Goal: Communication & Community: Answer question/provide support

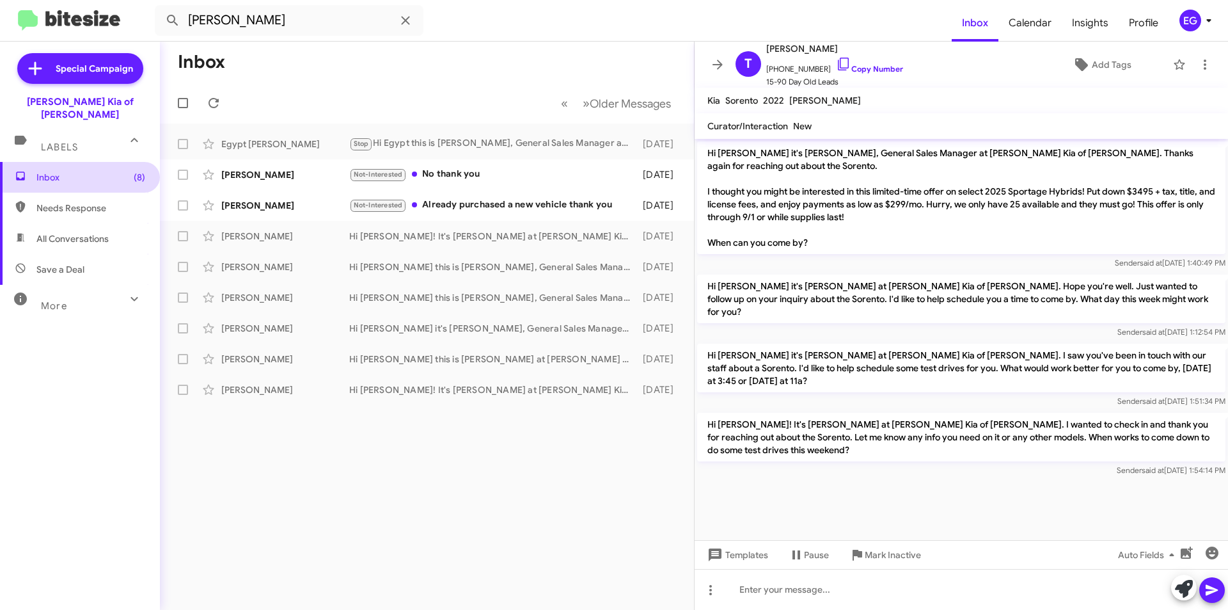
click at [56, 171] on span "Inbox (8)" at bounding box center [90, 177] width 109 height 13
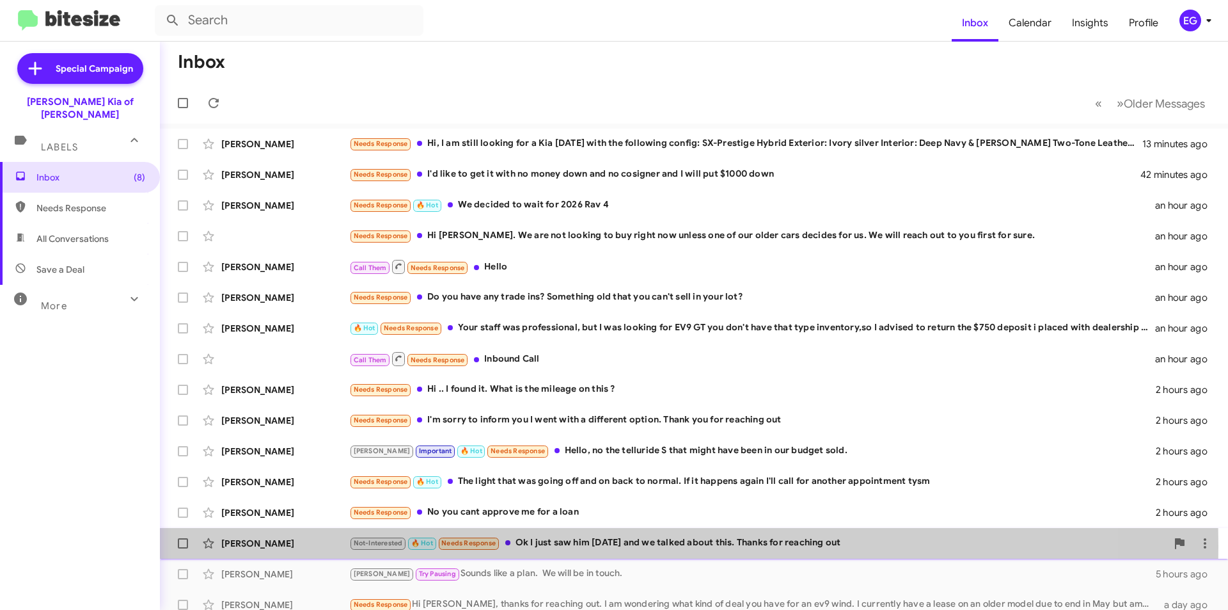
click at [518, 546] on div "Not-Interested 🔥 Hot Needs Response Ok I just saw him 2 weeks ago and we talked…" at bounding box center [758, 543] width 818 height 15
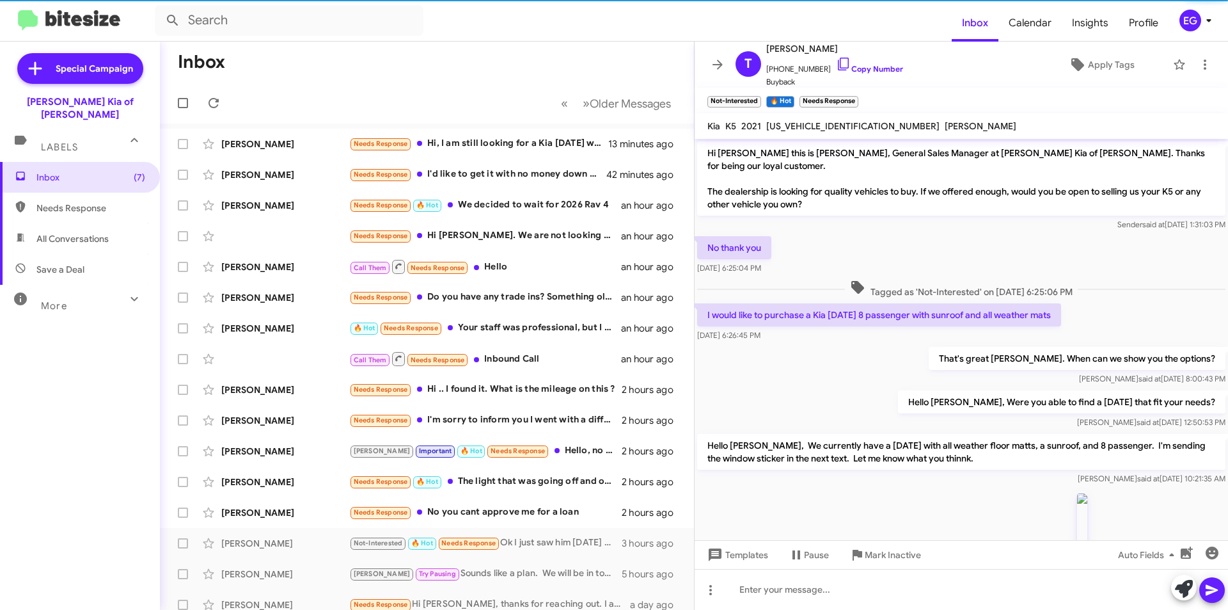
scroll to position [692, 0]
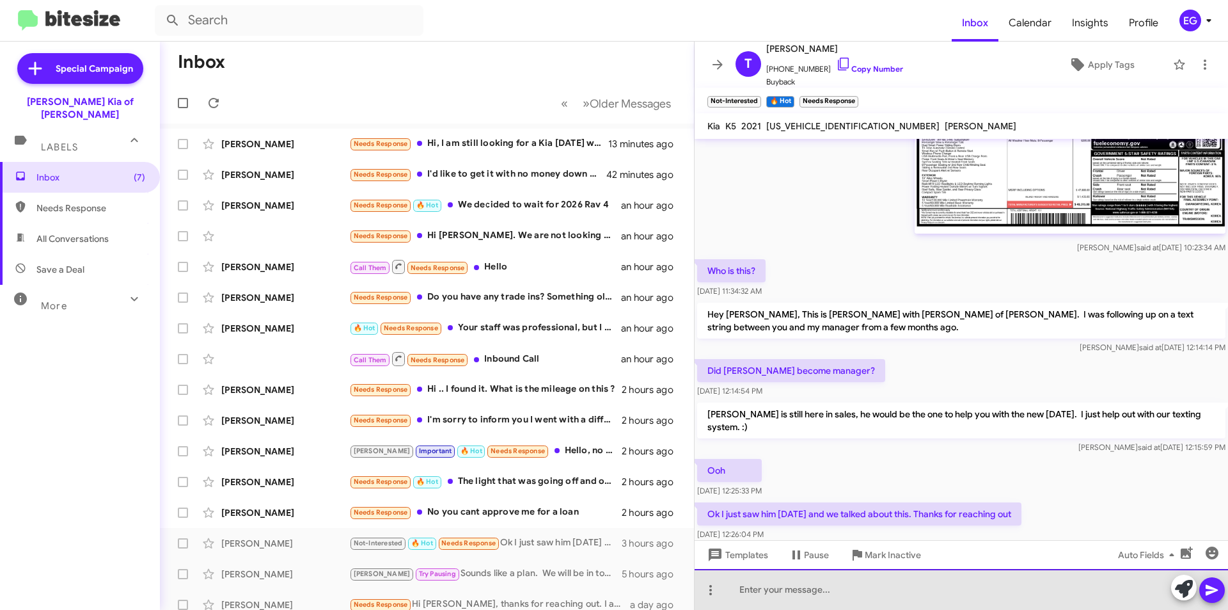
click at [765, 585] on div at bounding box center [962, 589] width 534 height 41
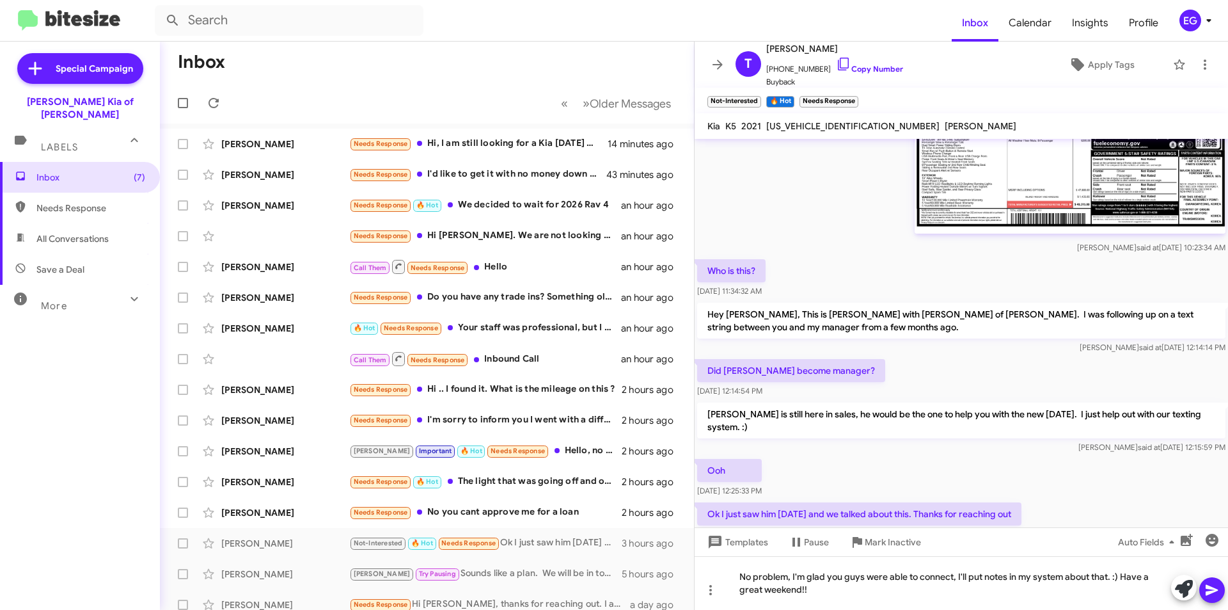
click at [1214, 585] on icon at bounding box center [1212, 589] width 15 height 15
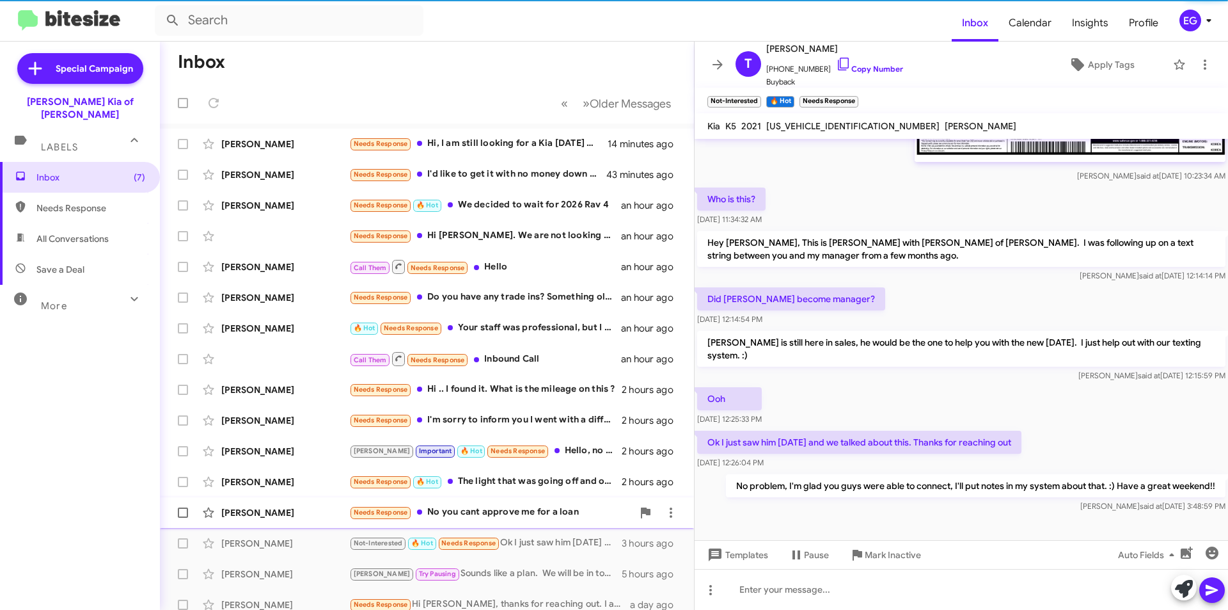
click at [506, 507] on div "Needs Response No you cant approve me for a loan" at bounding box center [490, 512] width 283 height 15
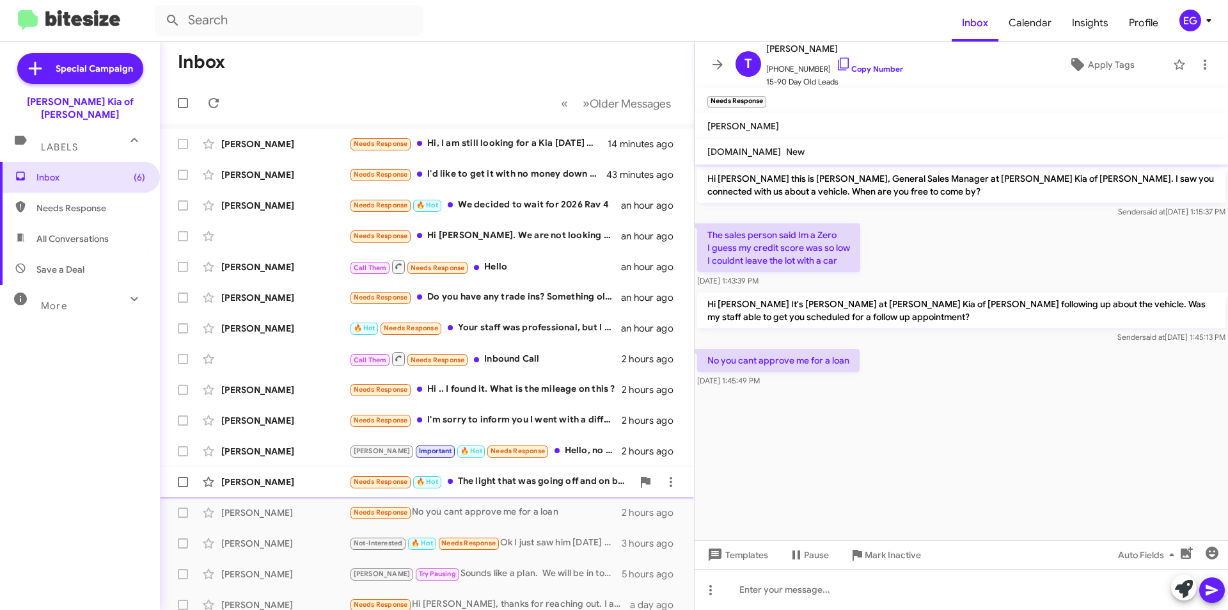
click at [499, 482] on div "Needs Response 🔥 Hot The light that was going off and on back to normal. If it …" at bounding box center [490, 481] width 283 height 15
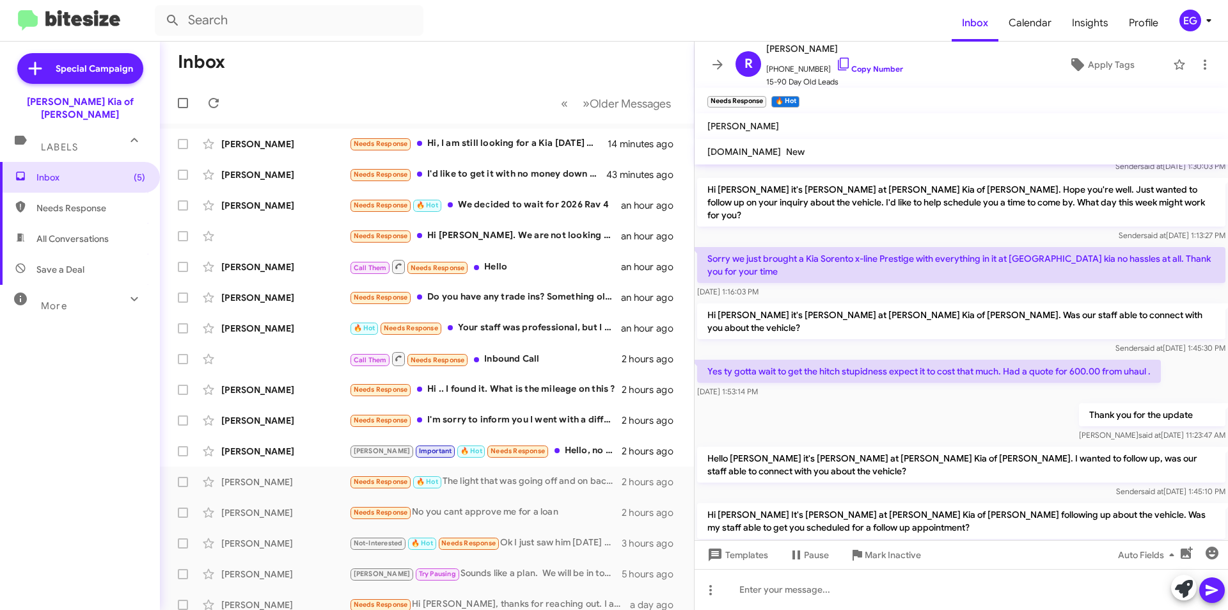
scroll to position [83, 0]
click at [557, 445] on div "emily Important 🔥 Hot Needs Response Hello, no the telluride S that might have …" at bounding box center [490, 450] width 283 height 15
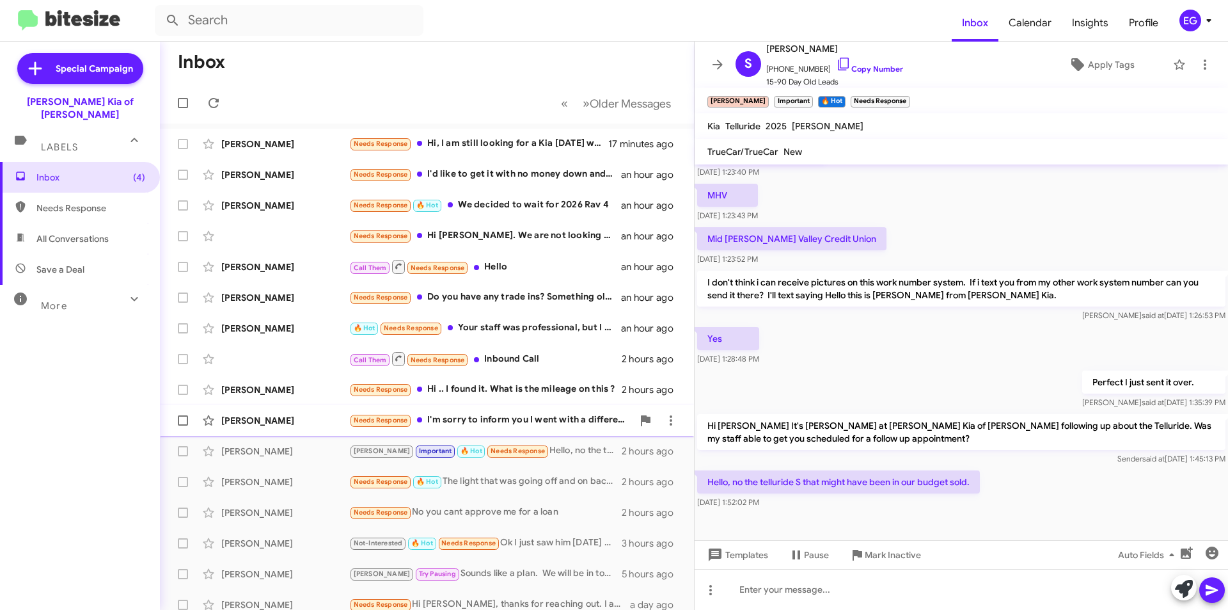
click at [498, 418] on div "Needs Response I'm sorry to inform you I went with a different option. Thank yo…" at bounding box center [490, 420] width 283 height 15
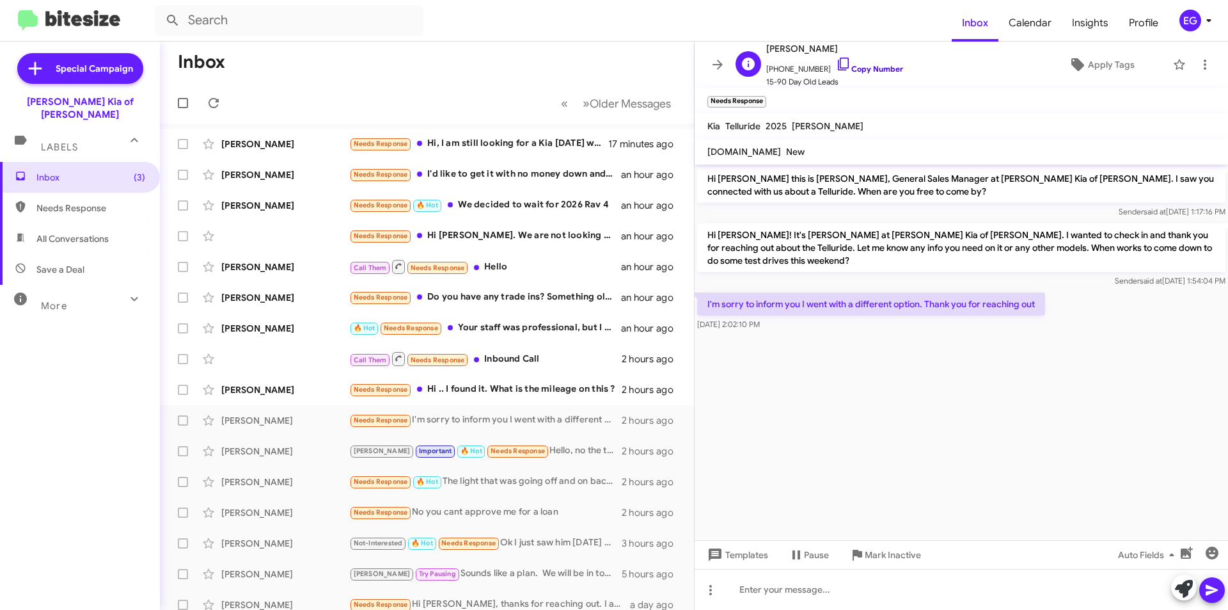
click at [875, 69] on link "Copy Number" at bounding box center [869, 69] width 67 height 10
click at [538, 380] on div "Talia Ely Needs Response Hi .. I found it. What is the mileage on this ? 2 hour…" at bounding box center [427, 390] width 514 height 26
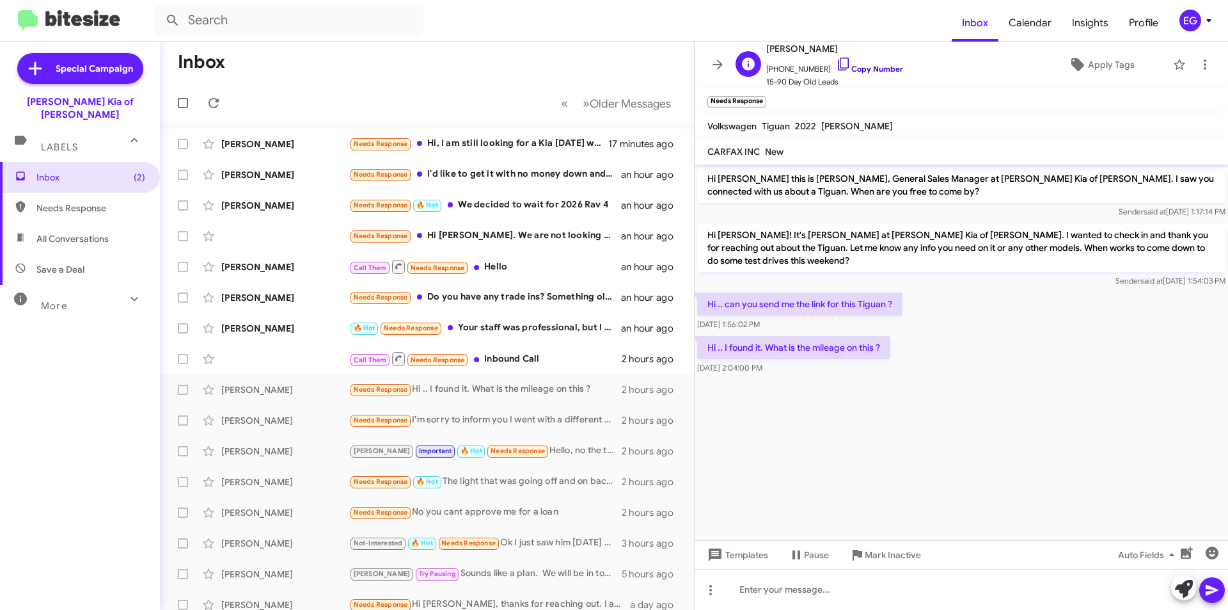
click at [873, 65] on link "Copy Number" at bounding box center [869, 69] width 67 height 10
click at [845, 595] on div at bounding box center [962, 589] width 534 height 41
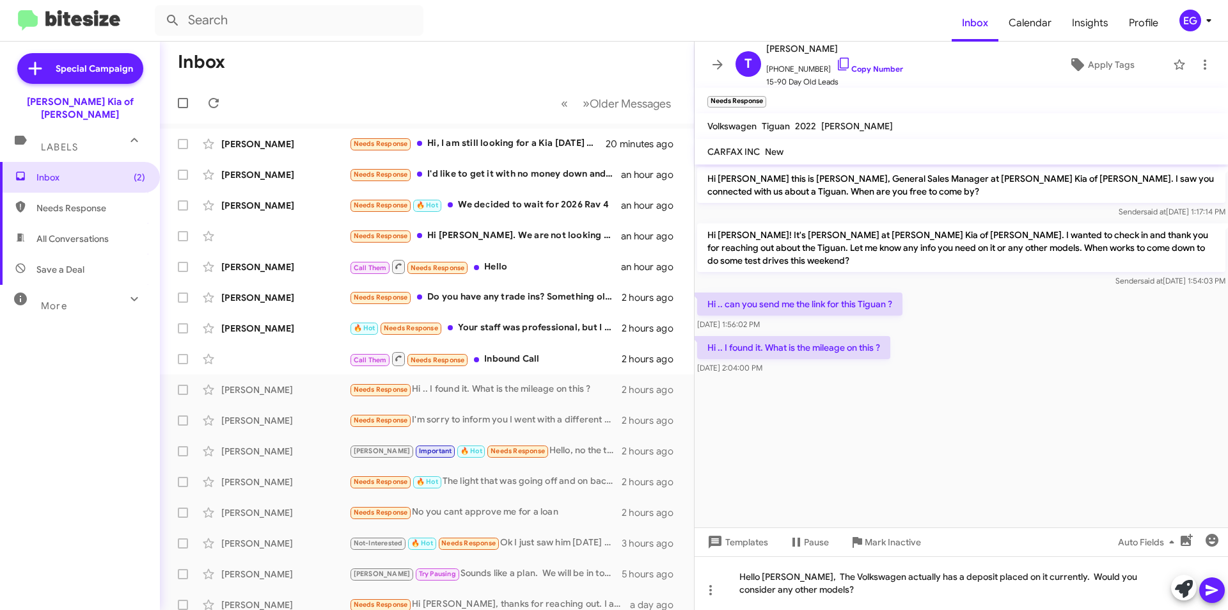
click at [1214, 594] on icon at bounding box center [1212, 589] width 15 height 15
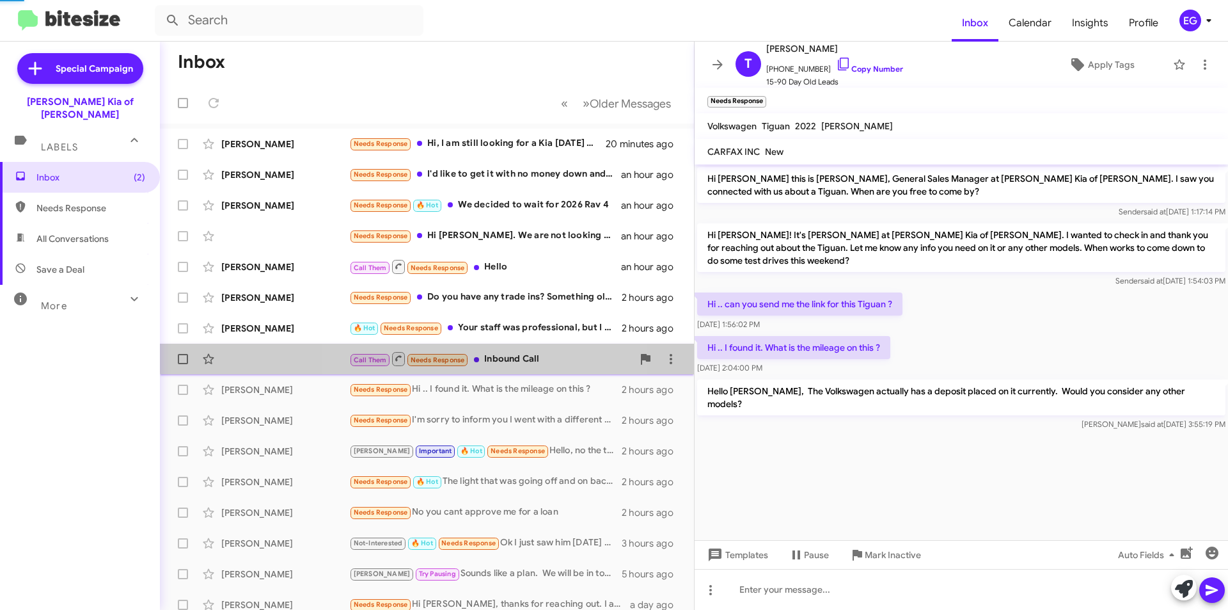
click at [499, 353] on div "Call Them Needs Response Inbound Call" at bounding box center [490, 359] width 283 height 16
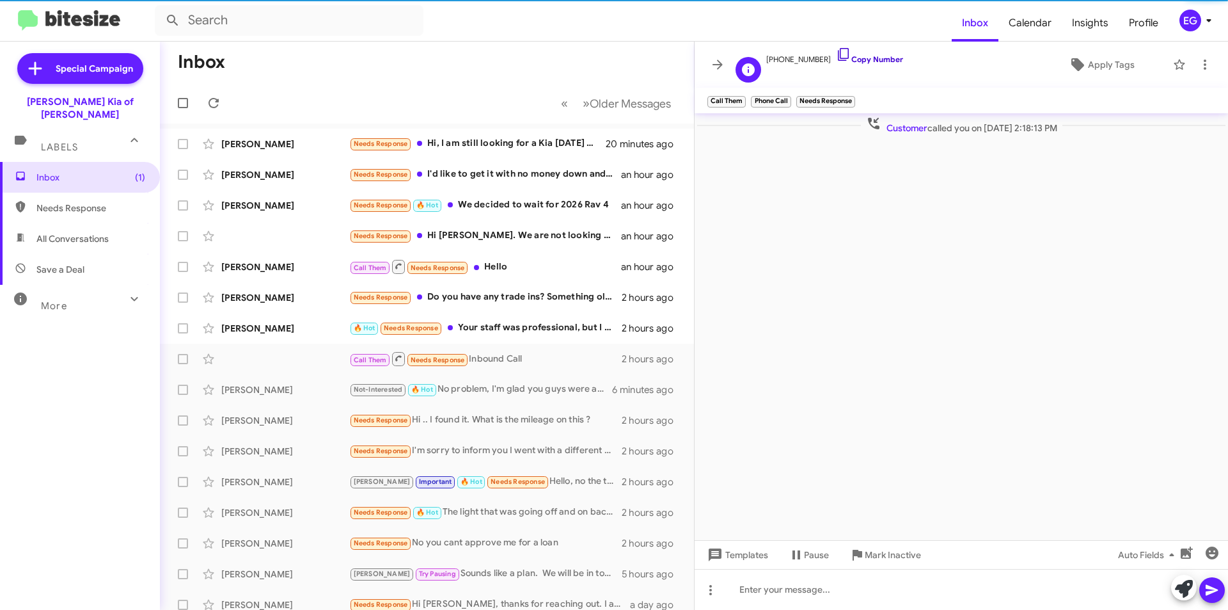
click at [871, 62] on link "Copy Number" at bounding box center [869, 59] width 67 height 10
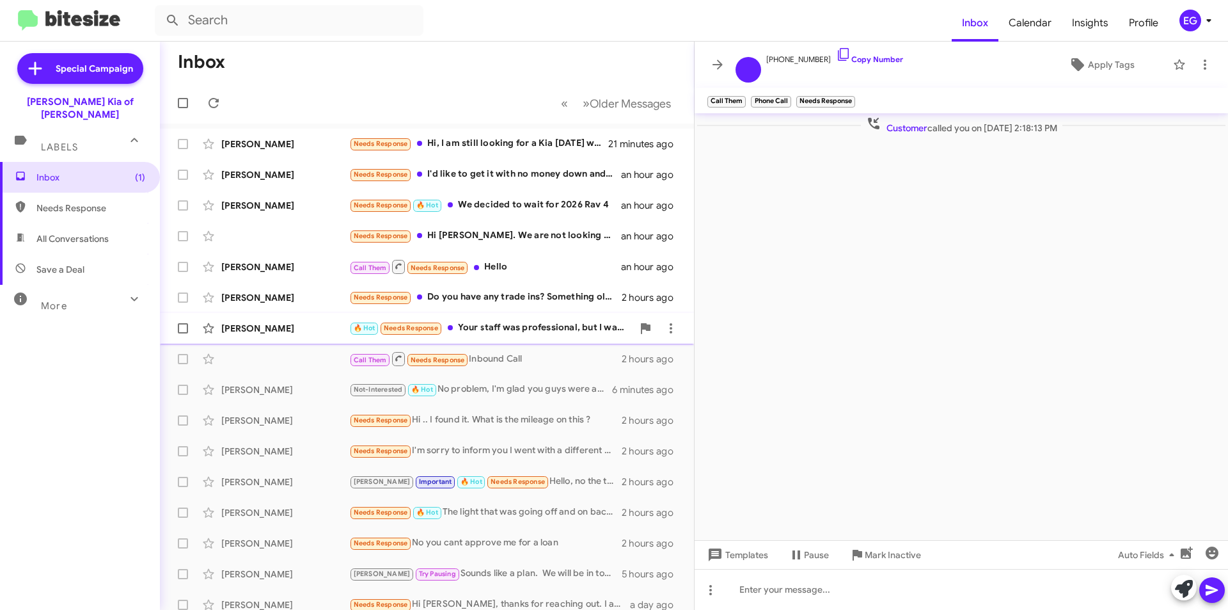
click at [490, 317] on div "Theodore Swiney 🔥 Hot Needs Response Your staff was professional, but I was loo…" at bounding box center [427, 328] width 514 height 26
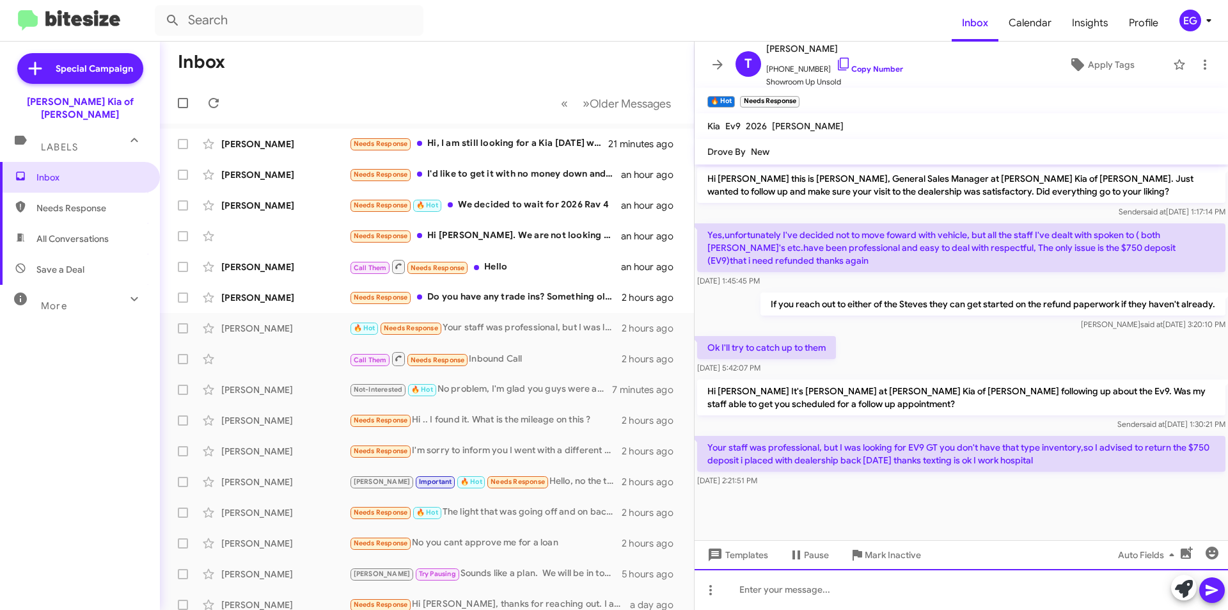
click at [811, 587] on div at bounding box center [962, 589] width 534 height 41
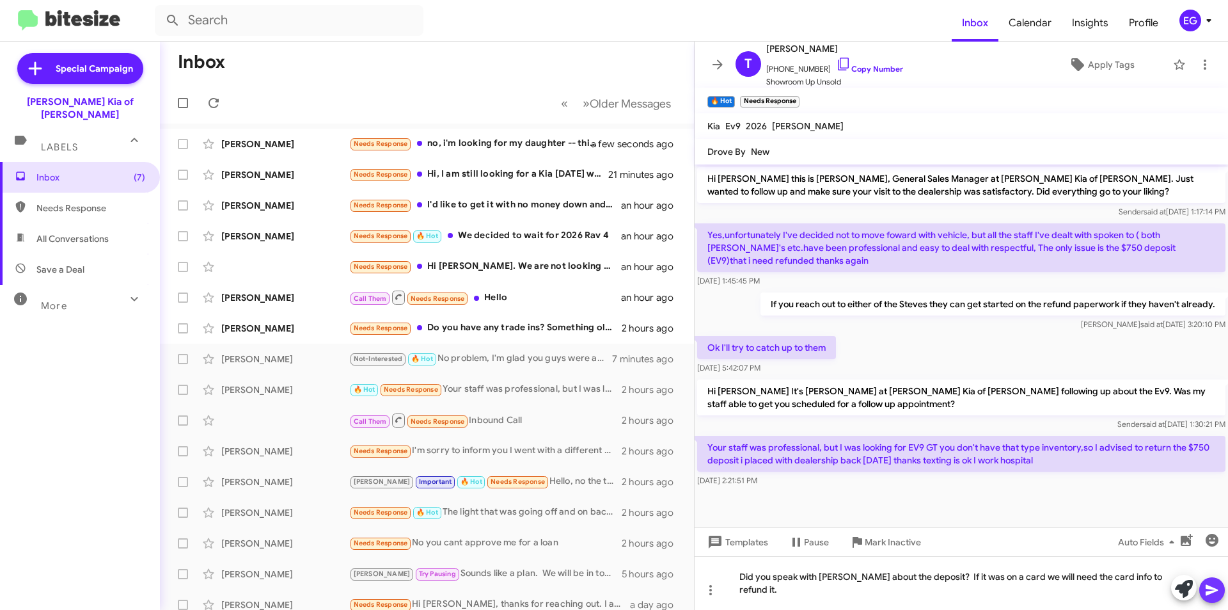
click at [1212, 591] on icon at bounding box center [1212, 590] width 12 height 11
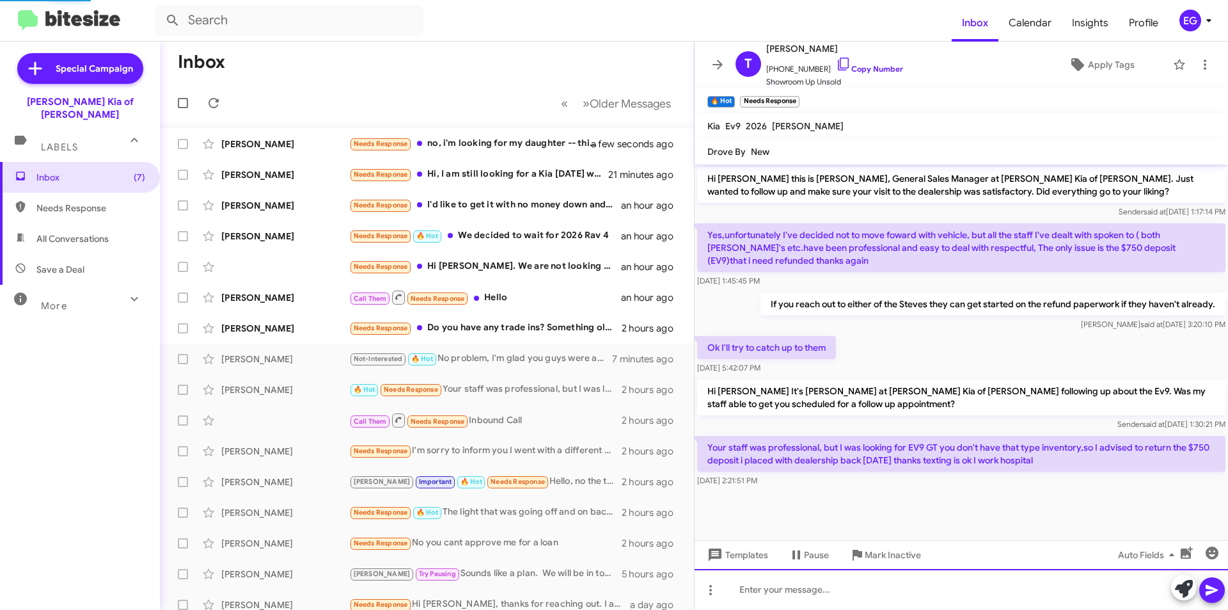
scroll to position [15, 0]
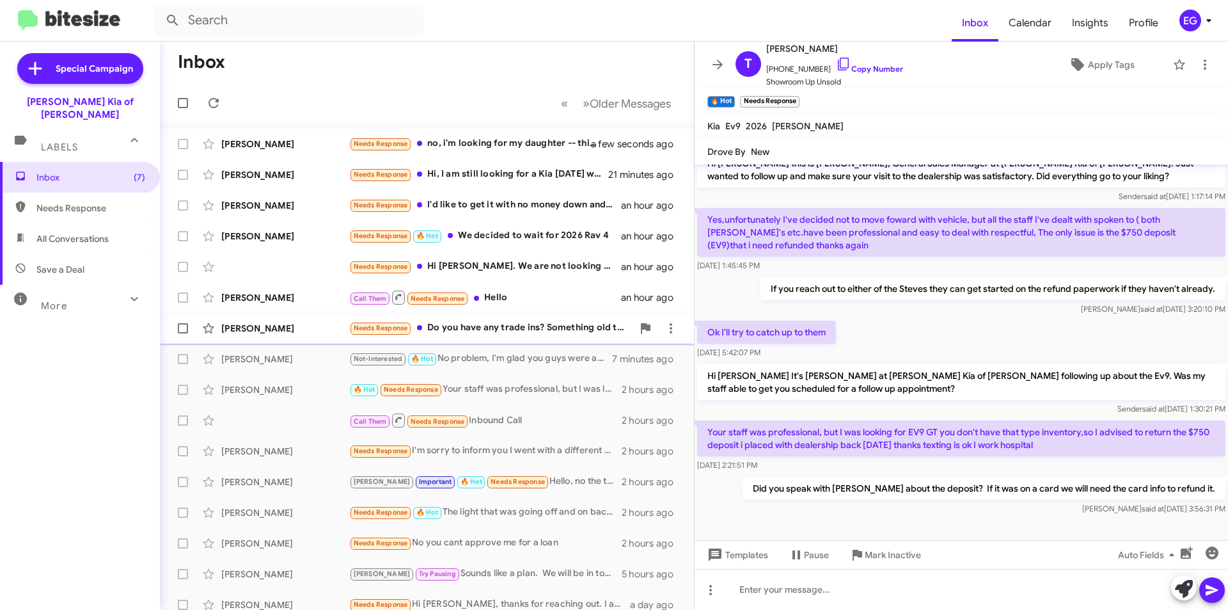
click at [523, 324] on div "Needs Response Do you have any trade ins? Something old that you can't sell in …" at bounding box center [490, 328] width 283 height 15
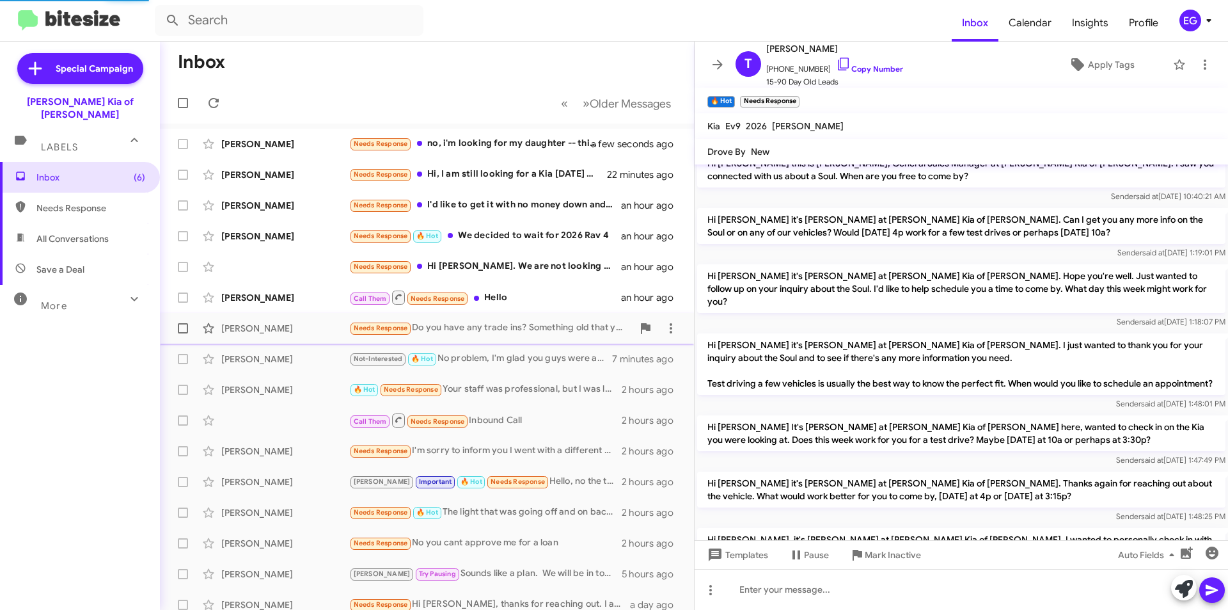
scroll to position [454, 0]
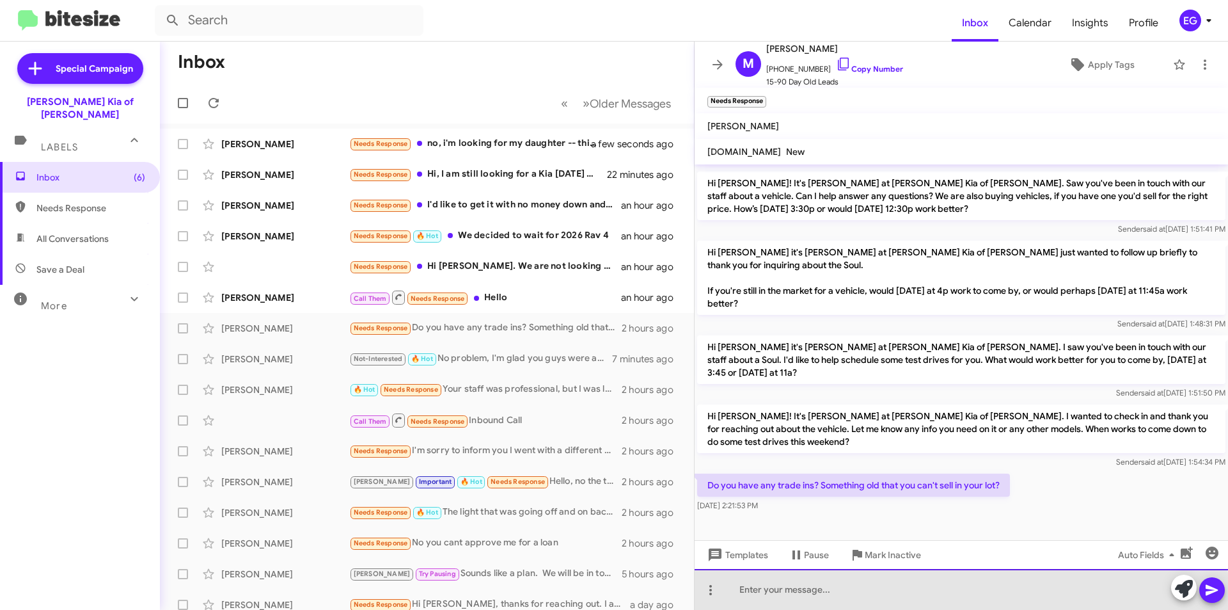
click at [808, 596] on div at bounding box center [962, 589] width 534 height 41
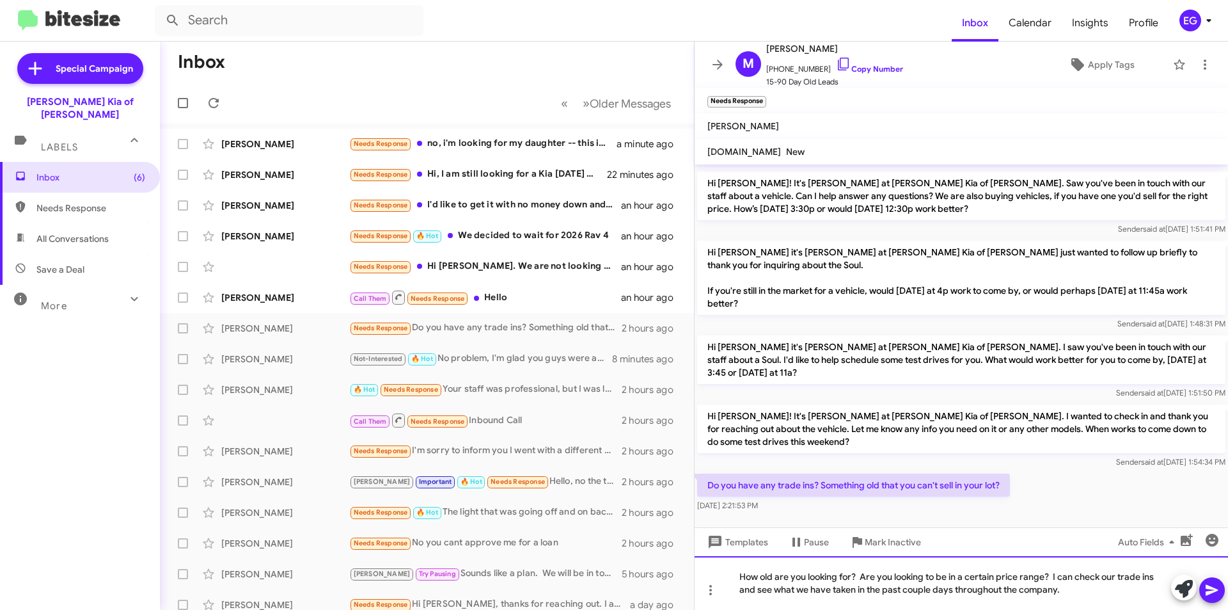
click at [1068, 588] on div "How old are you looking for? Are you looking to be in a certain price range? I …" at bounding box center [962, 583] width 534 height 54
click at [1209, 594] on icon at bounding box center [1212, 590] width 12 height 11
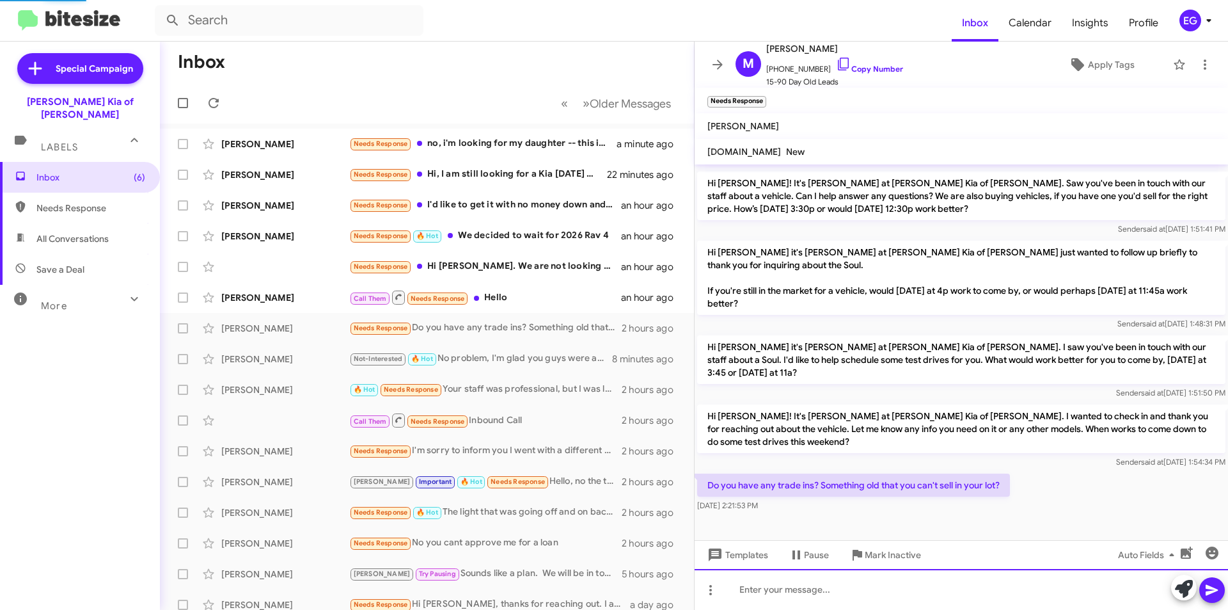
scroll to position [0, 0]
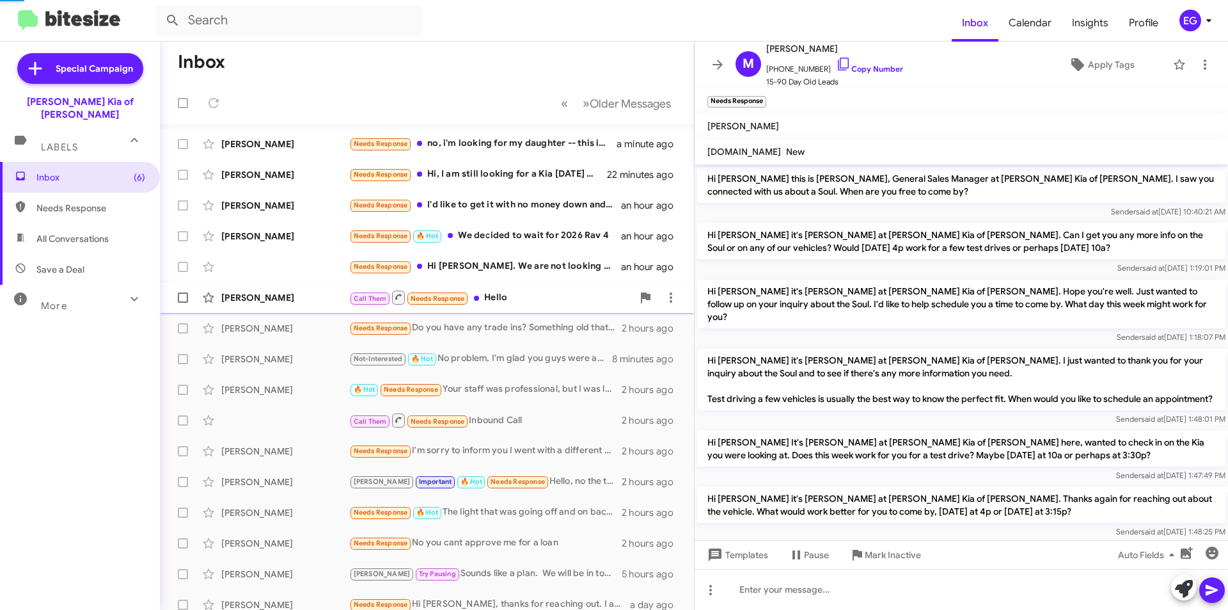
click at [514, 291] on div "Call Them Needs Response Hello" at bounding box center [490, 297] width 283 height 16
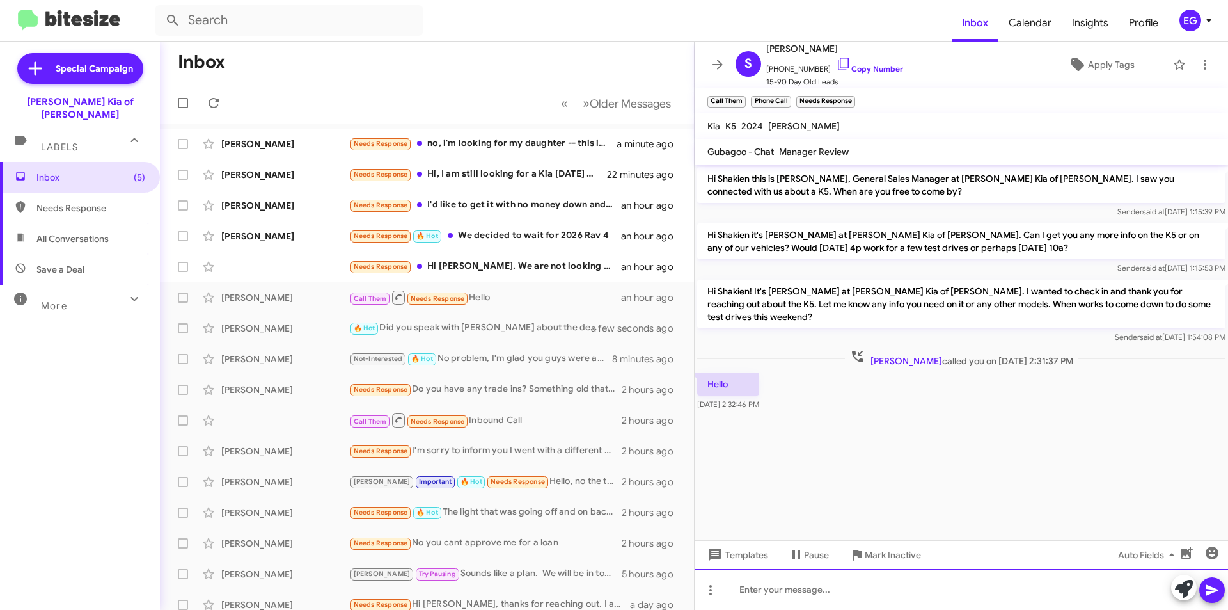
click at [775, 585] on div at bounding box center [962, 589] width 534 height 41
click at [1216, 589] on icon at bounding box center [1212, 590] width 12 height 11
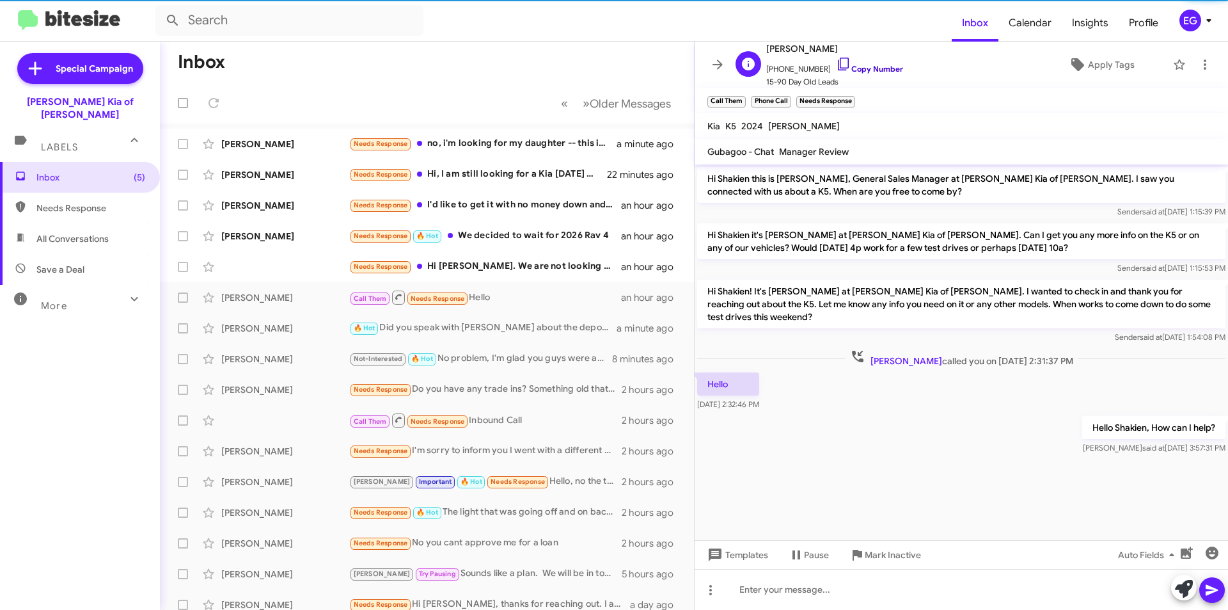
click at [856, 67] on link "Copy Number" at bounding box center [869, 69] width 67 height 10
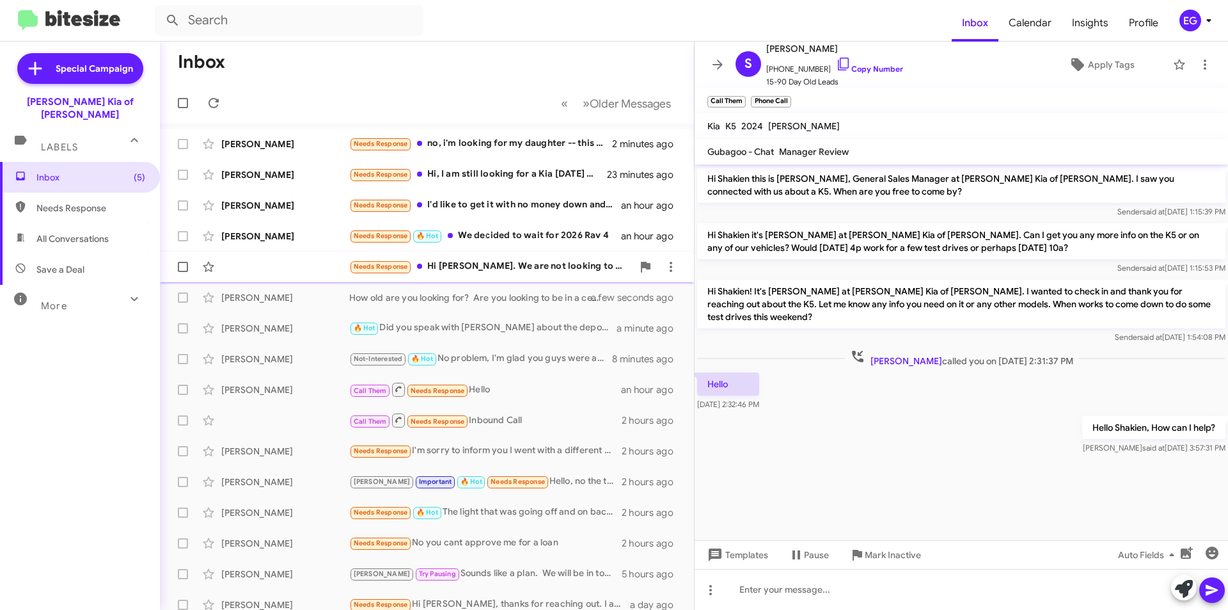
click at [481, 268] on div "Needs Response Hi Stephen. We are not looking to buy right now unless one of ou…" at bounding box center [490, 266] width 283 height 15
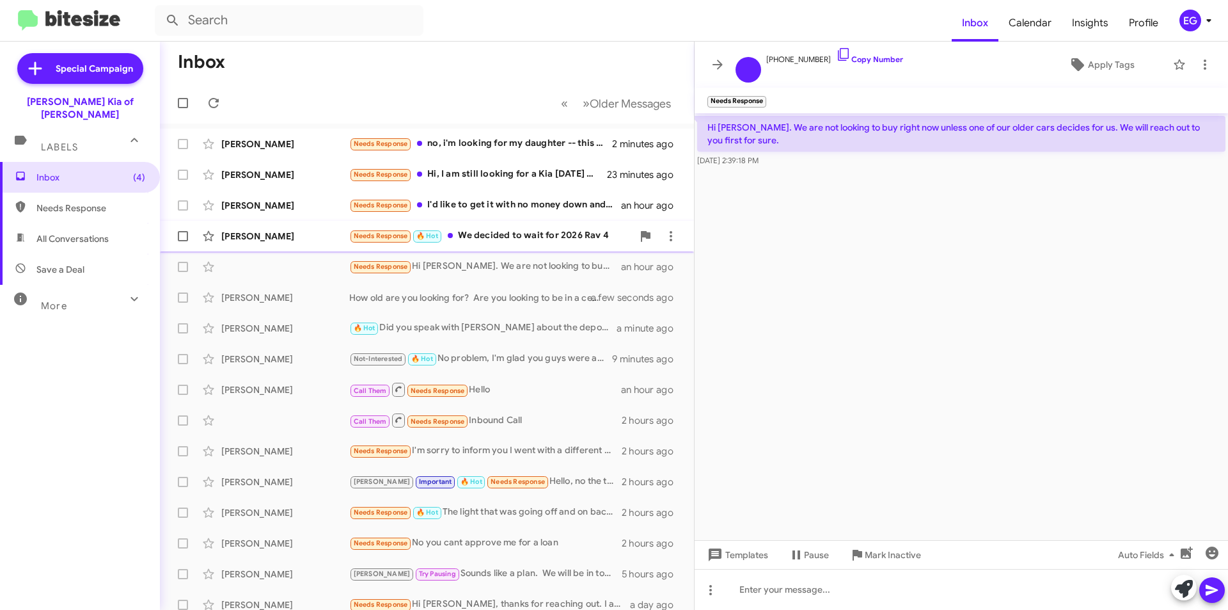
click at [503, 237] on div "Needs Response 🔥 Hot We decided to wait for 2026 Rav 4" at bounding box center [490, 235] width 283 height 15
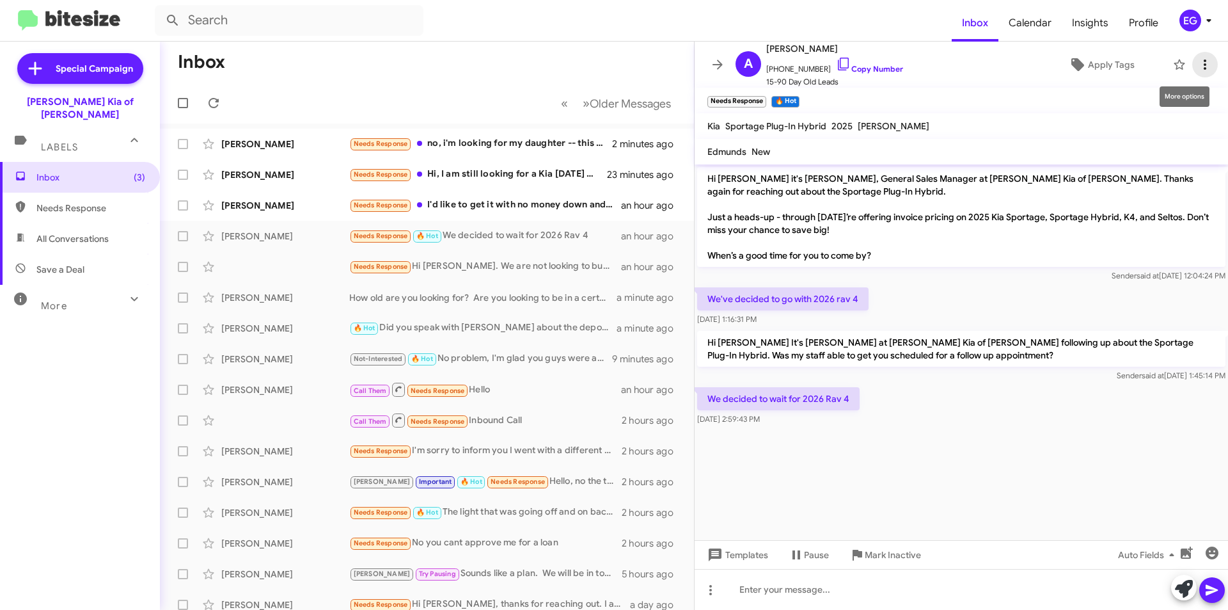
click at [1204, 65] on icon at bounding box center [1205, 65] width 3 height 10
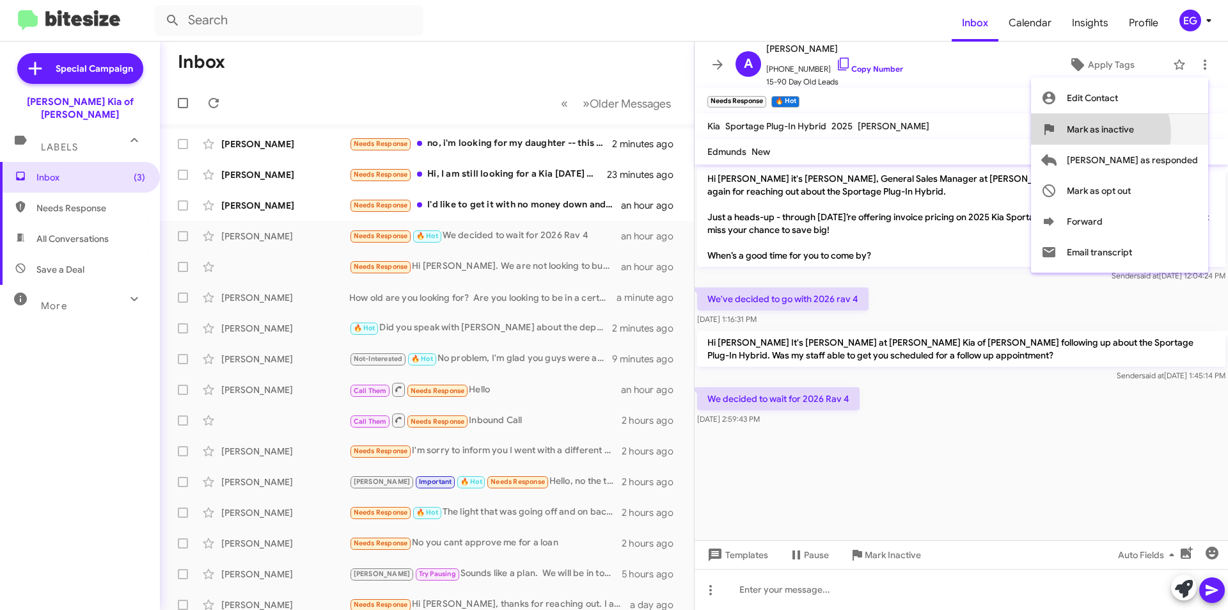
click at [1134, 133] on span "Mark as inactive" at bounding box center [1100, 129] width 67 height 31
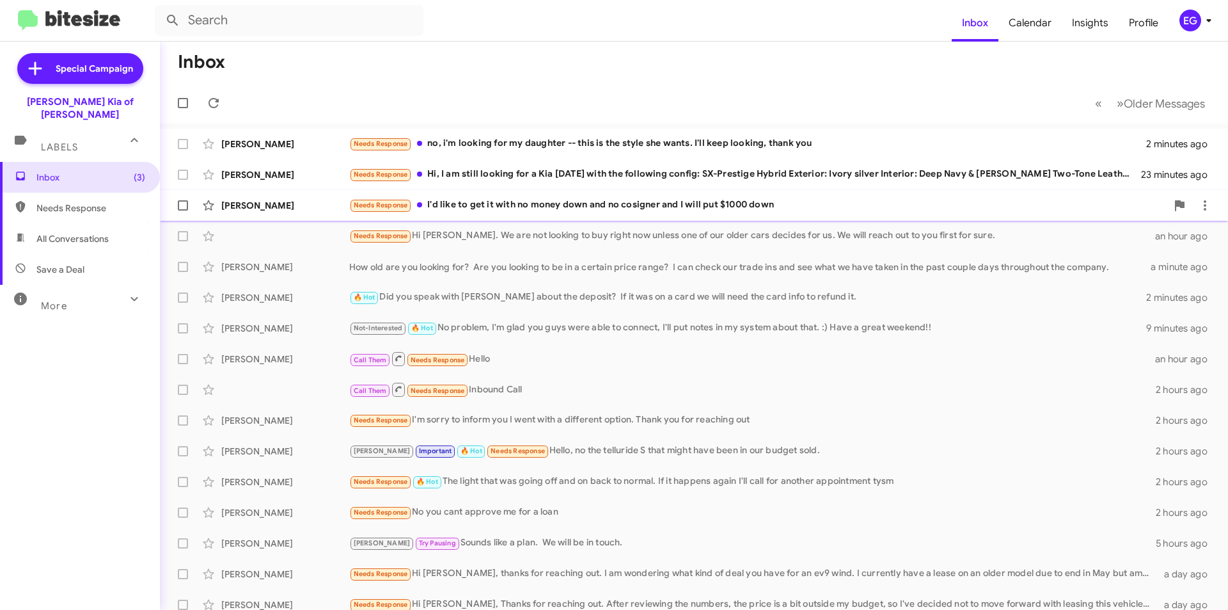
click at [609, 200] on div "Needs Response I'd like to get it with no money down and no cosigner and I will…" at bounding box center [758, 205] width 818 height 15
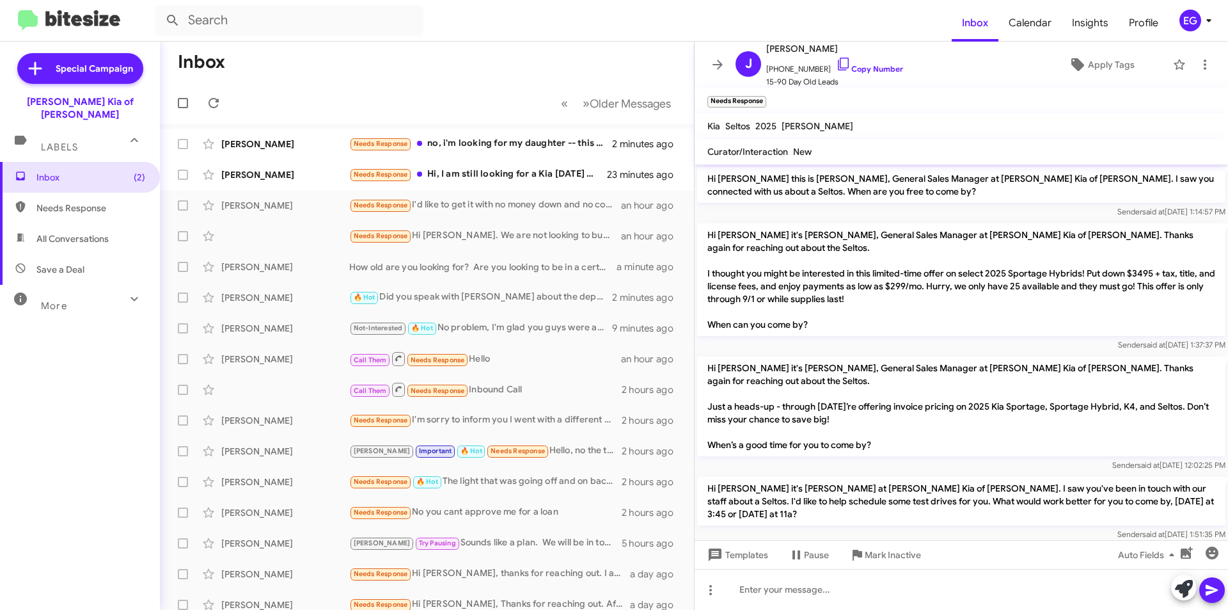
scroll to position [122, 0]
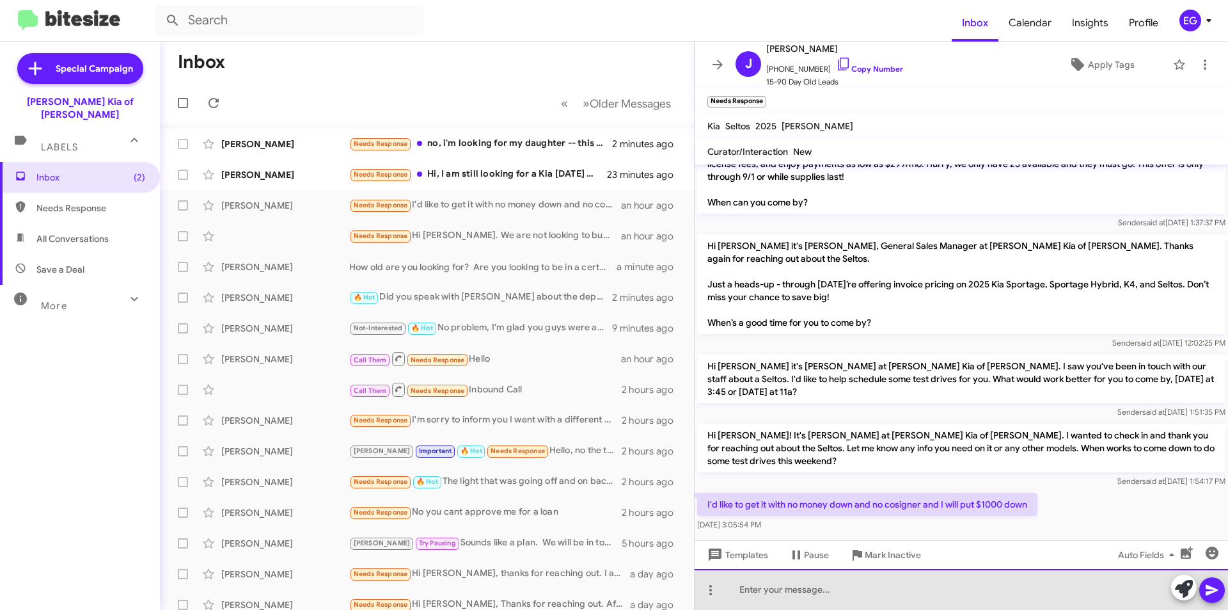
click at [762, 591] on div at bounding box center [962, 589] width 534 height 41
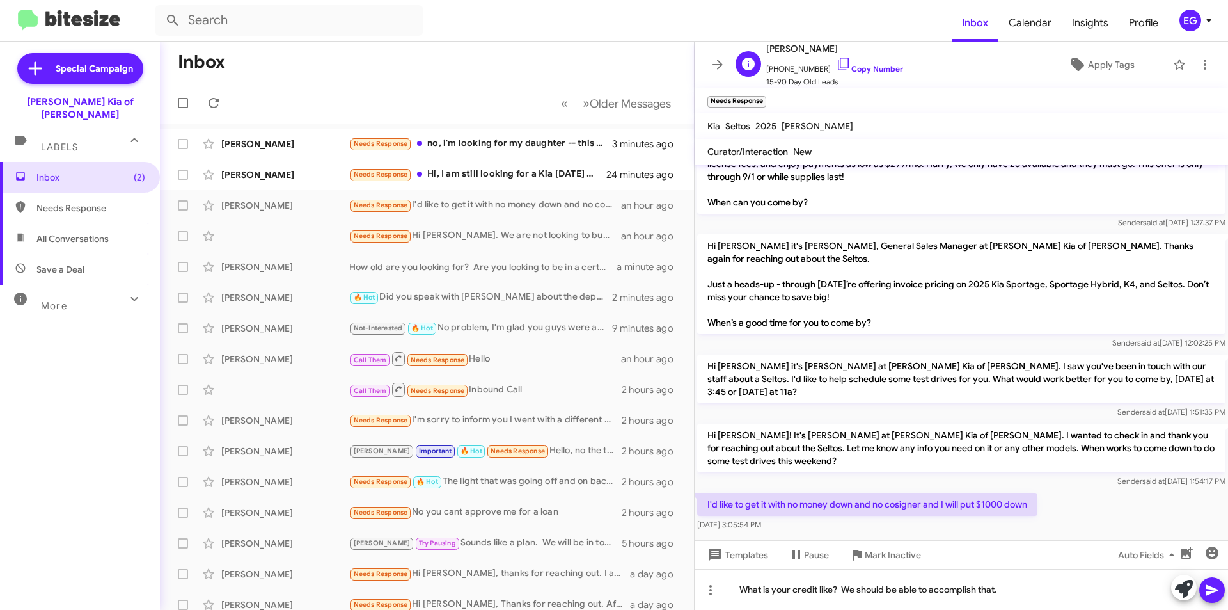
click at [881, 63] on span "+18456630060 Copy Number" at bounding box center [834, 65] width 137 height 19
click at [852, 65] on link "Copy Number" at bounding box center [869, 69] width 67 height 10
click at [1209, 589] on icon at bounding box center [1212, 589] width 15 height 15
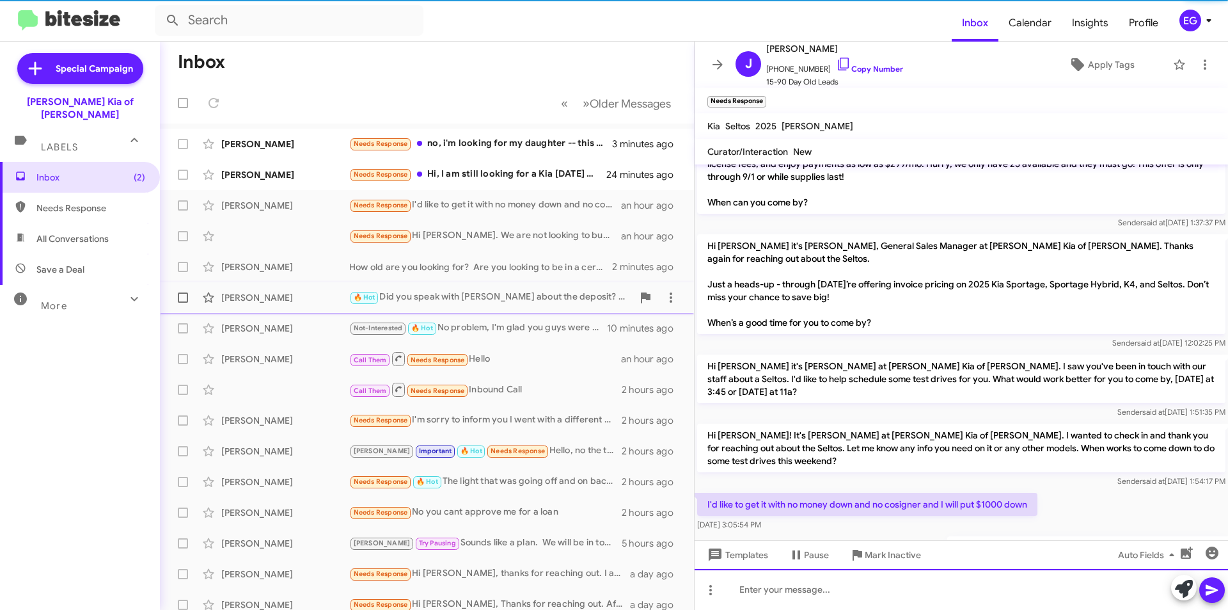
scroll to position [0, 0]
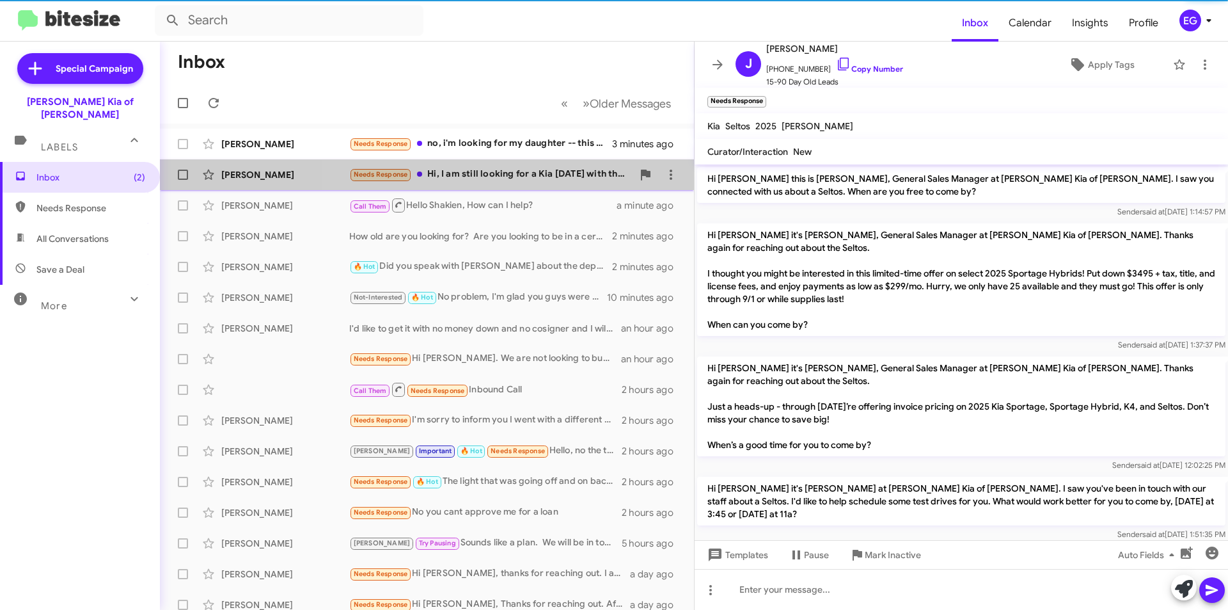
click at [502, 175] on div "Needs Response Hi, I am still looking for a Kia carnival with the following con…" at bounding box center [490, 174] width 283 height 15
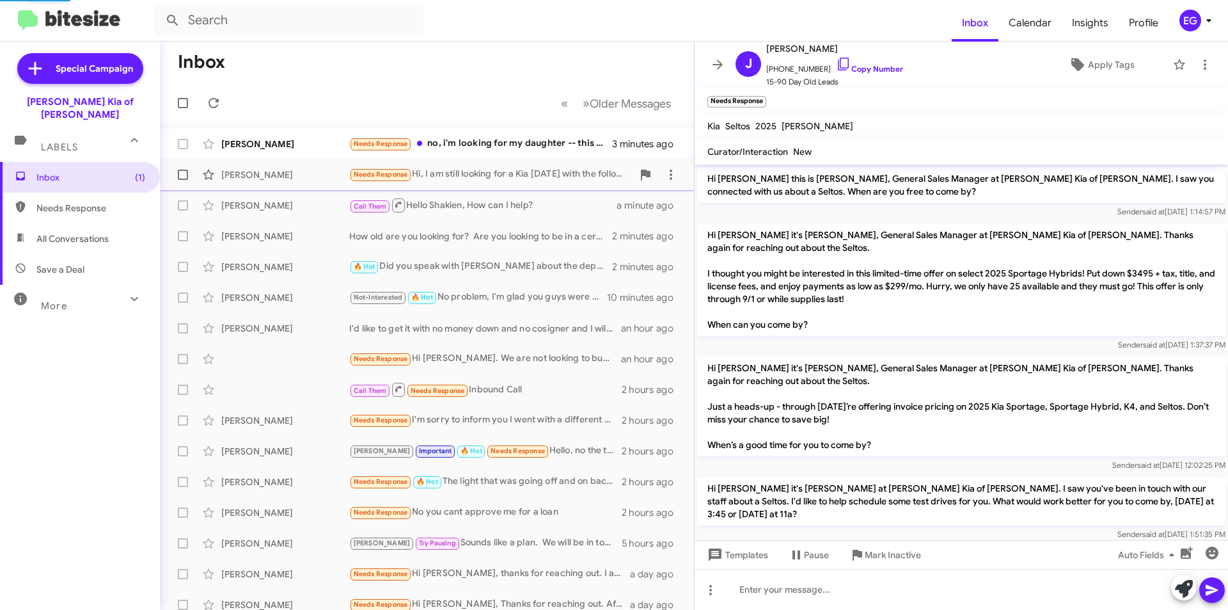
scroll to position [284, 0]
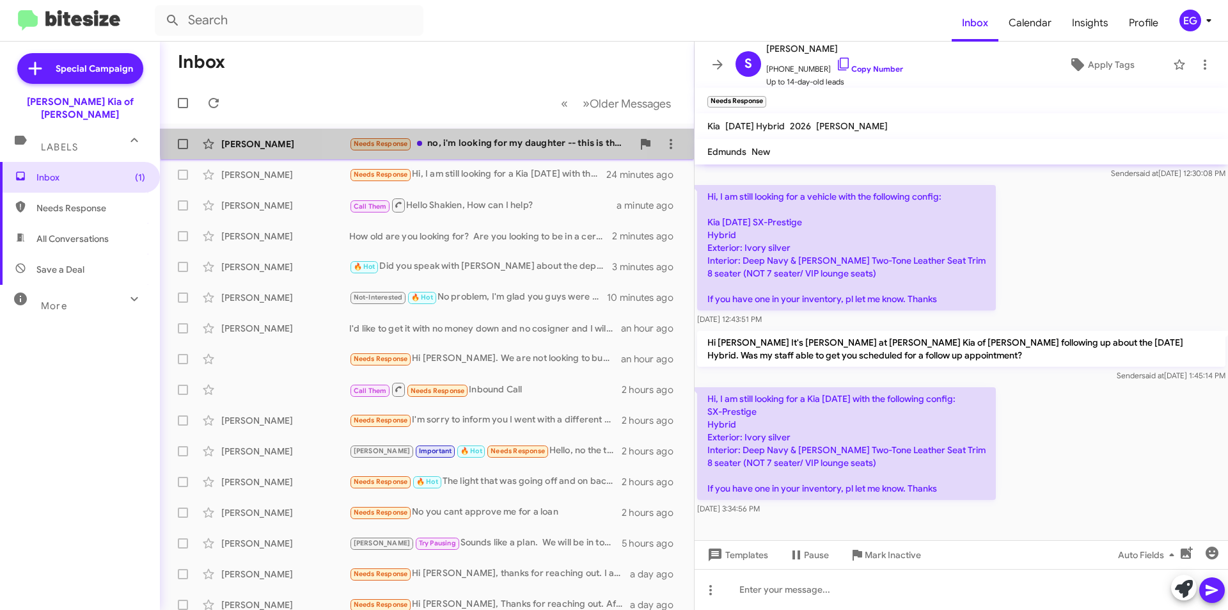
click at [489, 136] on div "Talia Ely Needs Response no, i'm looking for my daughter -- this is the style s…" at bounding box center [427, 144] width 514 height 26
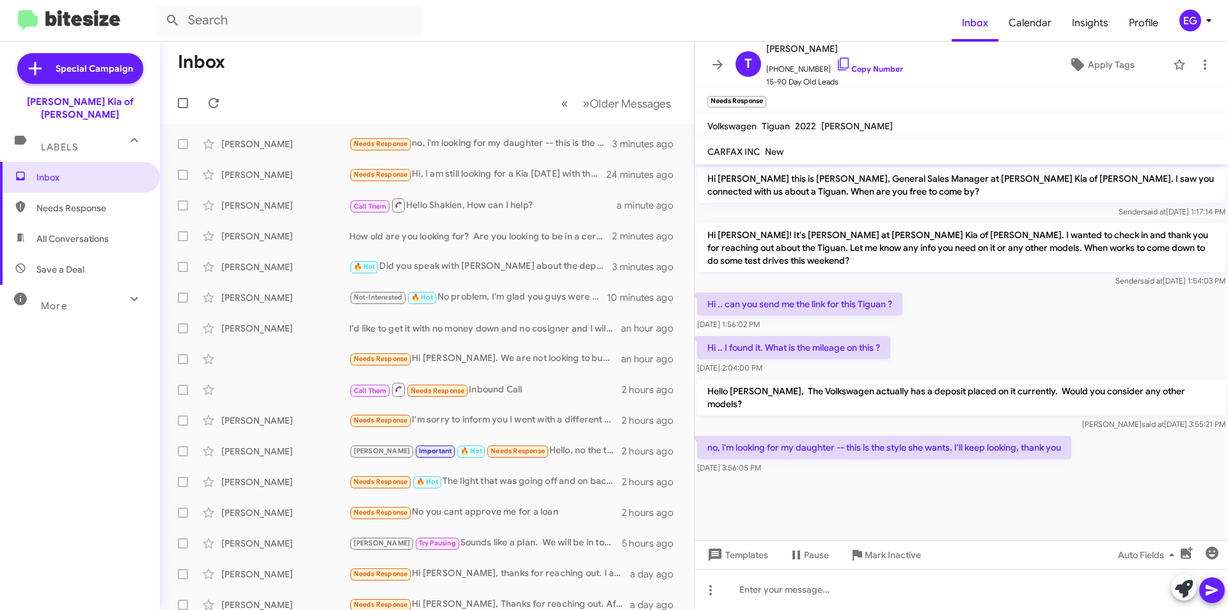
click at [42, 232] on span "All Conversations" at bounding box center [72, 238] width 72 height 13
type input "in:all-conversations"
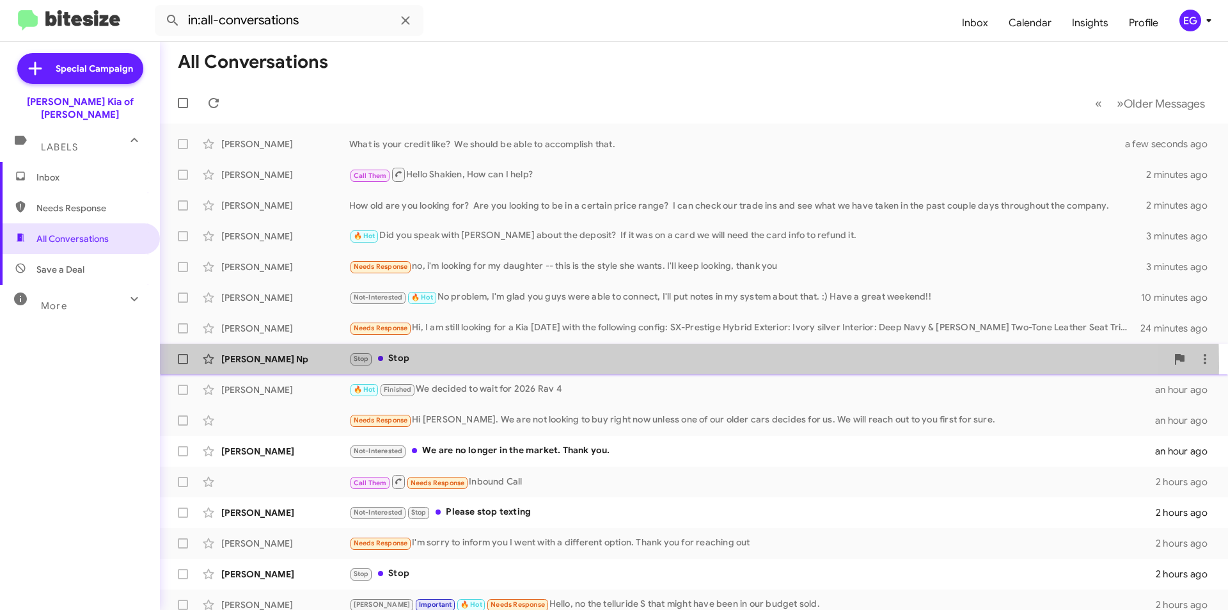
click at [457, 367] on div "Derik Np Stop Stop an hour ago" at bounding box center [694, 359] width 1048 height 26
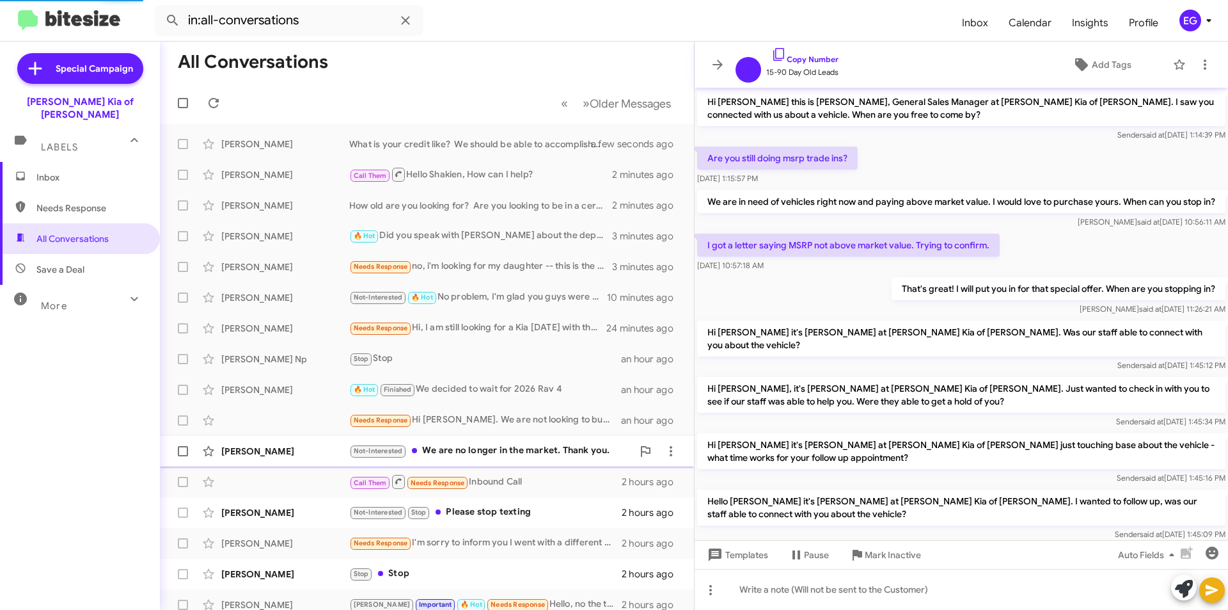
click at [477, 440] on div "Teresa Catalanotte Not-Interested We are no longer in the market. Thank you. an…" at bounding box center [427, 451] width 514 height 26
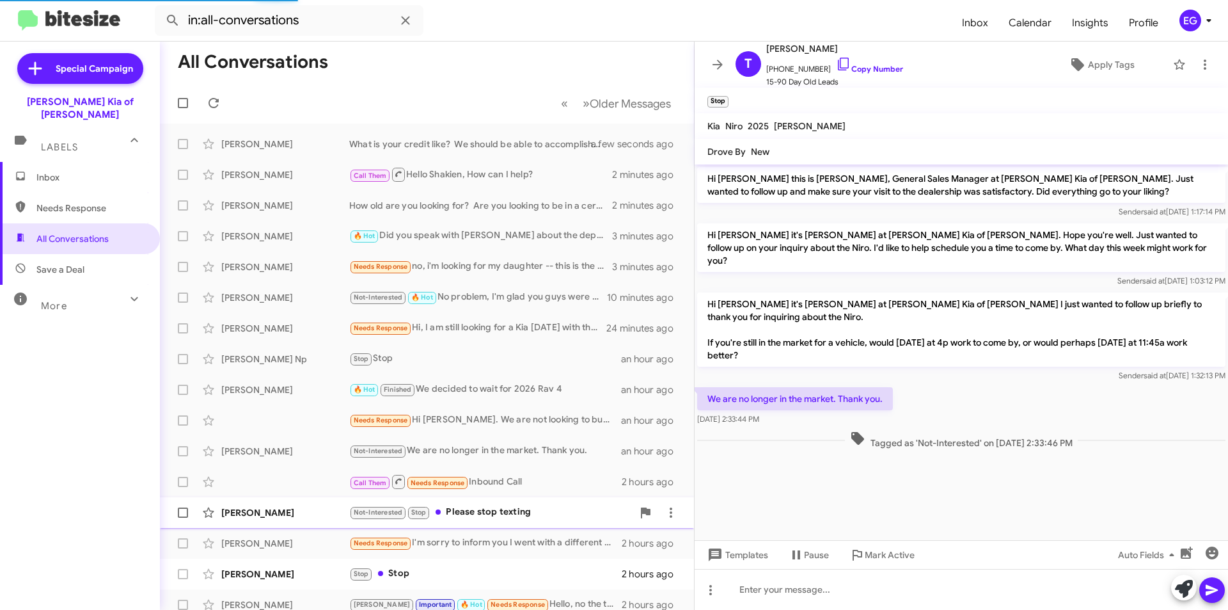
click at [488, 513] on div "Not-Interested Stop Please stop texting" at bounding box center [490, 512] width 283 height 15
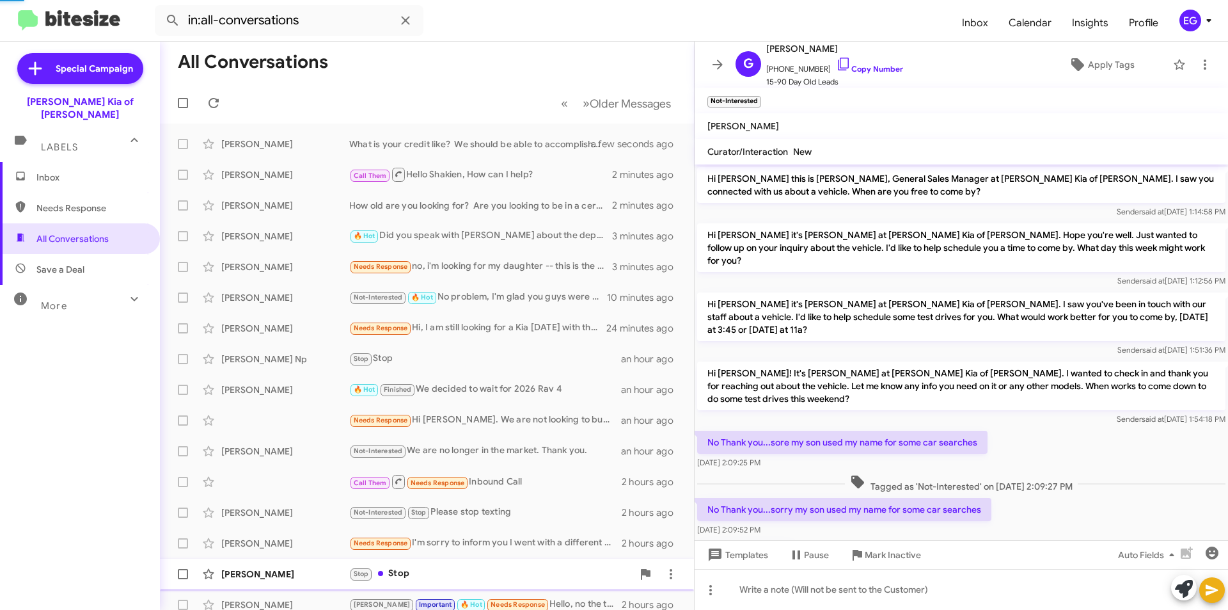
scroll to position [42, 0]
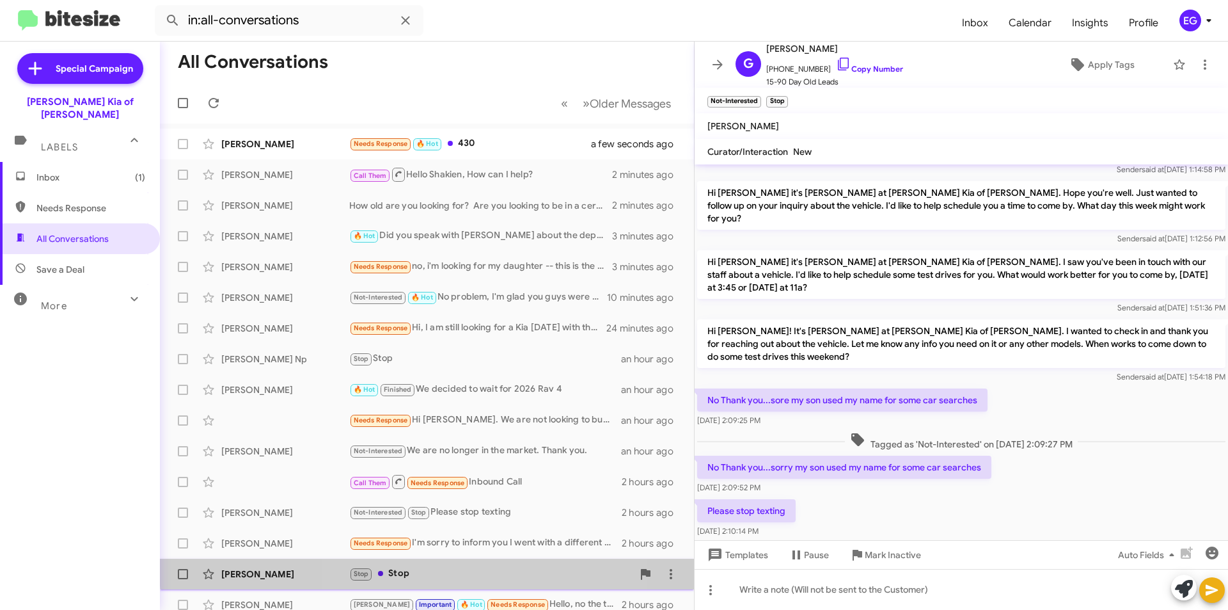
click at [446, 568] on div "Stop Stop" at bounding box center [490, 573] width 283 height 15
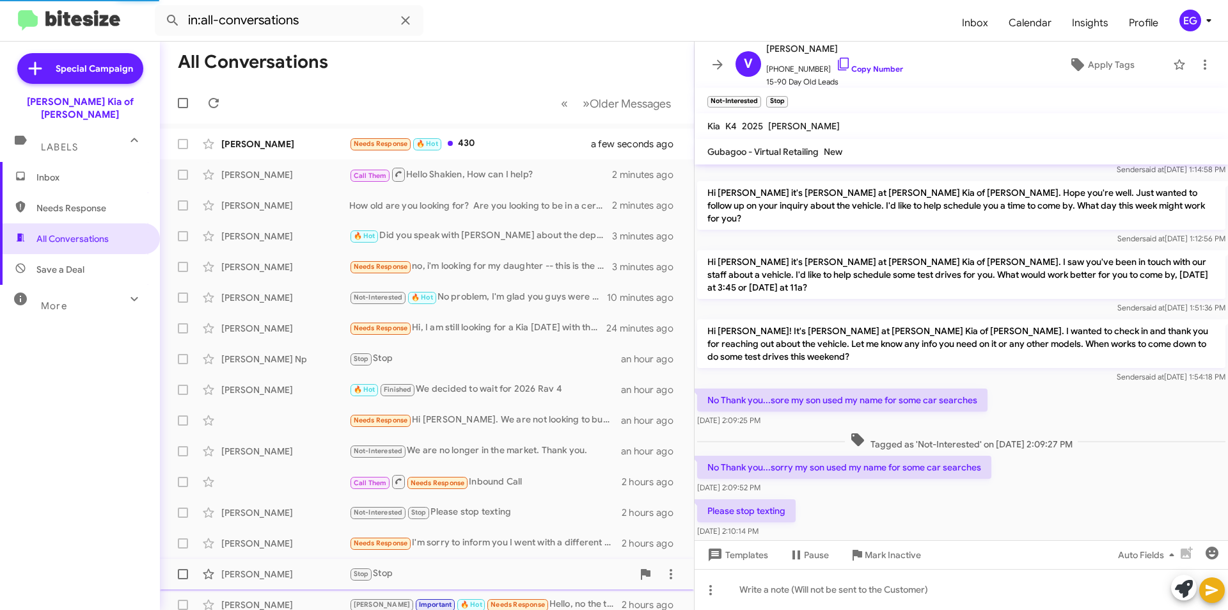
scroll to position [45, 0]
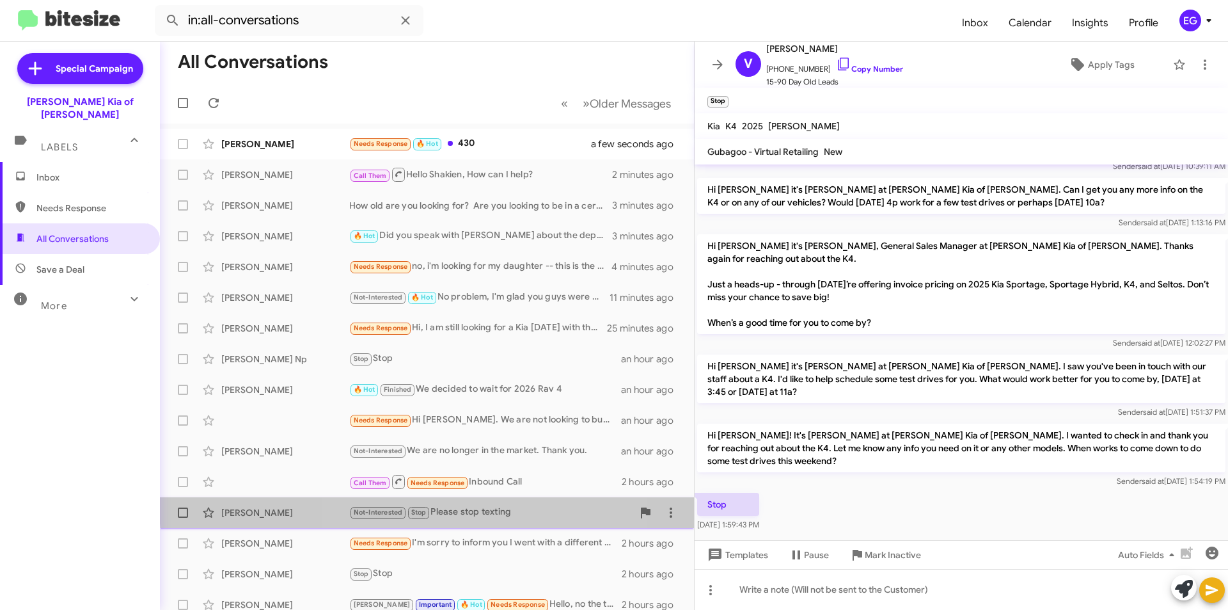
click at [463, 504] on div "Gerry Pace Not-Interested Stop Please stop texting 2 hours ago" at bounding box center [427, 513] width 514 height 26
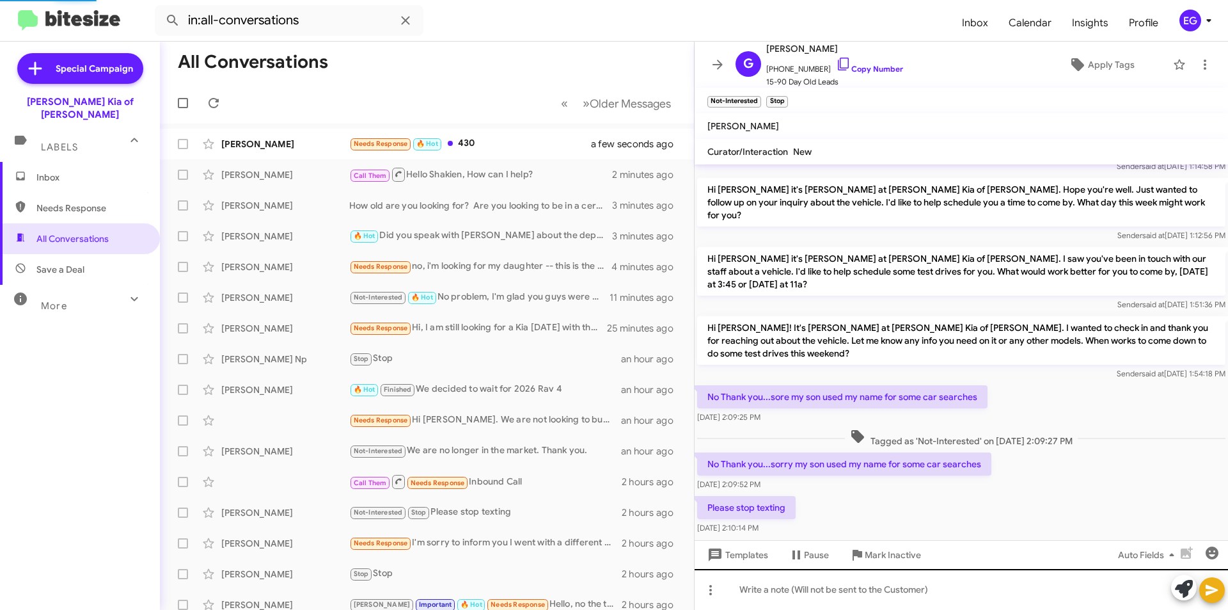
scroll to position [42, 0]
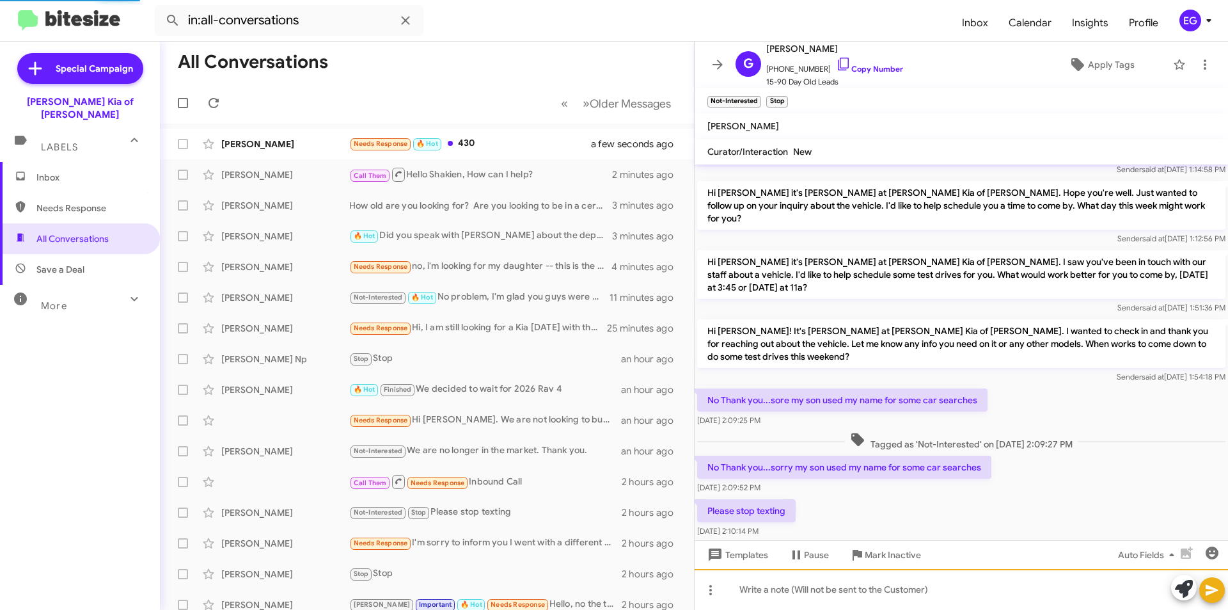
click at [789, 587] on div at bounding box center [962, 589] width 534 height 41
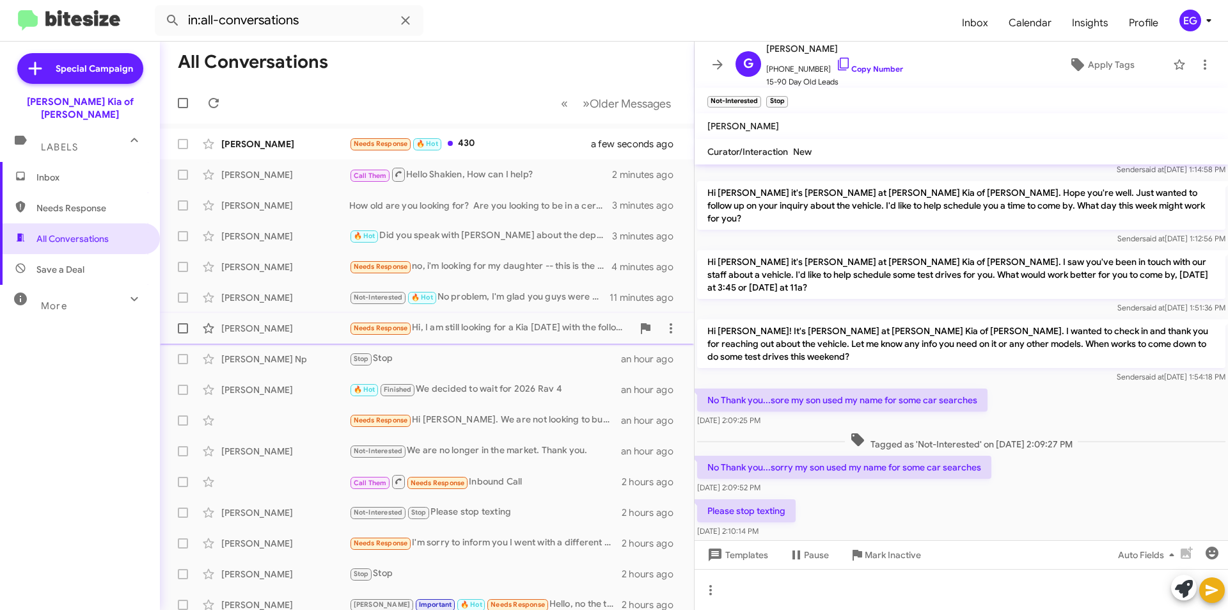
click at [476, 334] on div "Needs Response Hi, I am still looking for a Kia carnival with the following con…" at bounding box center [490, 328] width 283 height 15
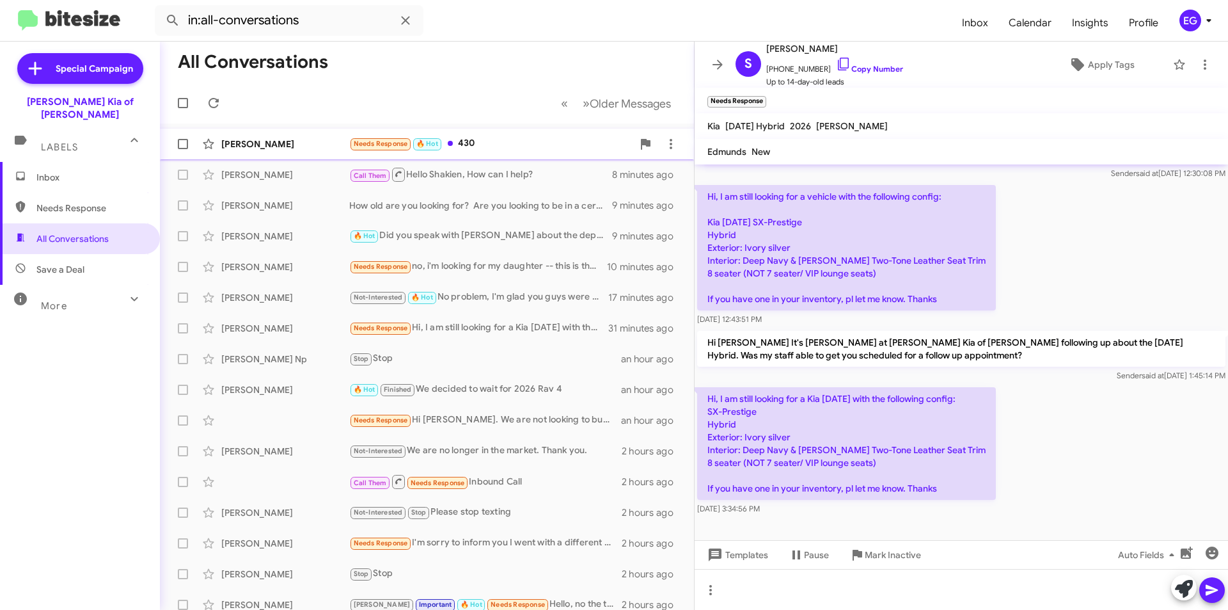
click at [493, 142] on div "Needs Response 🔥 Hot 430" at bounding box center [490, 143] width 283 height 15
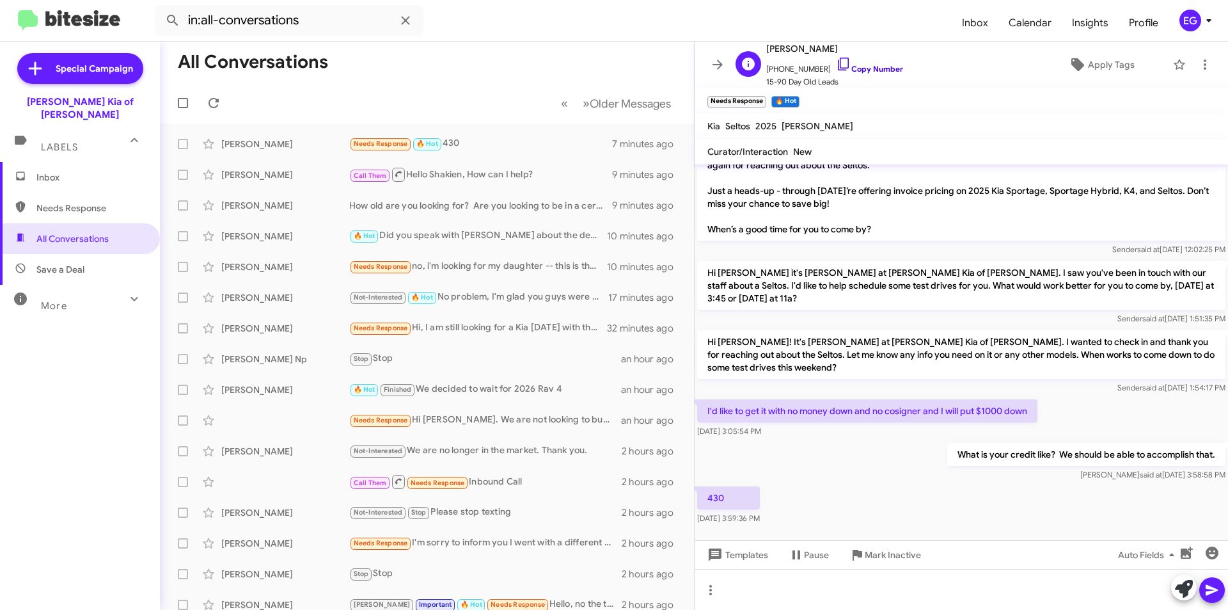
click at [884, 72] on link "Copy Number" at bounding box center [869, 69] width 67 height 10
click at [761, 579] on div at bounding box center [962, 589] width 534 height 41
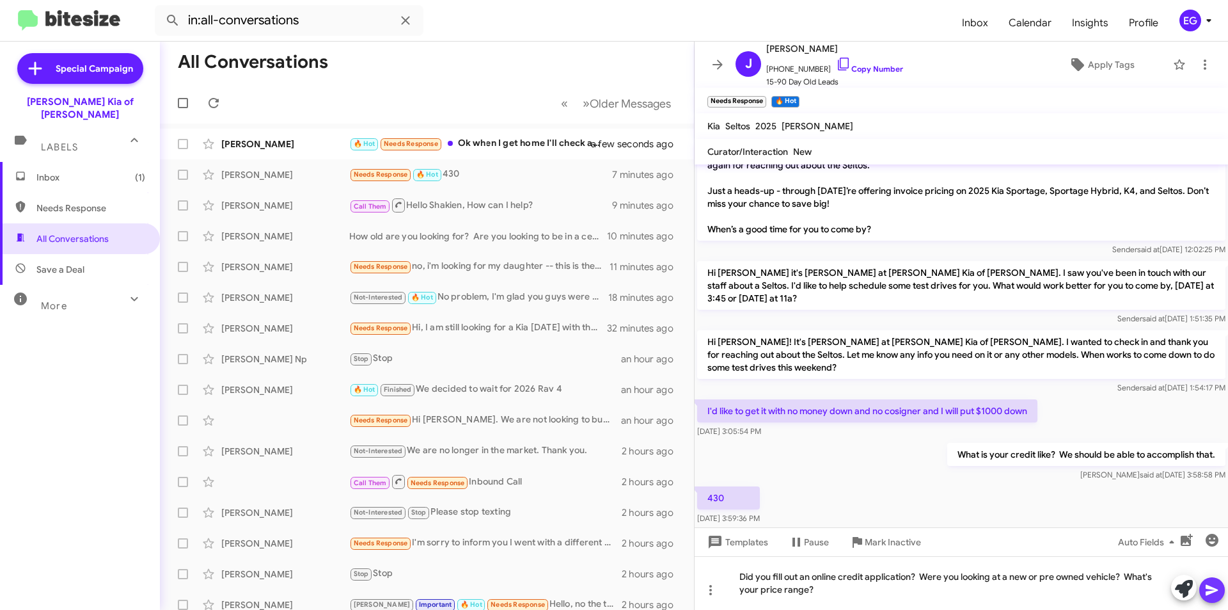
click at [1207, 591] on icon at bounding box center [1212, 589] width 15 height 15
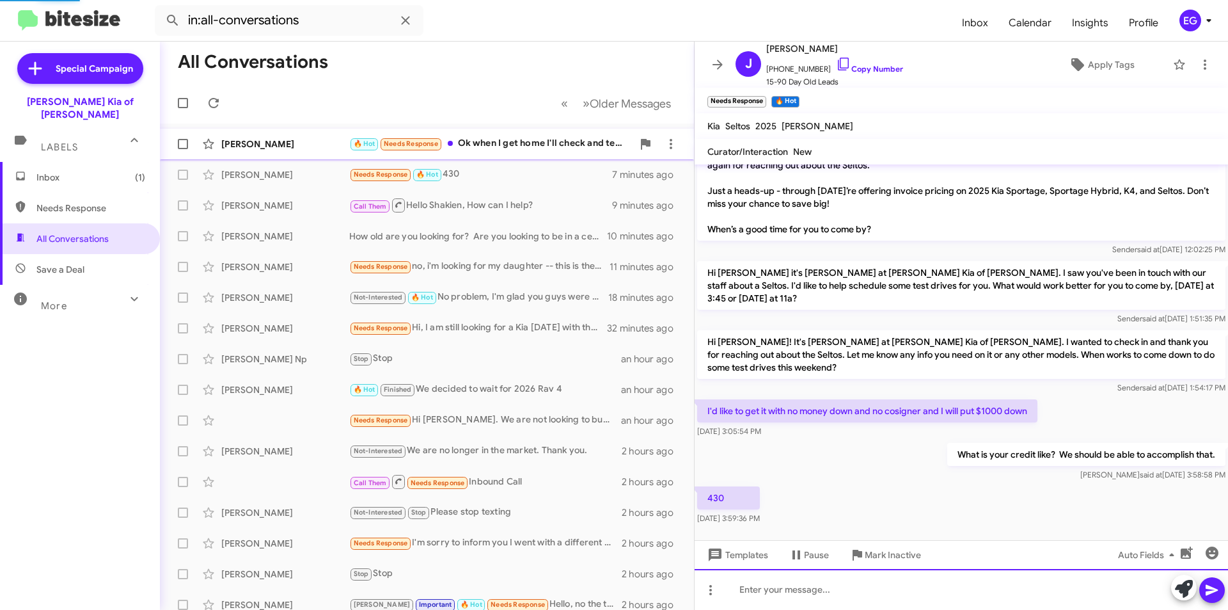
scroll to position [0, 0]
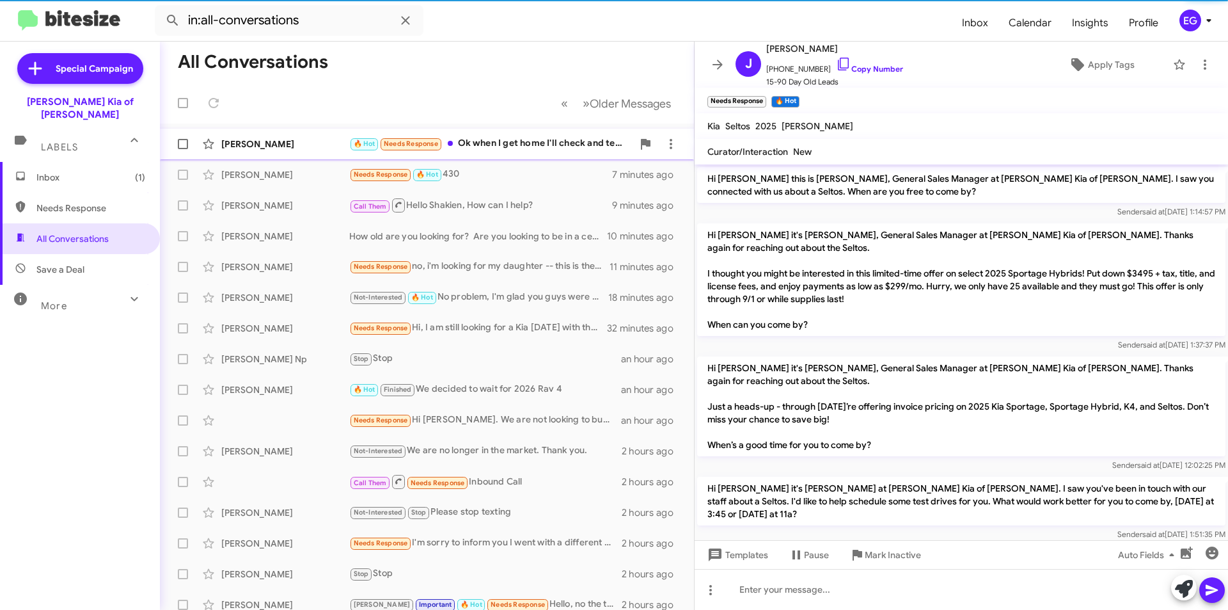
click at [272, 149] on div "[PERSON_NAME]" at bounding box center [285, 144] width 128 height 13
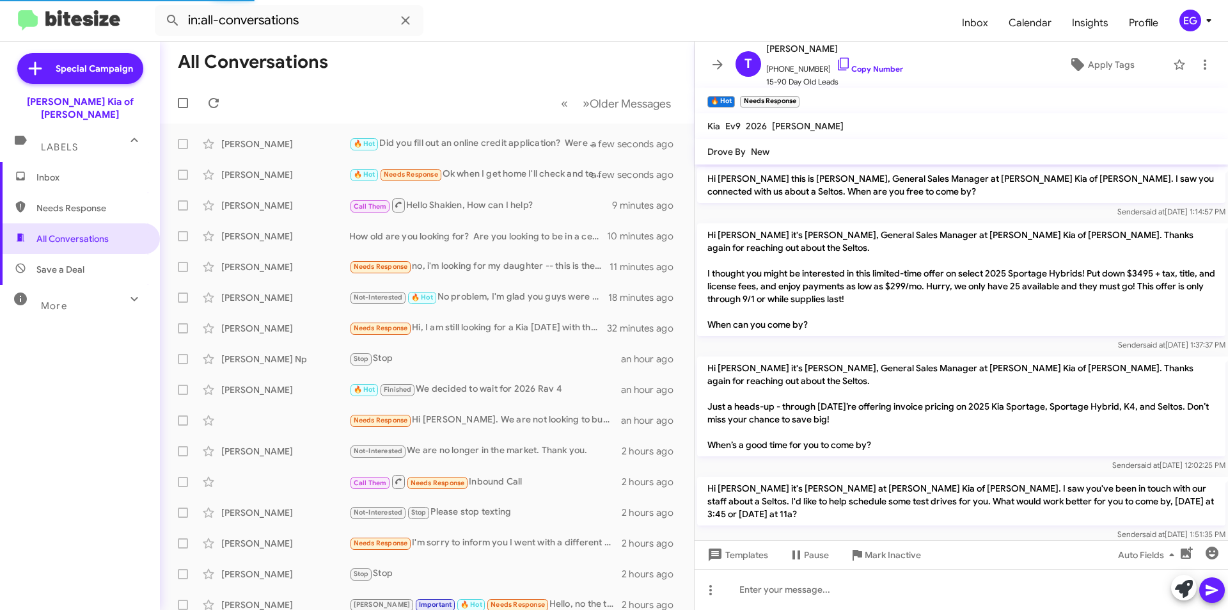
scroll to position [62, 0]
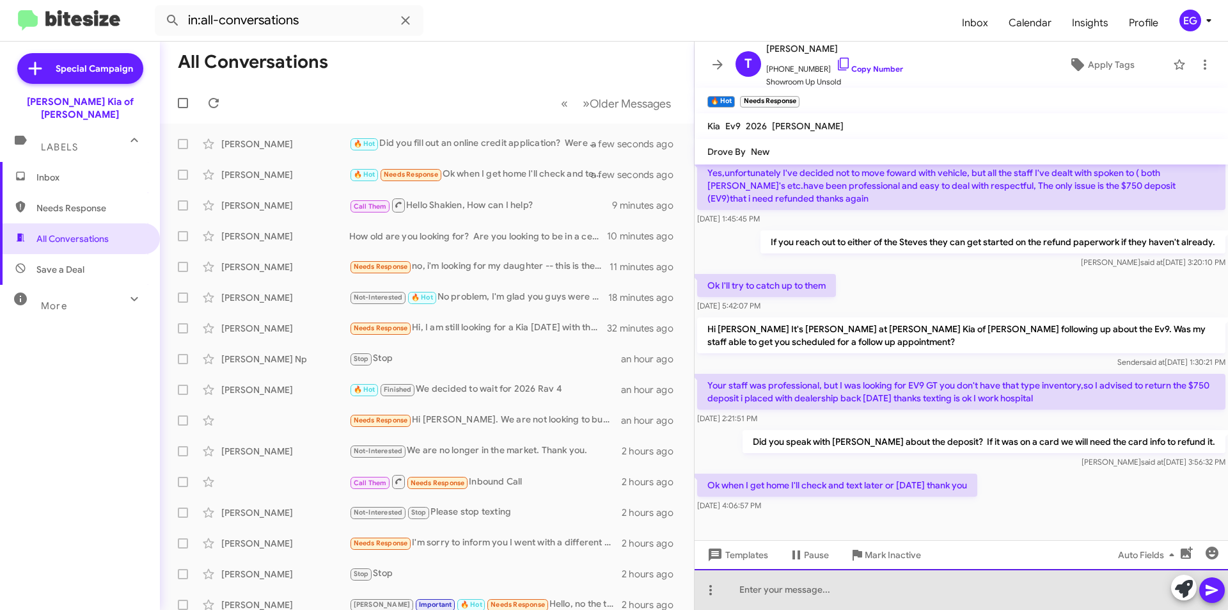
click at [766, 583] on div at bounding box center [962, 589] width 534 height 41
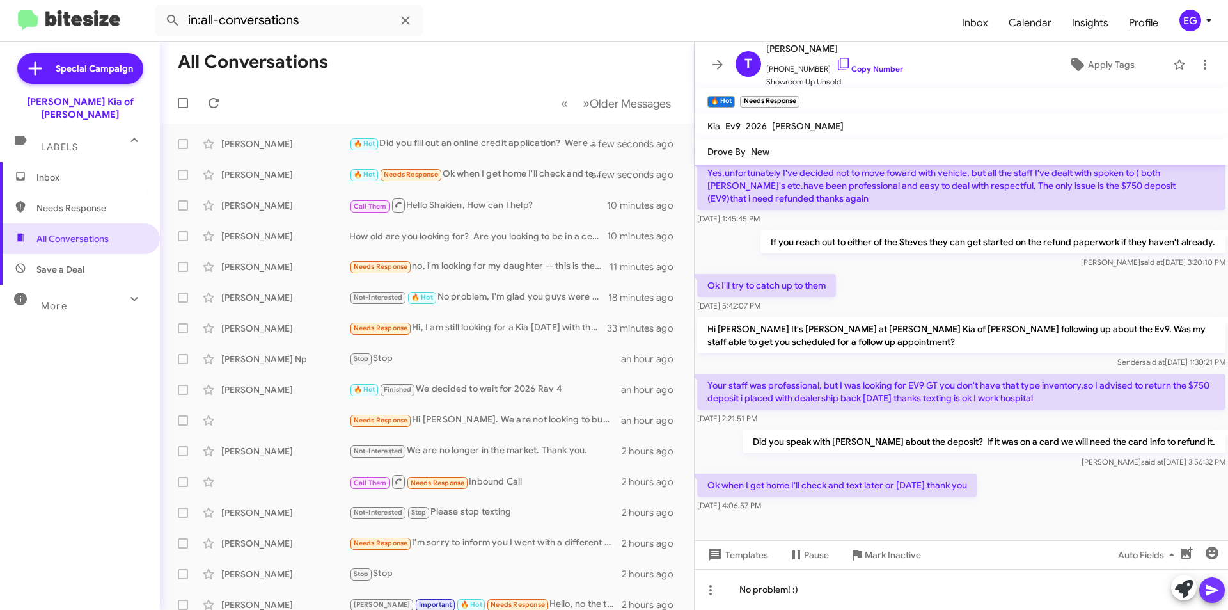
click at [1210, 585] on icon at bounding box center [1212, 589] width 15 height 15
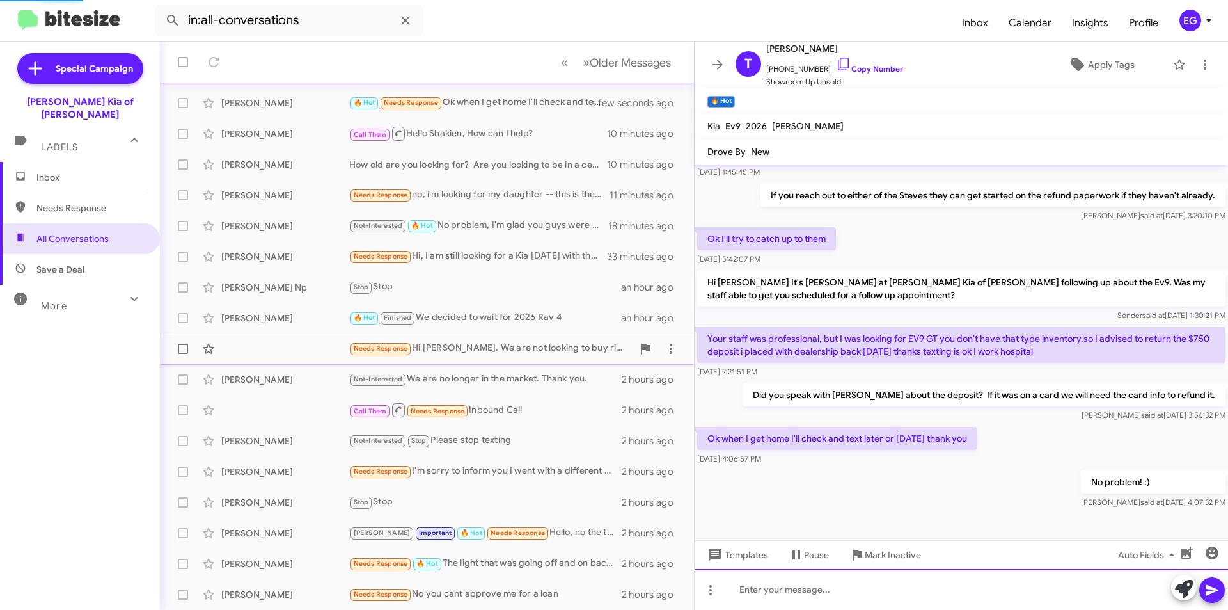
scroll to position [128, 0]
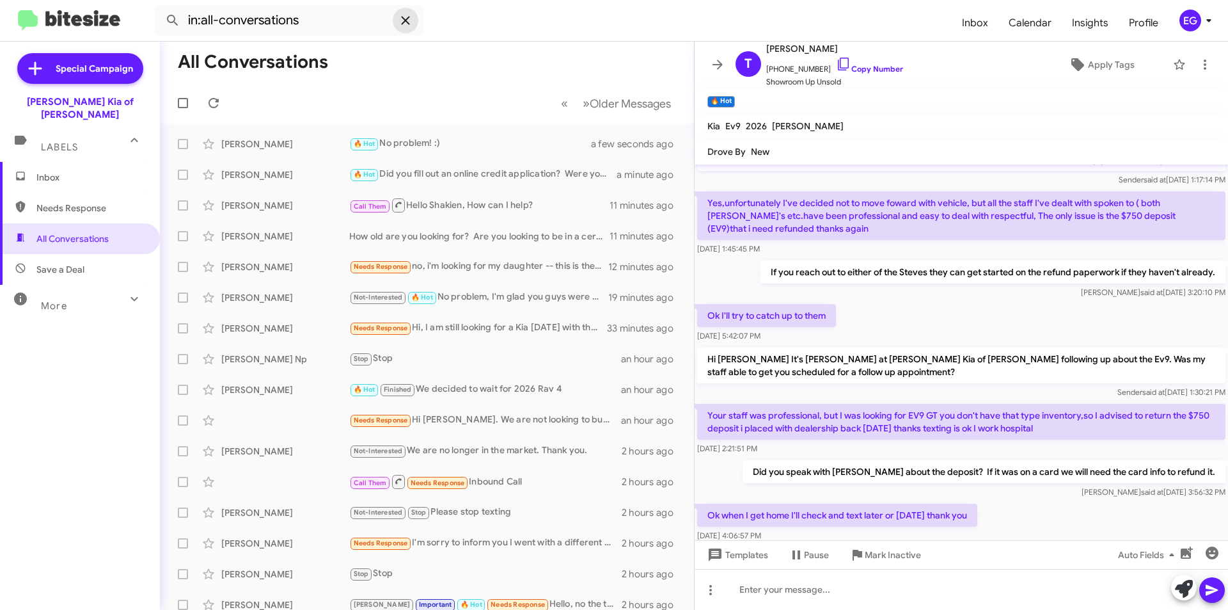
click at [409, 20] on icon at bounding box center [405, 20] width 15 height 15
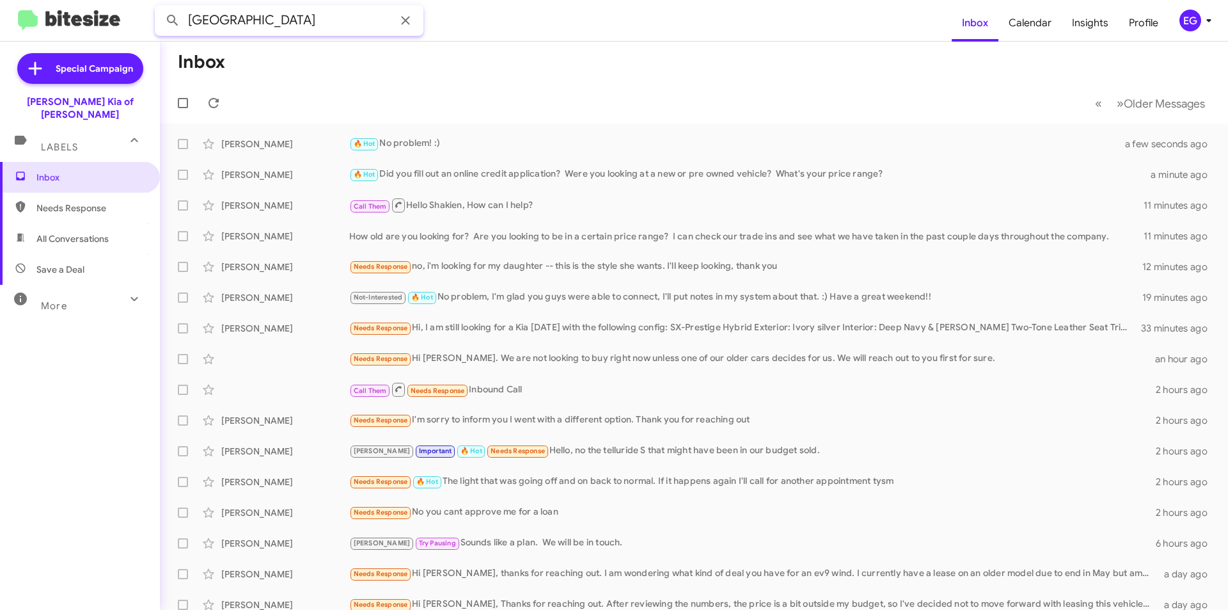
type input "trento"
click at [160, 8] on button at bounding box center [173, 21] width 26 height 26
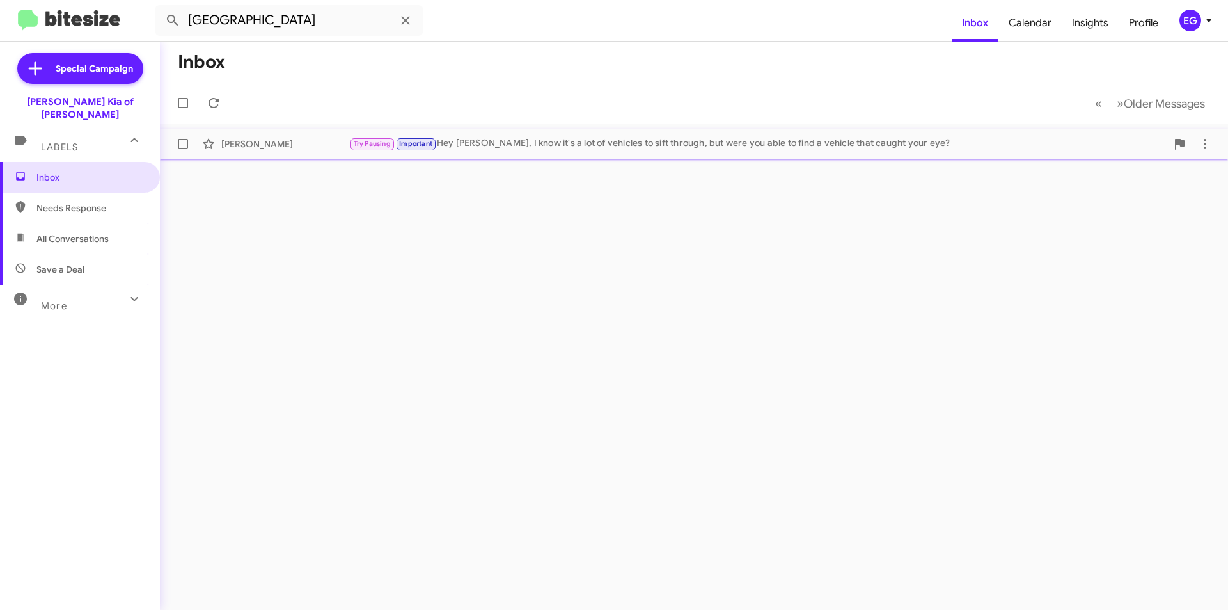
click at [319, 135] on div "Samantha Trento Try Pausing Important Hey Samantha, I know it's a lot of vehicl…" at bounding box center [694, 144] width 1048 height 26
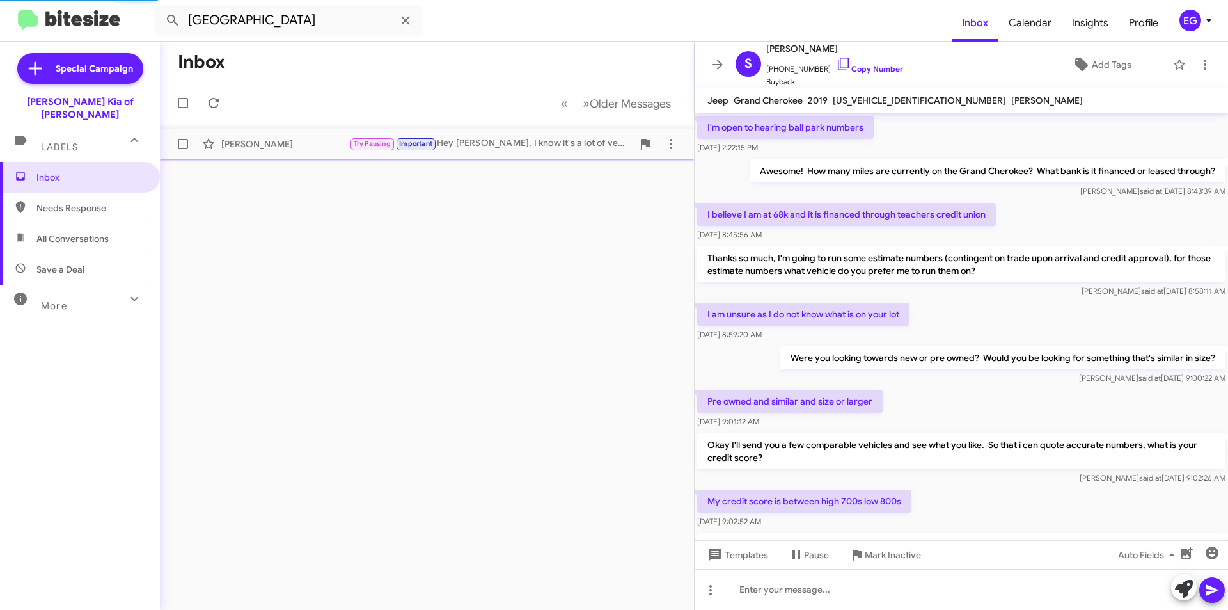
scroll to position [623, 0]
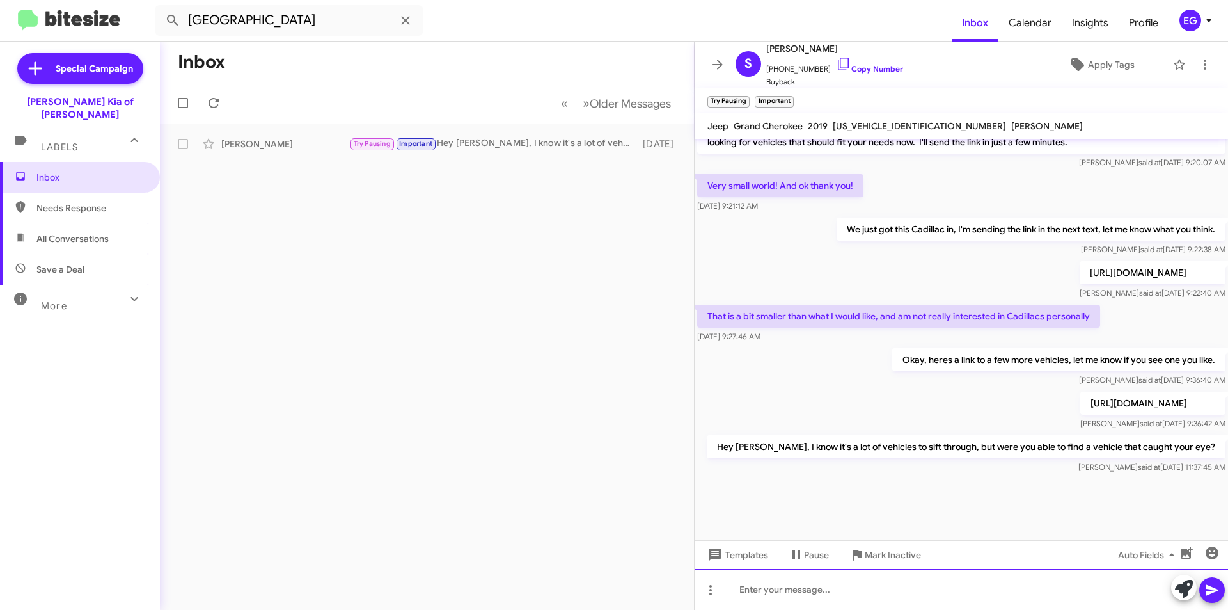
click at [788, 592] on div at bounding box center [962, 589] width 534 height 41
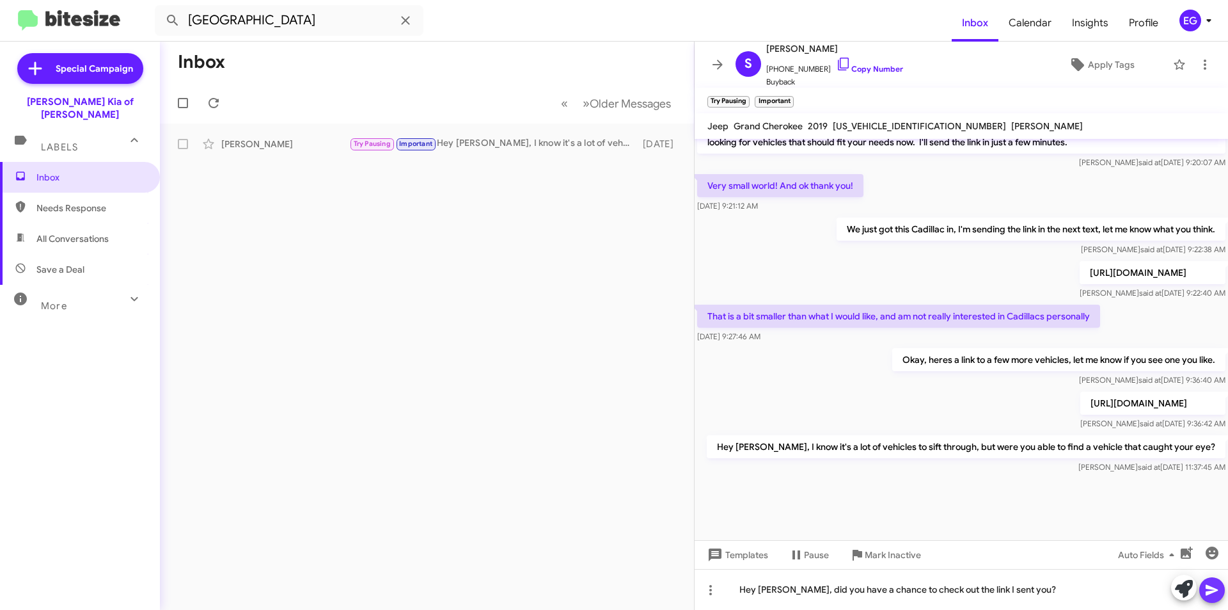
click at [1216, 594] on icon at bounding box center [1212, 589] width 15 height 15
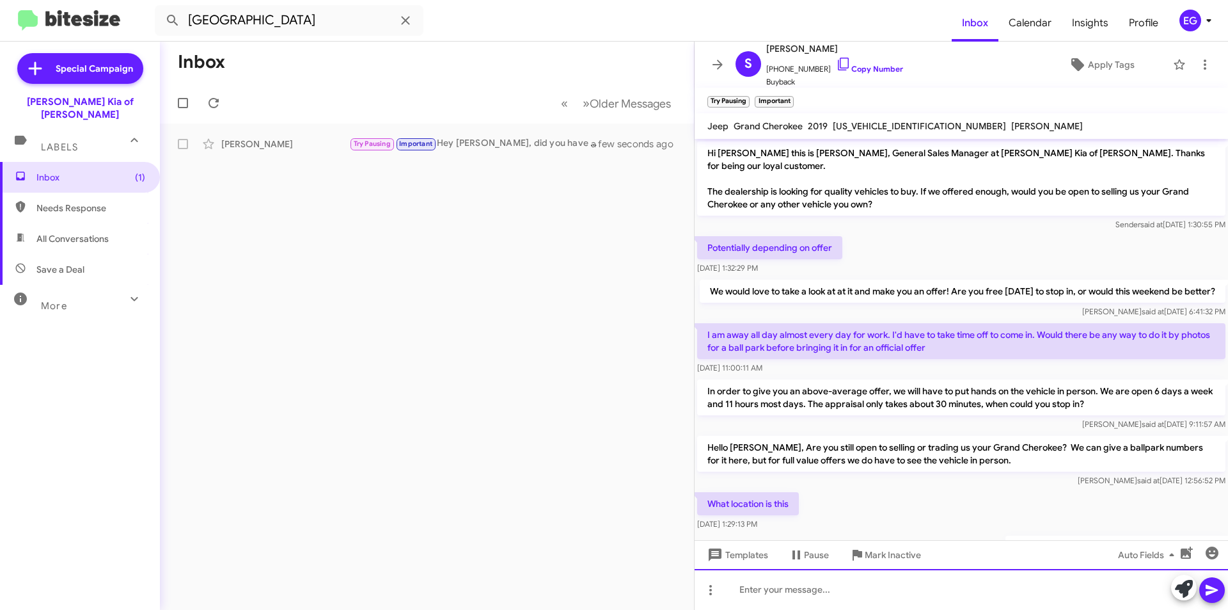
scroll to position [64, 0]
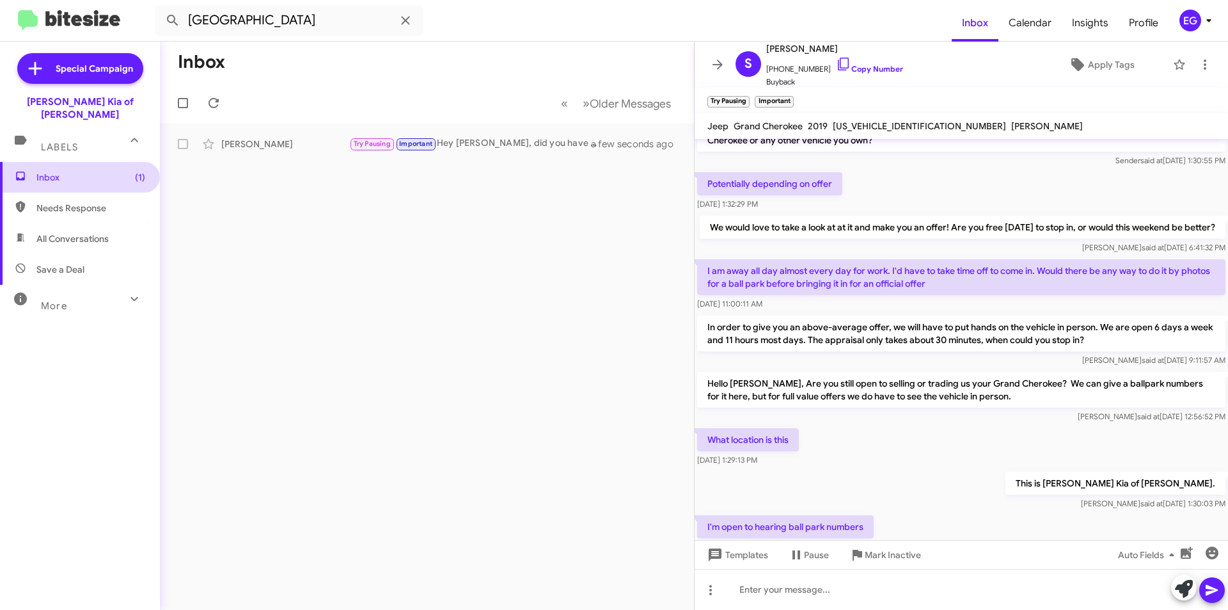
click at [42, 171] on span "Inbox (1)" at bounding box center [90, 177] width 109 height 13
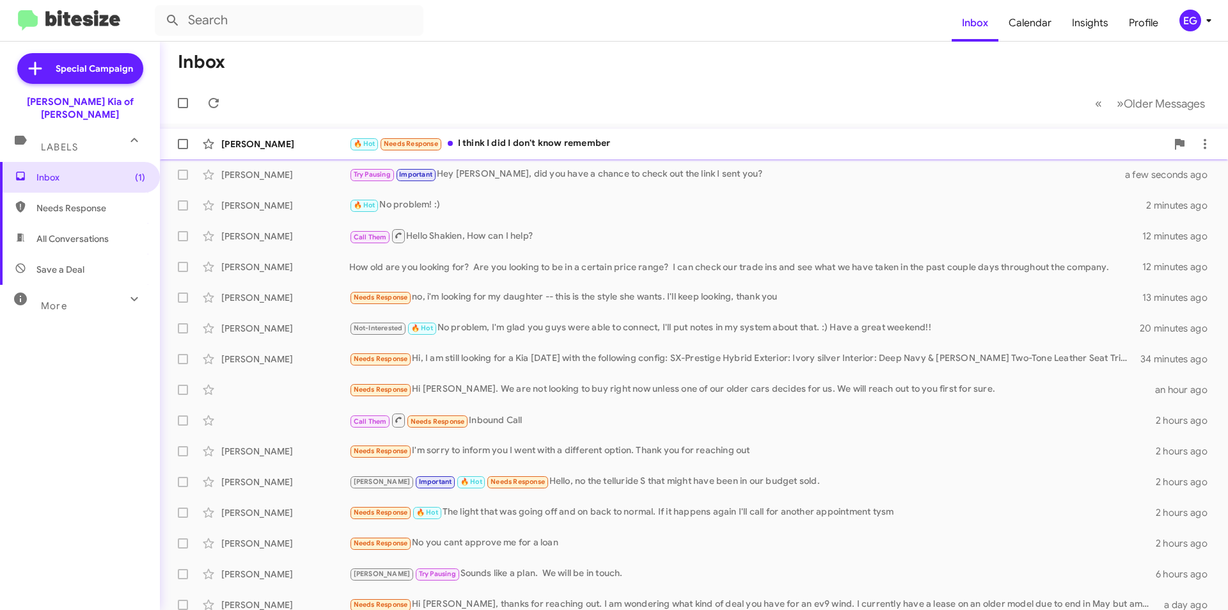
click at [553, 132] on div "Jose Martinez 🔥 Hot Needs Response I think I did I don't know remember a few se…" at bounding box center [694, 144] width 1048 height 26
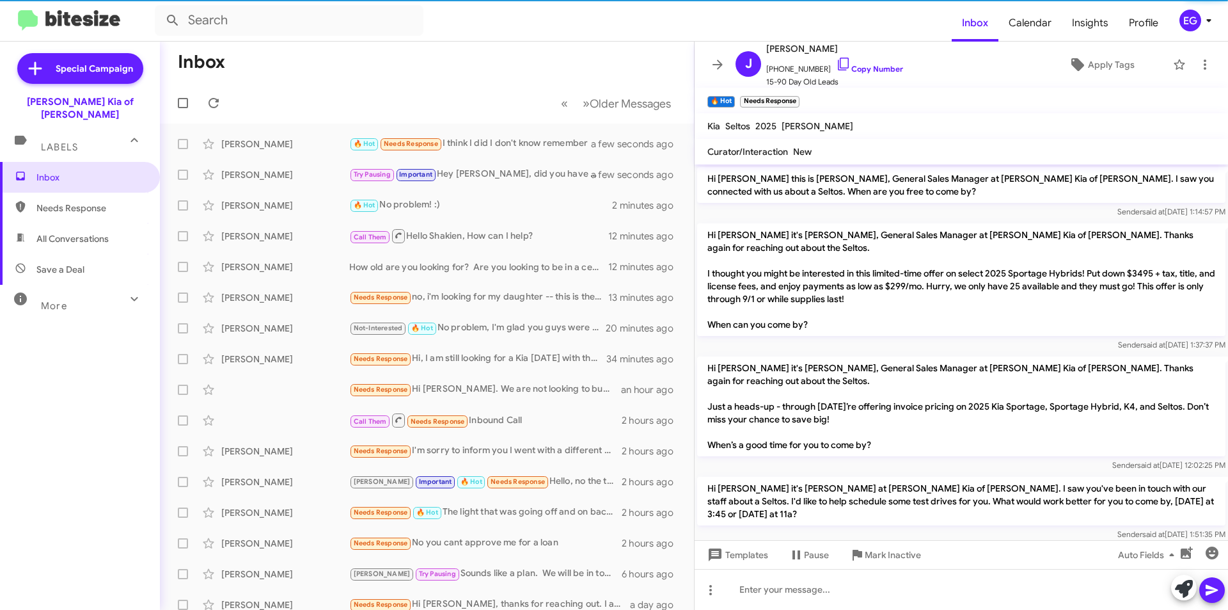
scroll to position [283, 0]
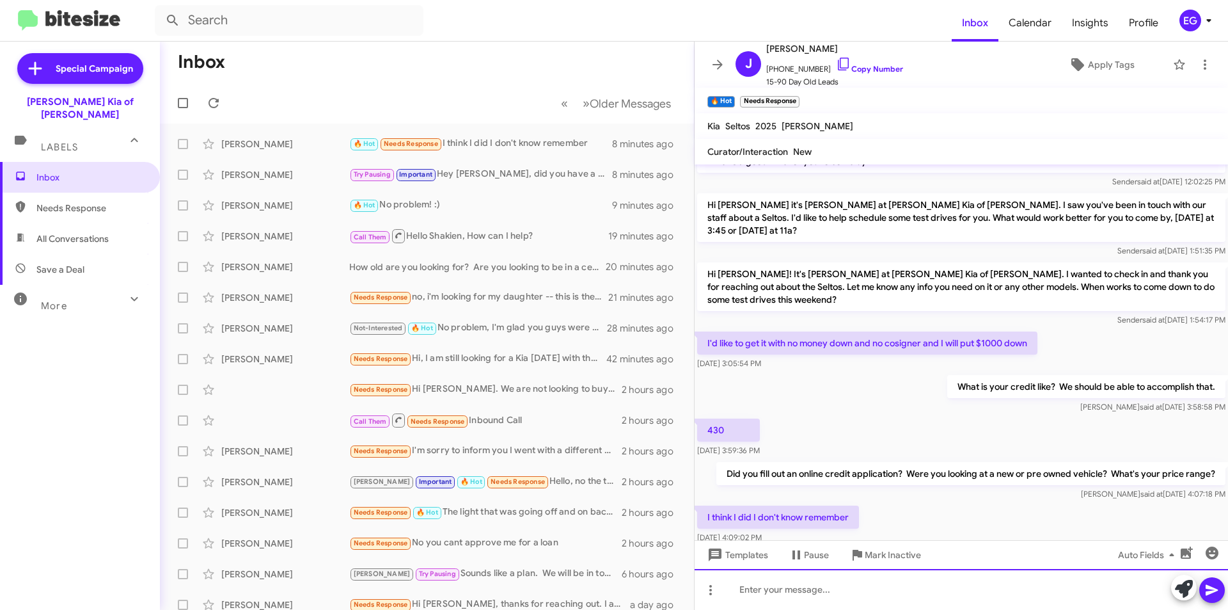
click at [755, 593] on div at bounding box center [962, 589] width 534 height 41
click at [1215, 587] on icon at bounding box center [1212, 589] width 15 height 15
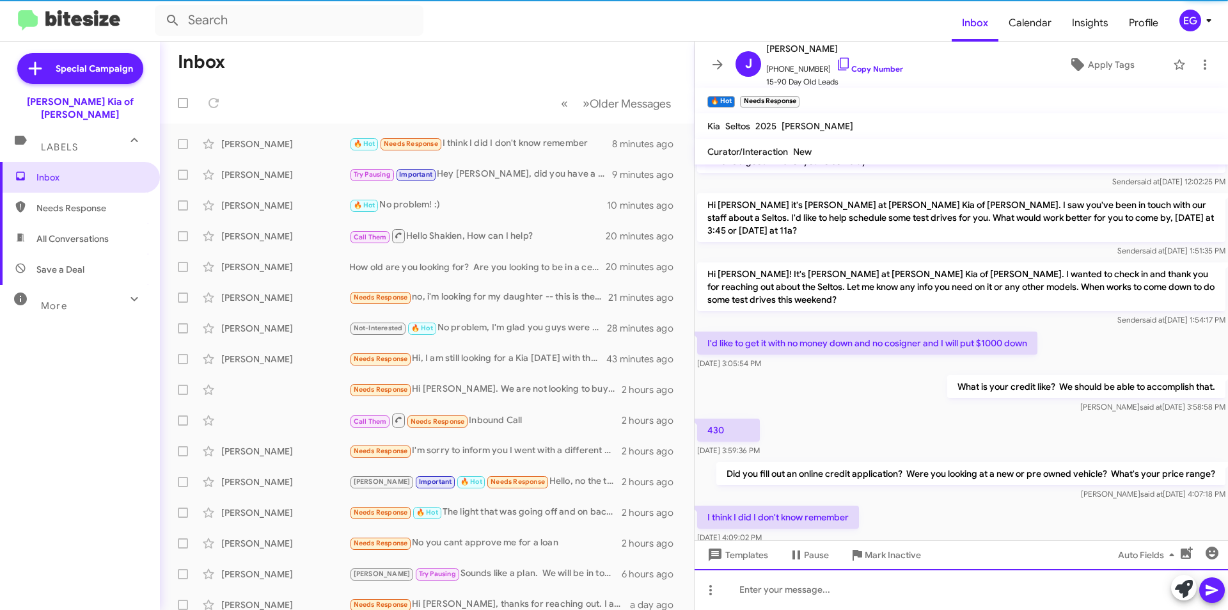
scroll to position [0, 0]
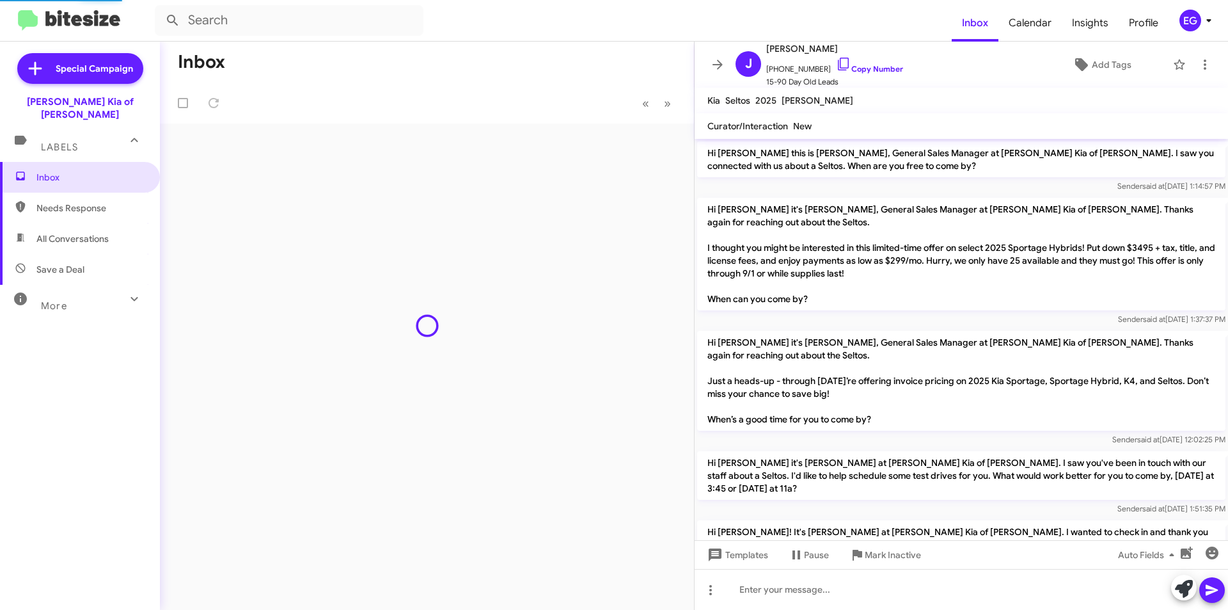
scroll to position [330, 0]
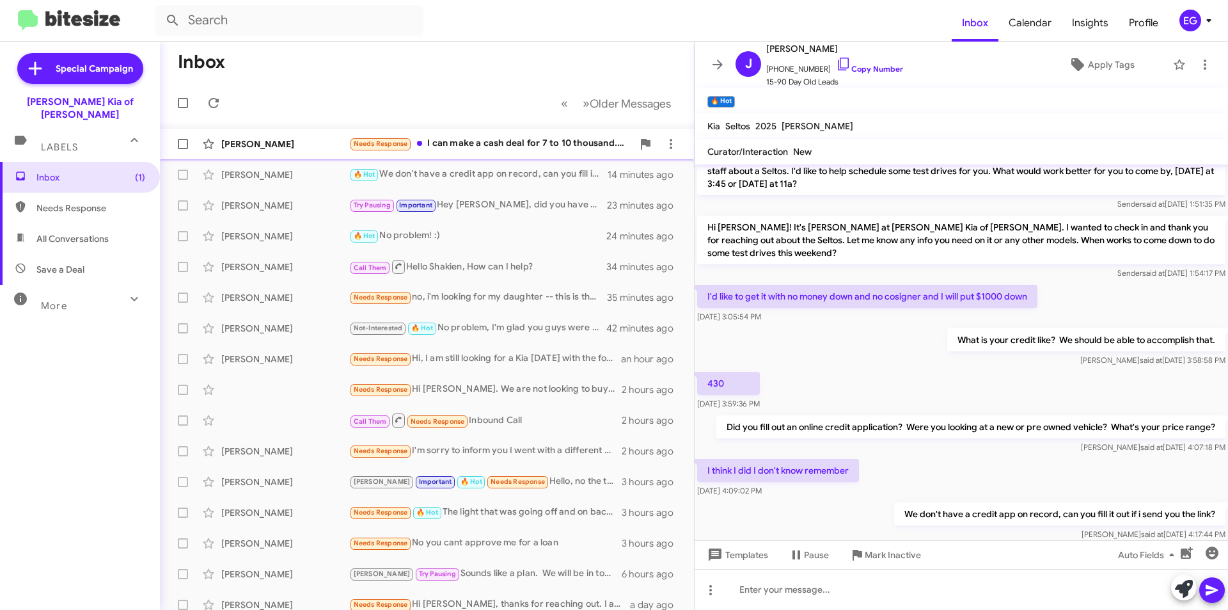
click at [448, 131] on span "Marybeth Journa Needs Response I can make a cash deal for 7 to 10 thousand. As …" at bounding box center [427, 144] width 534 height 31
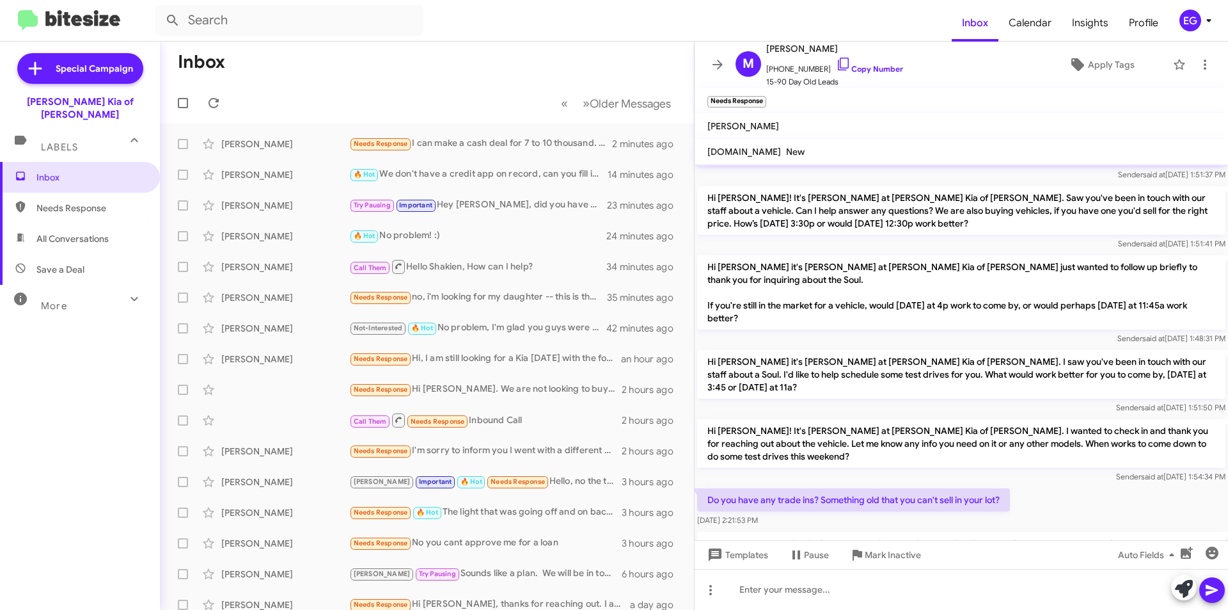
scroll to position [573, 0]
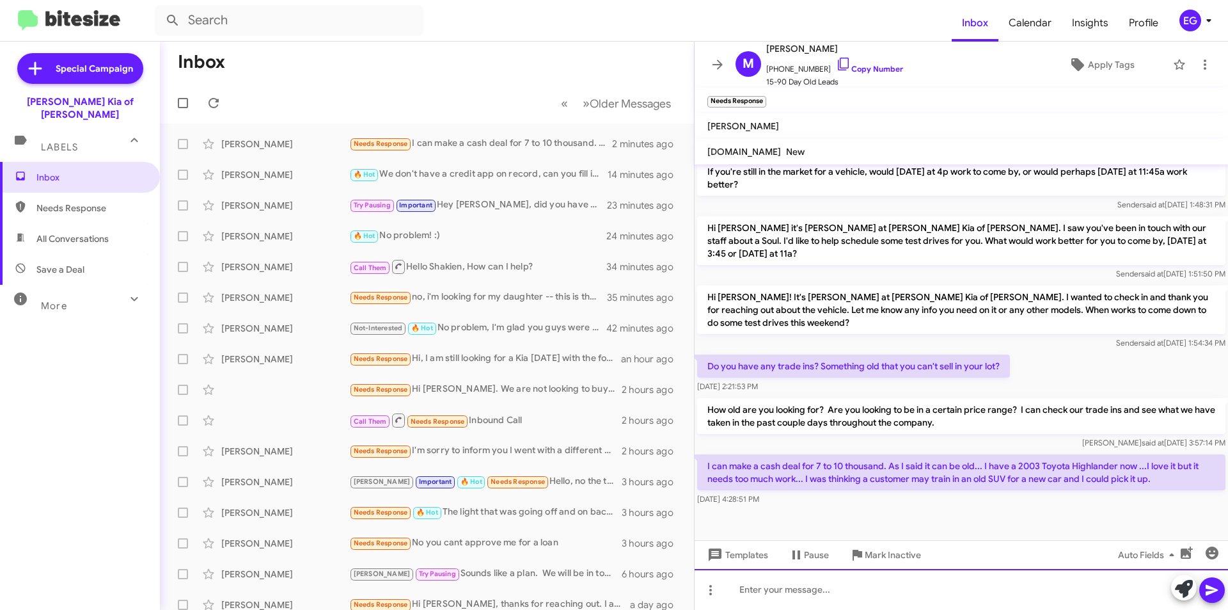
click at [772, 587] on div at bounding box center [962, 589] width 534 height 41
click at [1207, 592] on icon at bounding box center [1212, 590] width 12 height 11
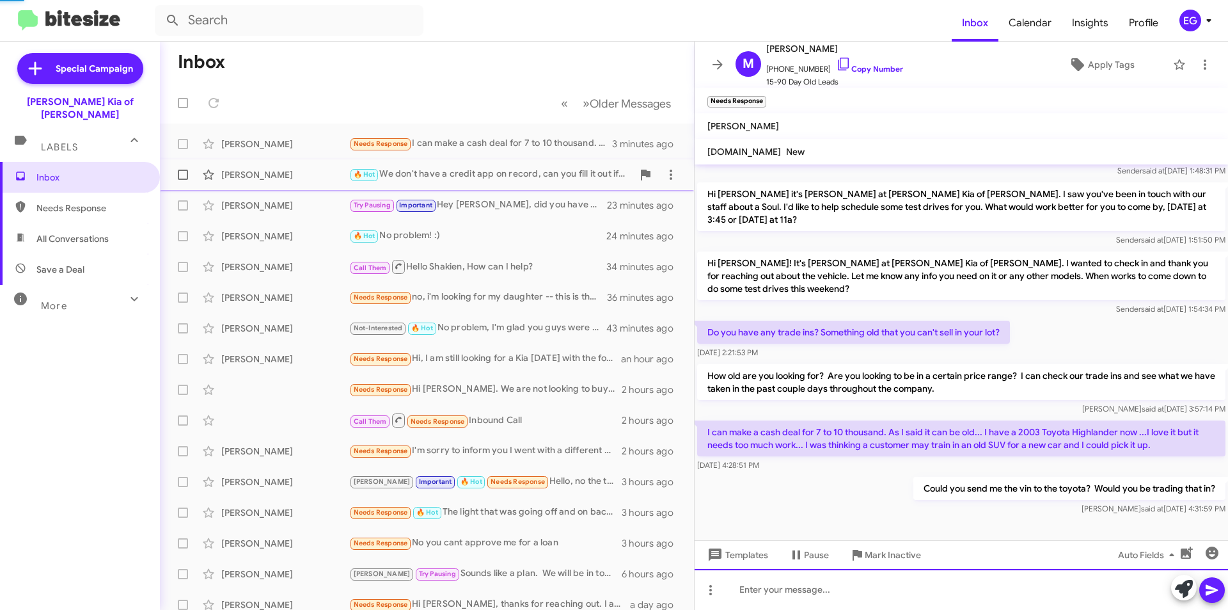
scroll to position [619, 0]
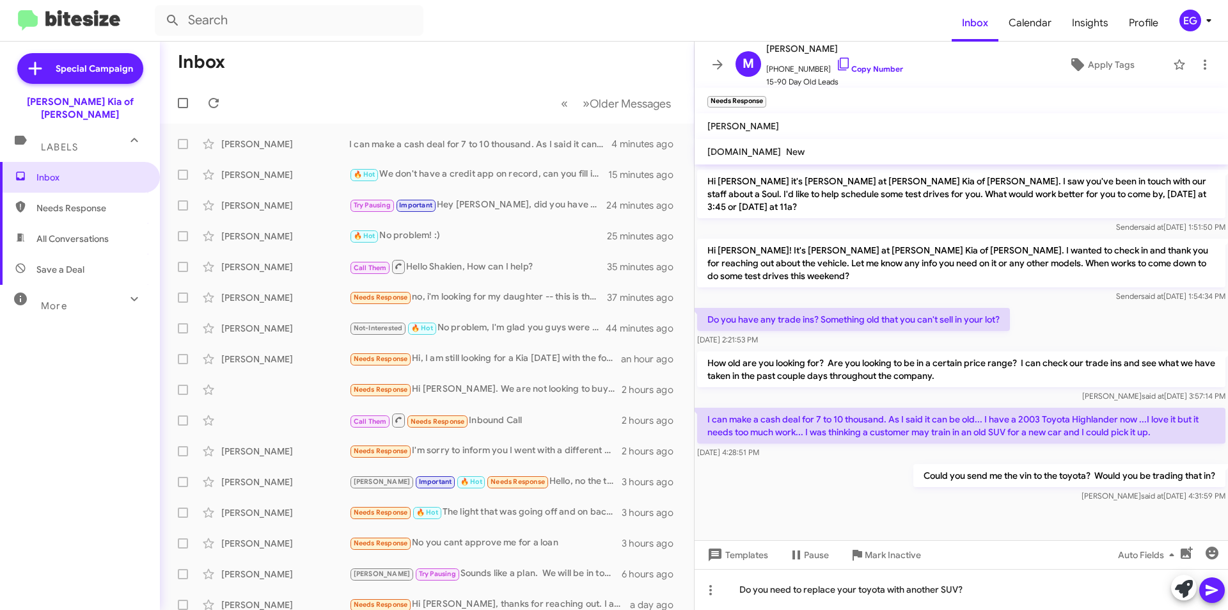
click at [1221, 588] on button at bounding box center [1213, 590] width 26 height 26
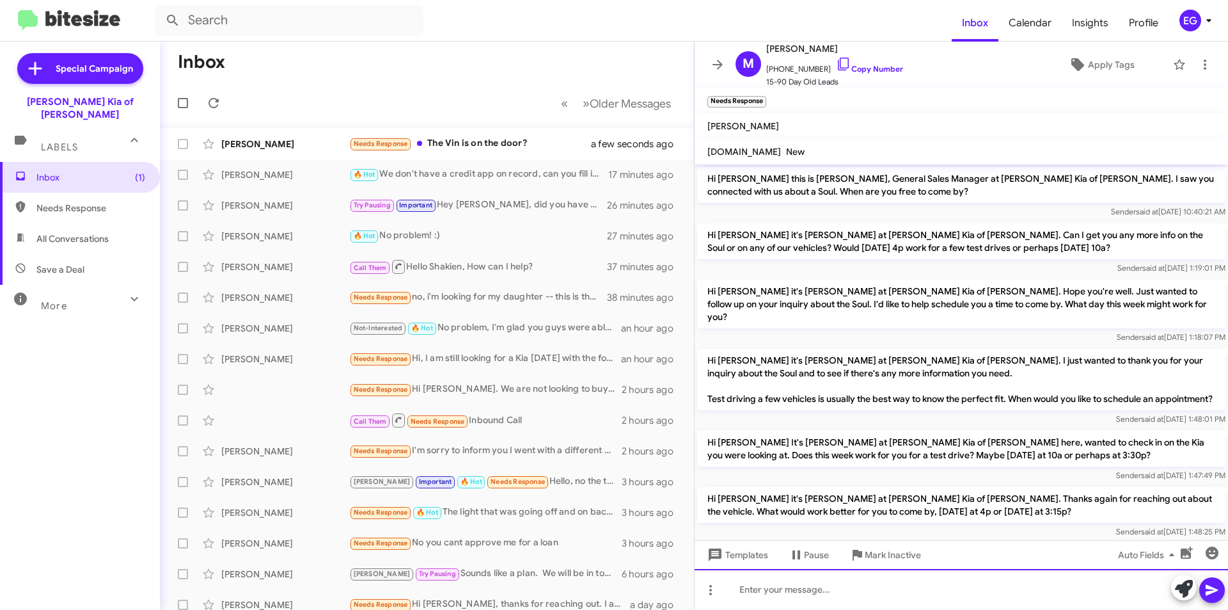
scroll to position [0, 0]
click at [504, 140] on div "Needs Response The Vin is on the door?" at bounding box center [490, 143] width 283 height 15
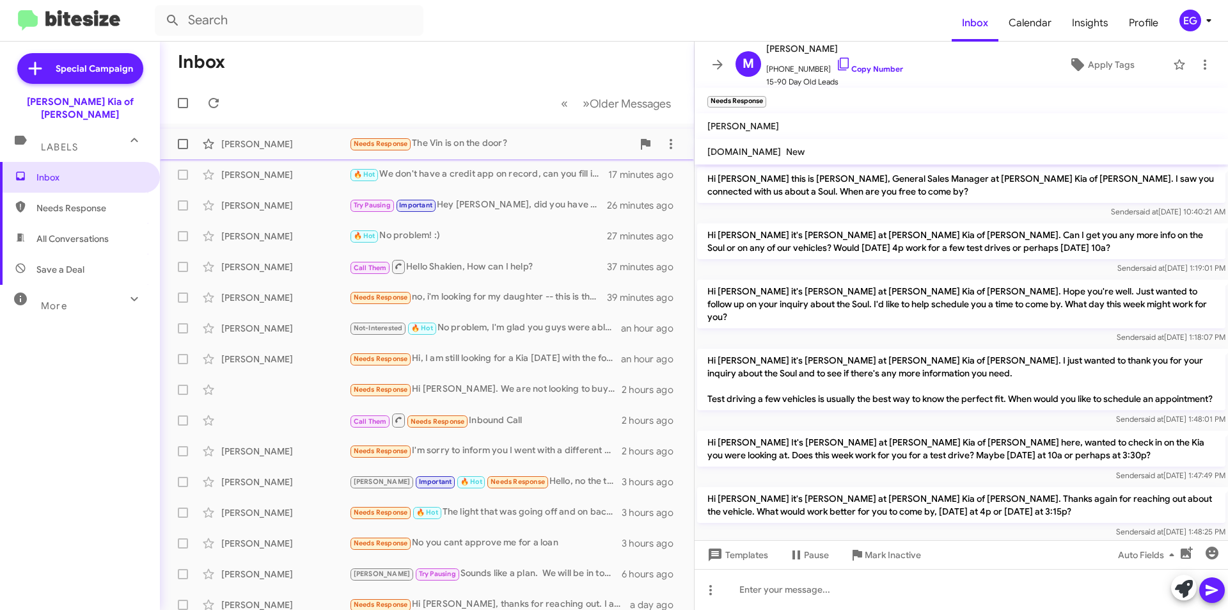
click at [454, 151] on div "Needs Response The Vin is on the door?" at bounding box center [490, 143] width 283 height 15
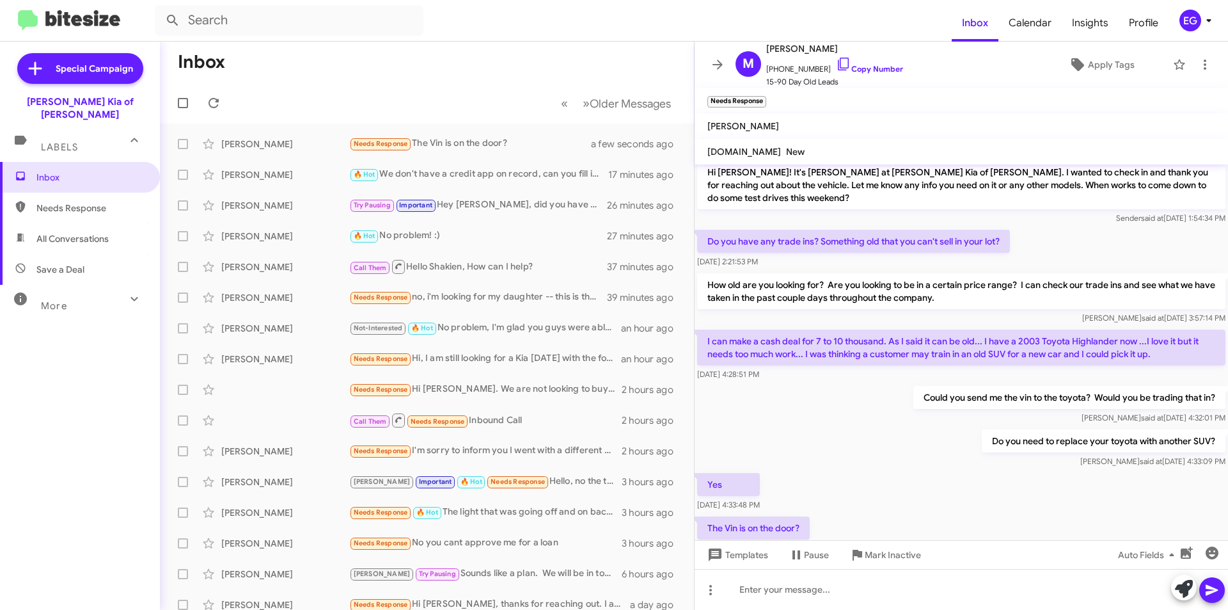
scroll to position [759, 0]
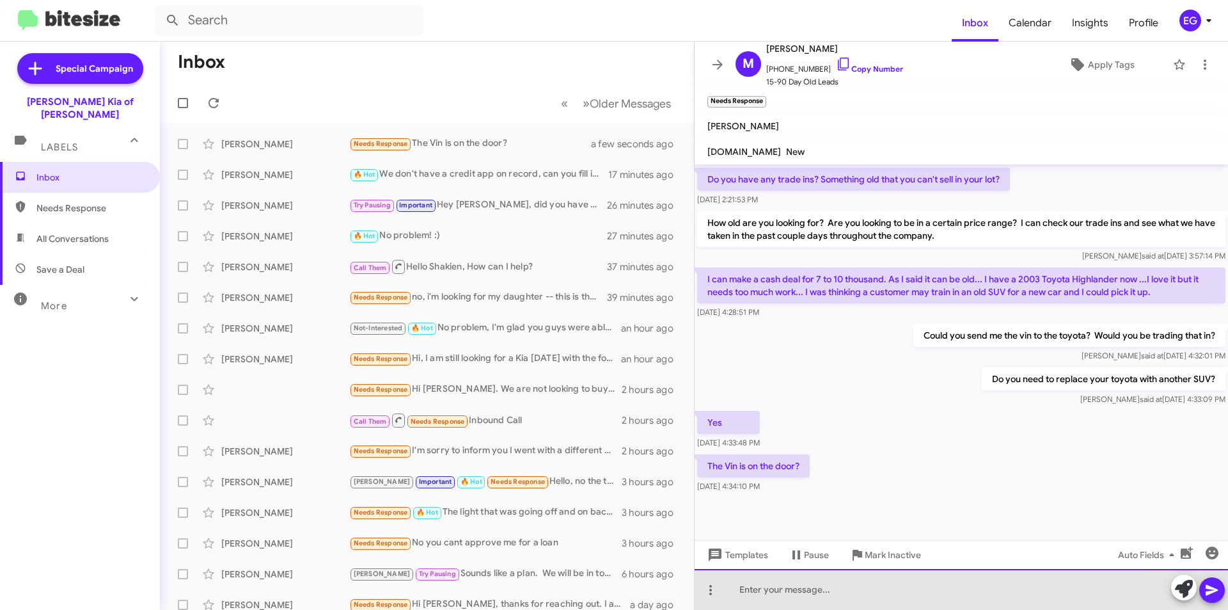
click at [777, 595] on div at bounding box center [962, 589] width 534 height 41
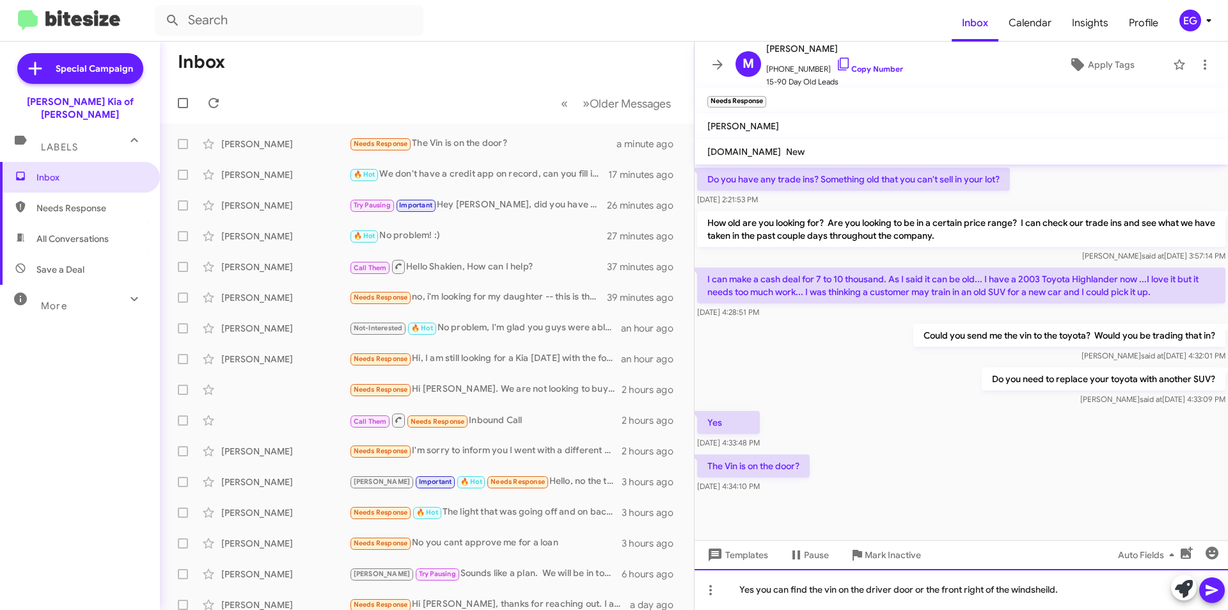
click at [977, 591] on div "Yes you can find the vin on the driver door or the front right of the windsheil…" at bounding box center [962, 589] width 534 height 41
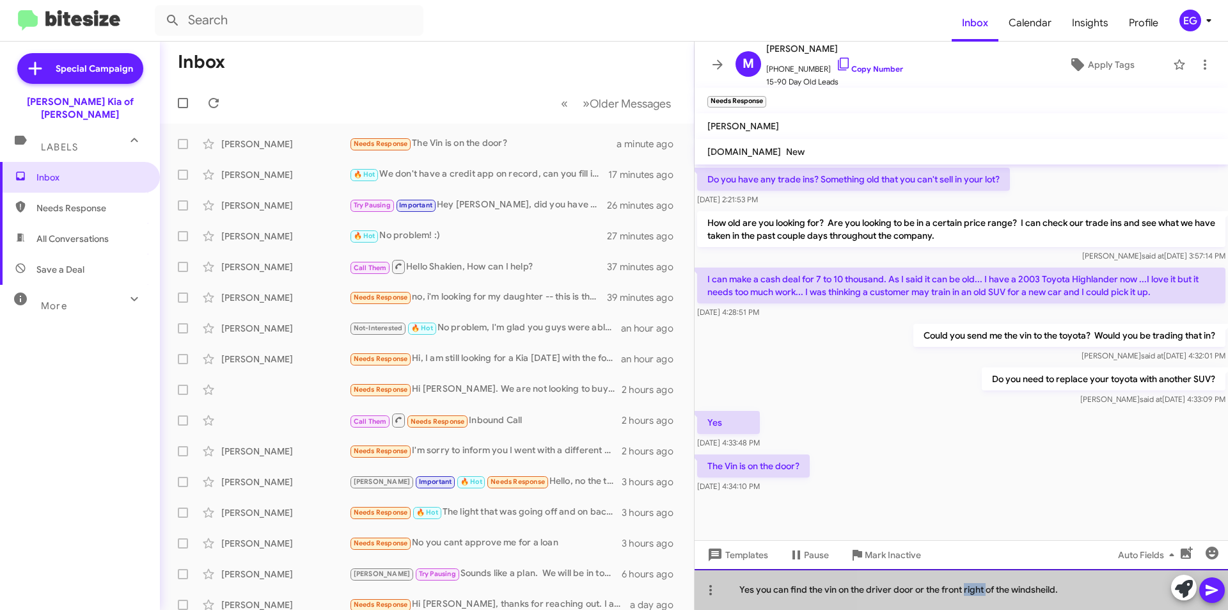
click at [977, 591] on div "Yes you can find the vin on the driver door or the front right of the windsheil…" at bounding box center [962, 589] width 534 height 41
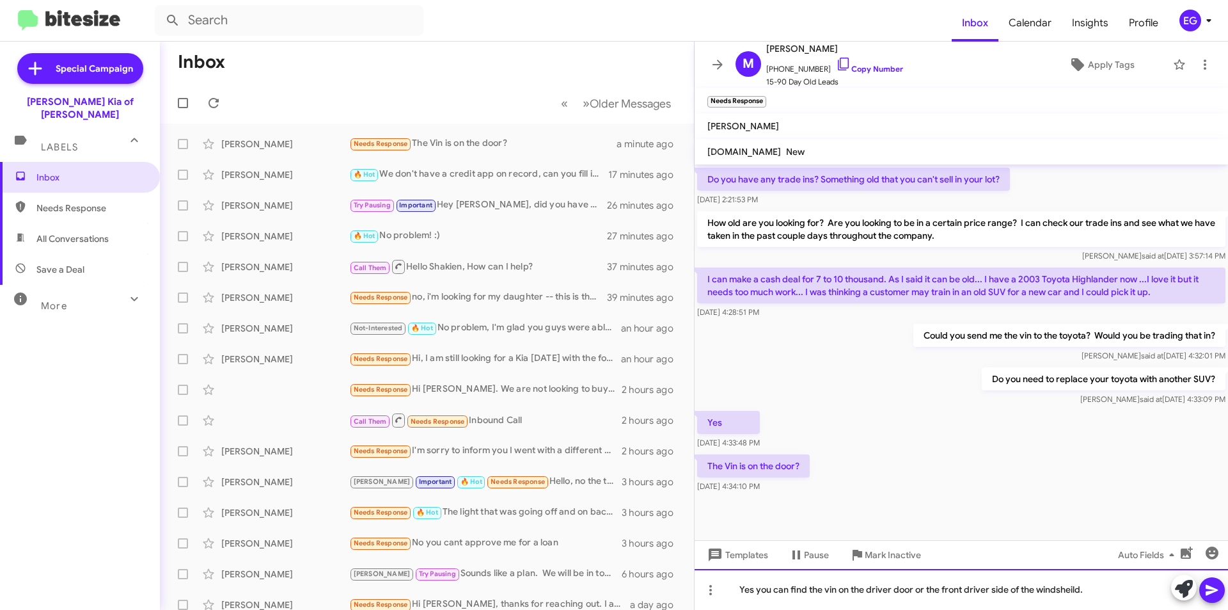
click at [1054, 589] on div "Yes you can find the vin on the driver door or the front driver side of the win…" at bounding box center [962, 589] width 534 height 41
click at [1216, 591] on icon at bounding box center [1212, 590] width 12 height 11
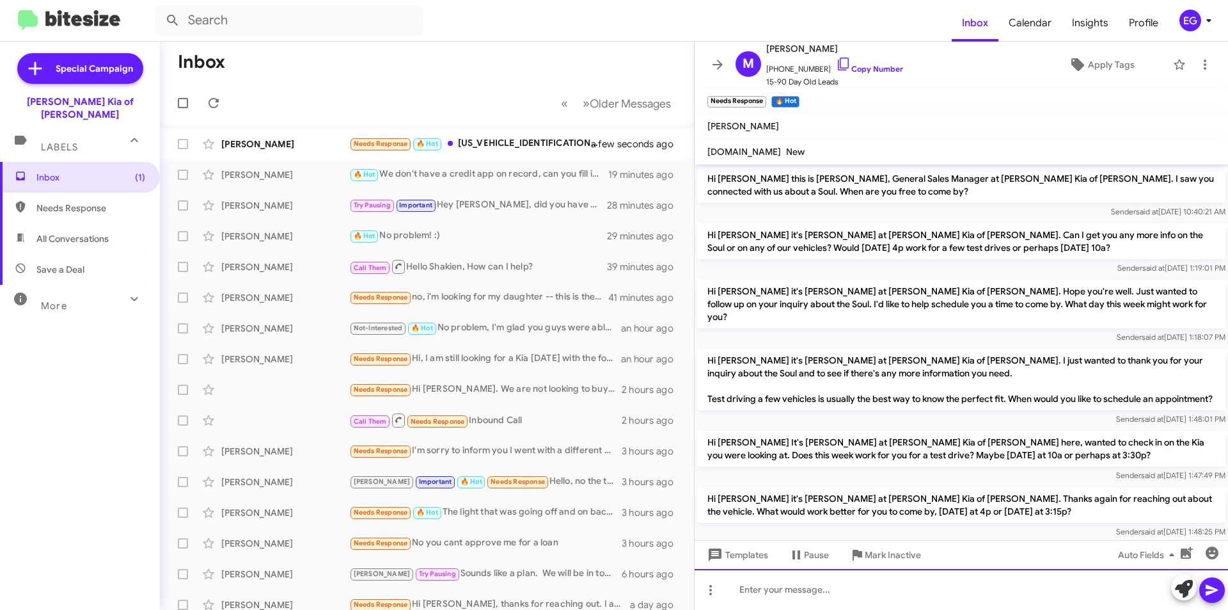
scroll to position [853, 0]
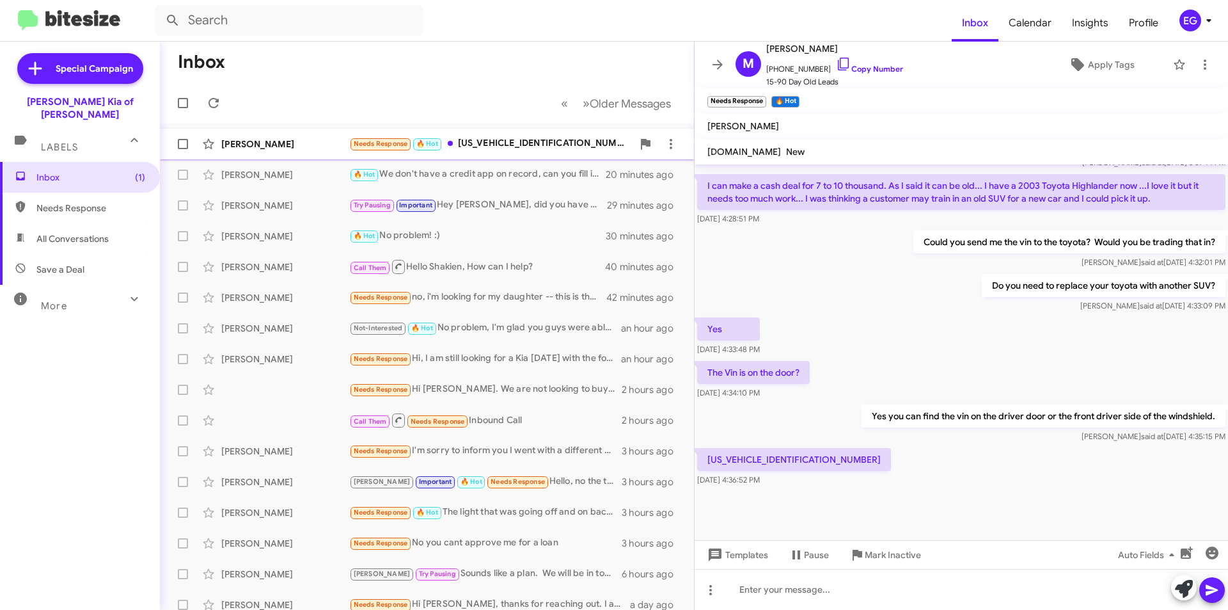
click at [511, 143] on div "Needs Response 🔥 Hot JTEHF21A130099920" at bounding box center [490, 143] width 283 height 15
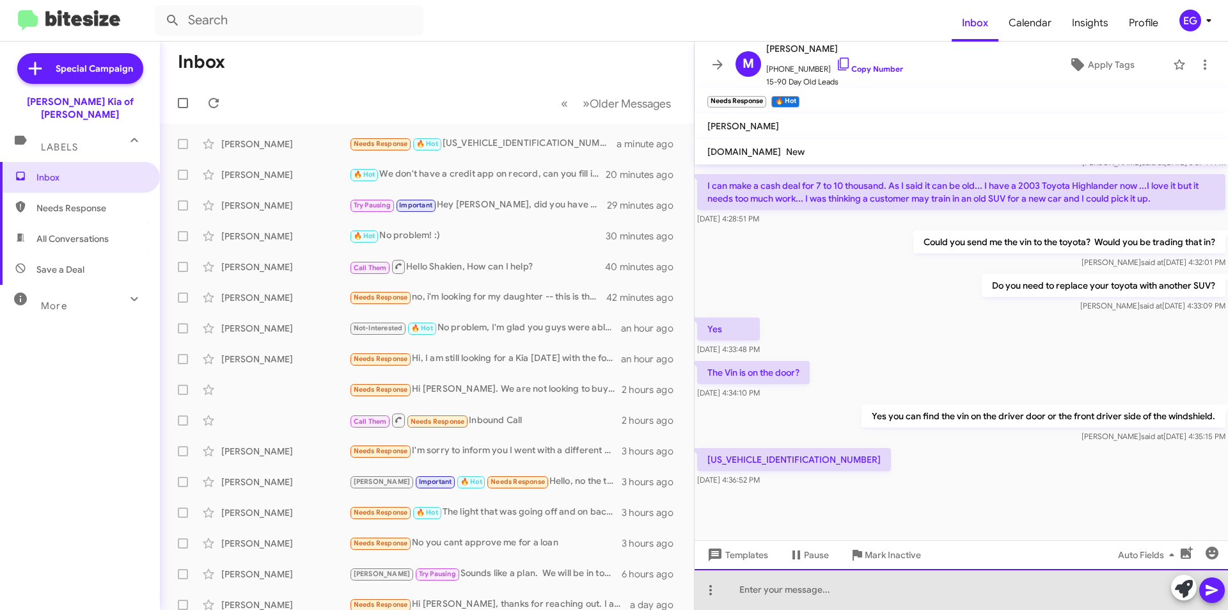
click at [805, 587] on div at bounding box center [962, 589] width 534 height 41
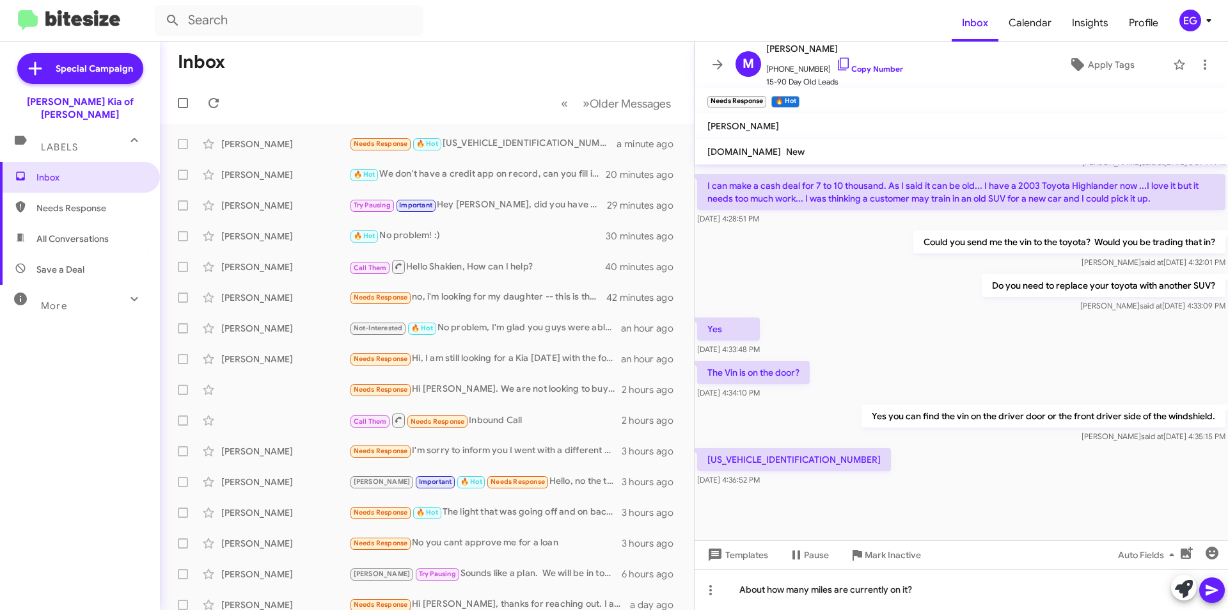
click at [1205, 582] on icon at bounding box center [1212, 589] width 15 height 15
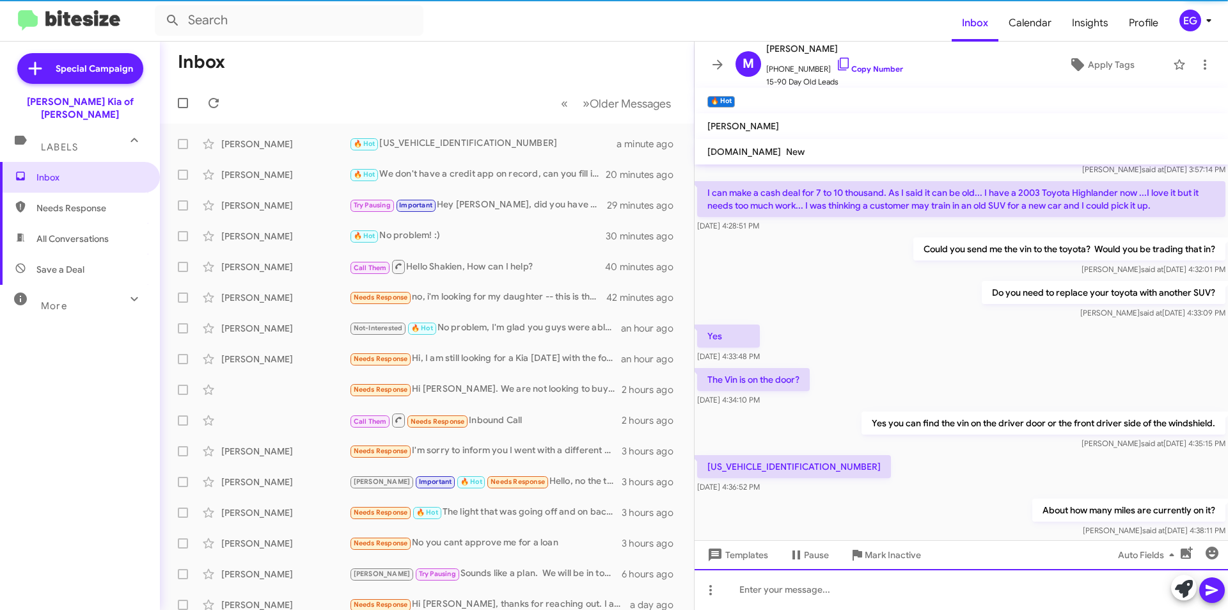
scroll to position [900, 0]
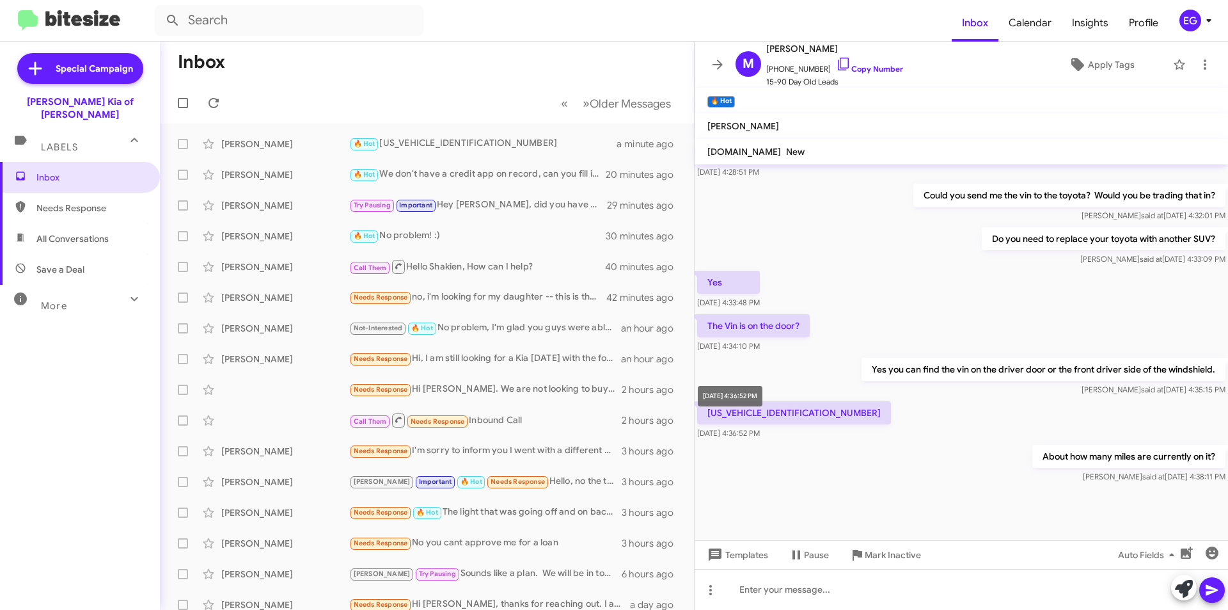
click at [752, 401] on div "[DATE] 4:36:52 PM" at bounding box center [730, 396] width 65 height 20
click at [798, 401] on p "[US_VEHICLE_IDENTIFICATION_NUMBER]" at bounding box center [794, 412] width 194 height 23
click at [788, 401] on p "[US_VEHICLE_IDENTIFICATION_NUMBER]" at bounding box center [794, 412] width 194 height 23
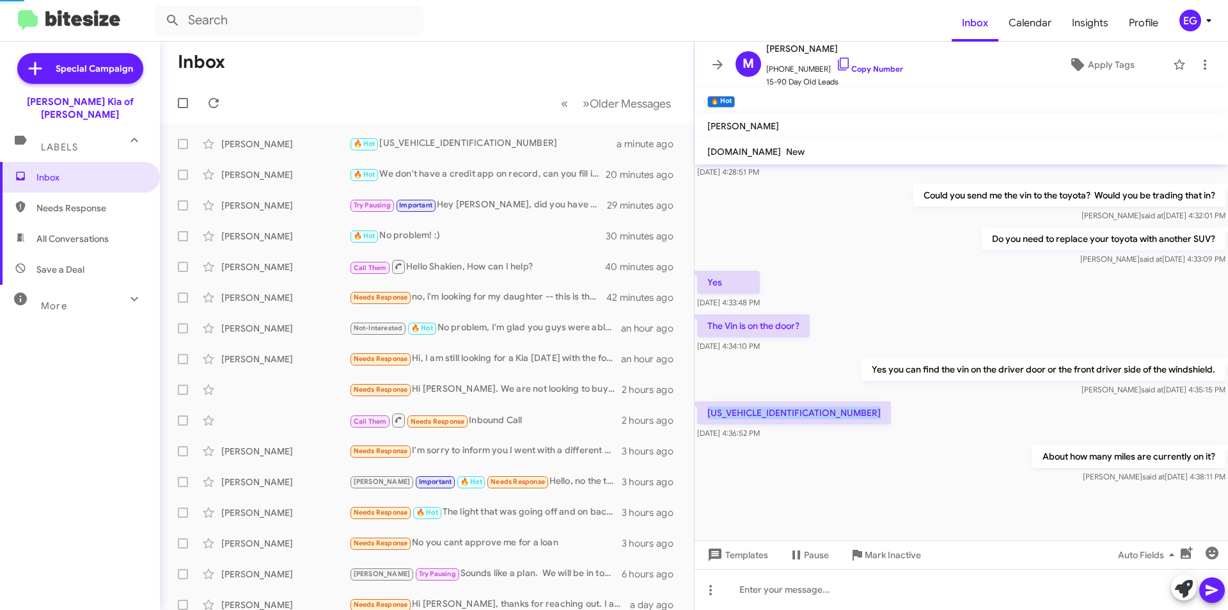
click at [788, 401] on p "[US_VEHICLE_IDENTIFICATION_NUMBER]" at bounding box center [794, 412] width 194 height 23
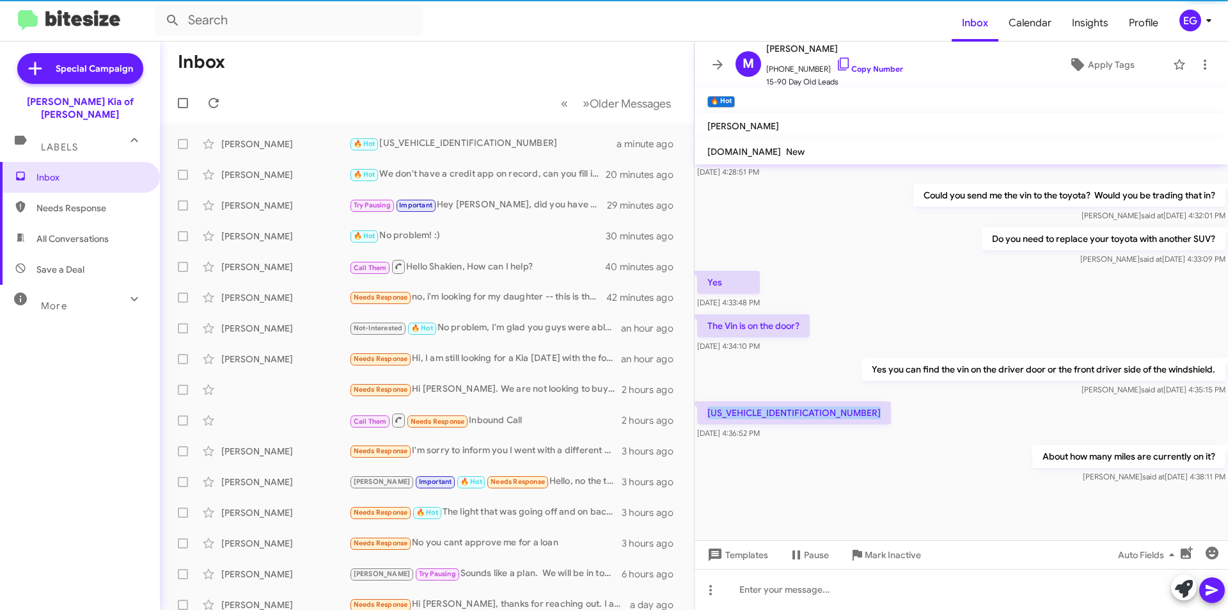
copy p "[US_VEHICLE_IDENTIFICATION_NUMBER]"
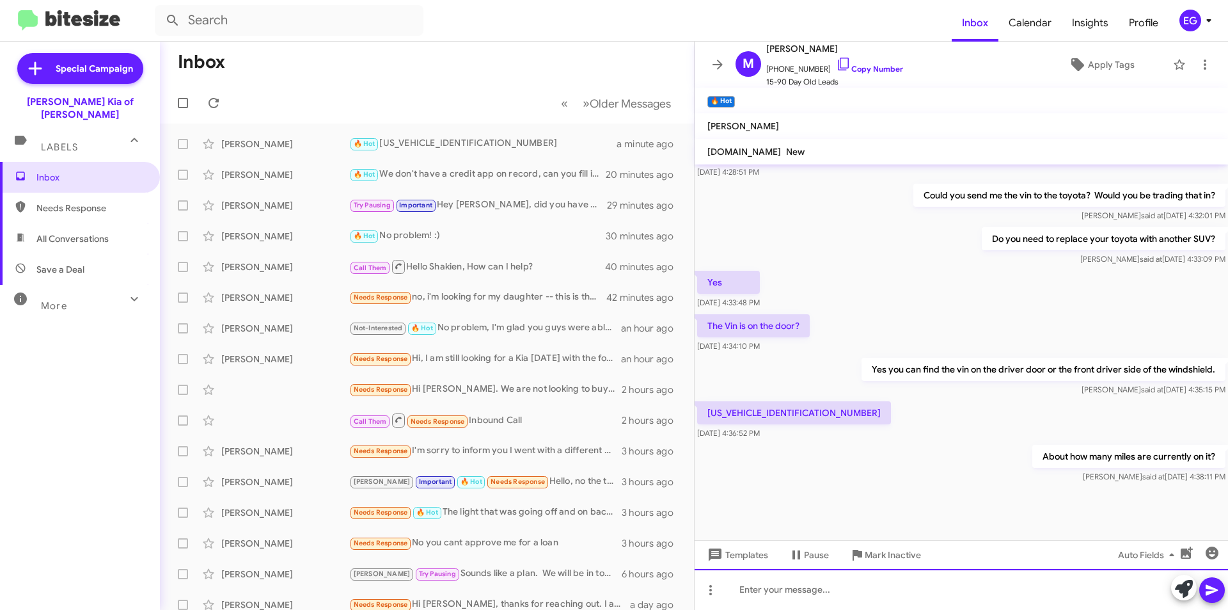
click at [805, 589] on div at bounding box center [962, 589] width 534 height 41
click at [1219, 592] on icon at bounding box center [1212, 589] width 15 height 15
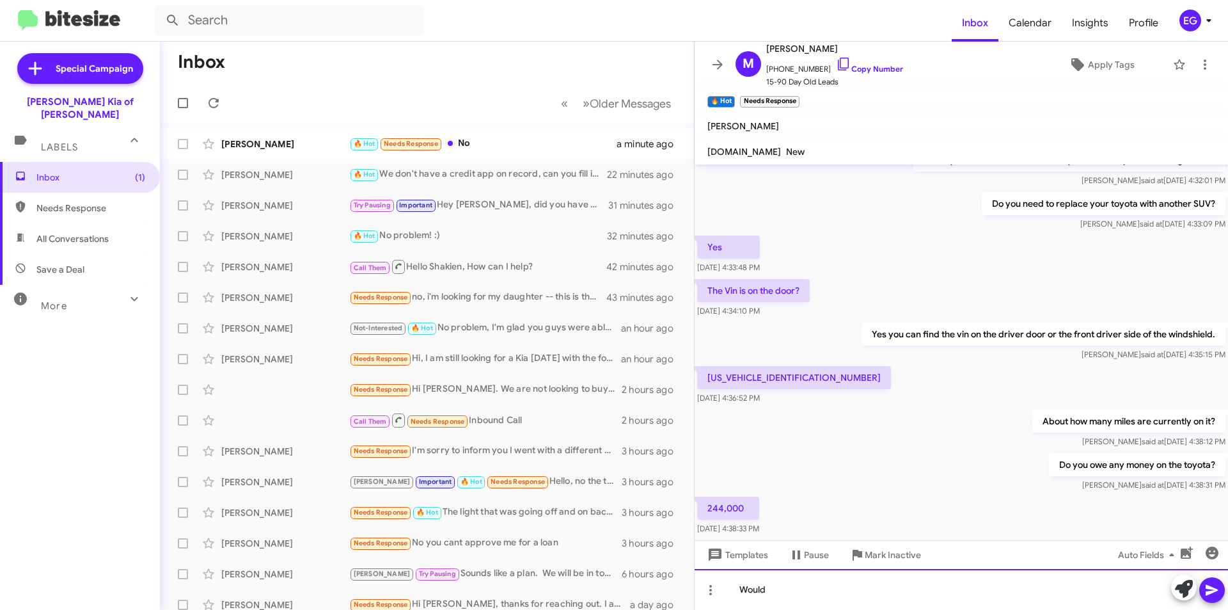
scroll to position [763, 0]
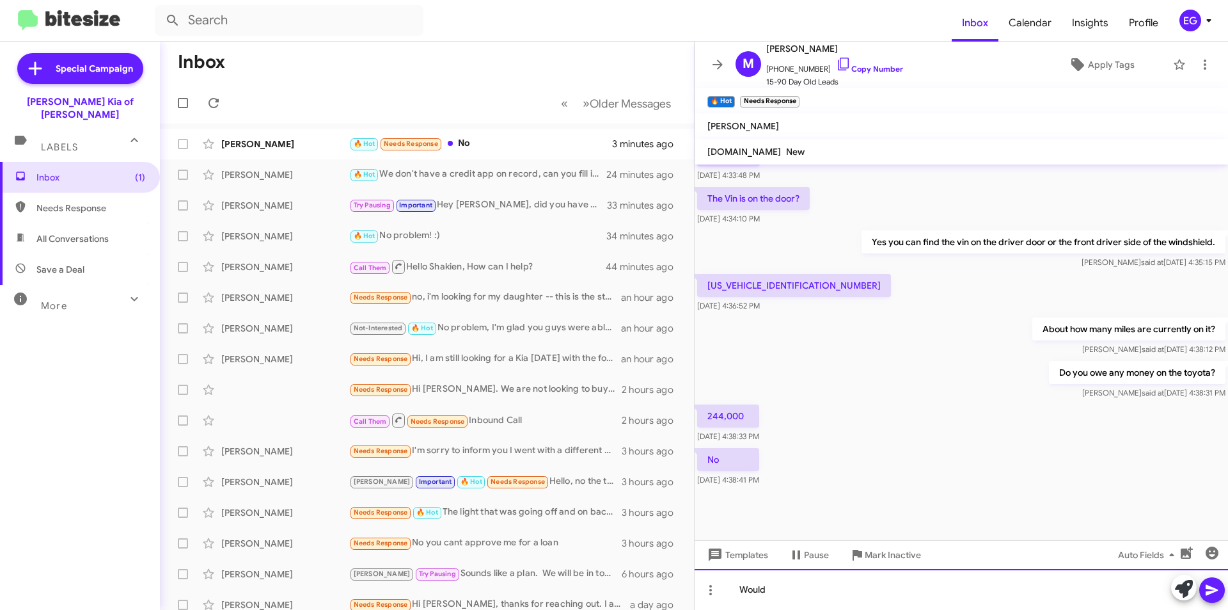
click at [794, 596] on div "Would" at bounding box center [962, 589] width 534 height 41
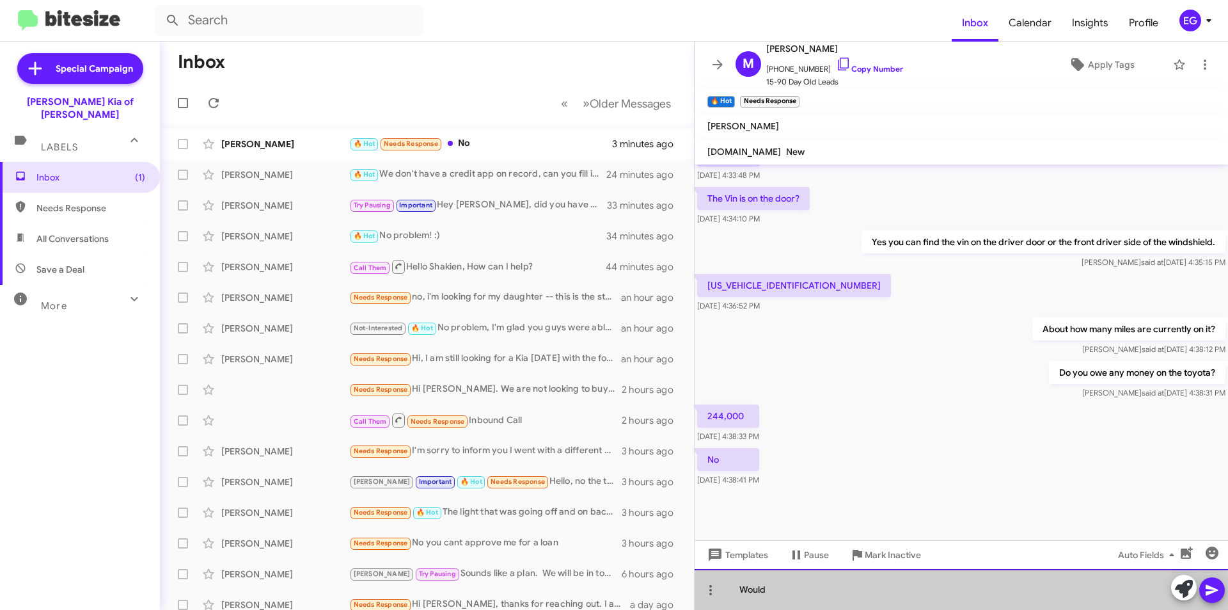
click at [794, 596] on div "Would" at bounding box center [962, 589] width 534 height 41
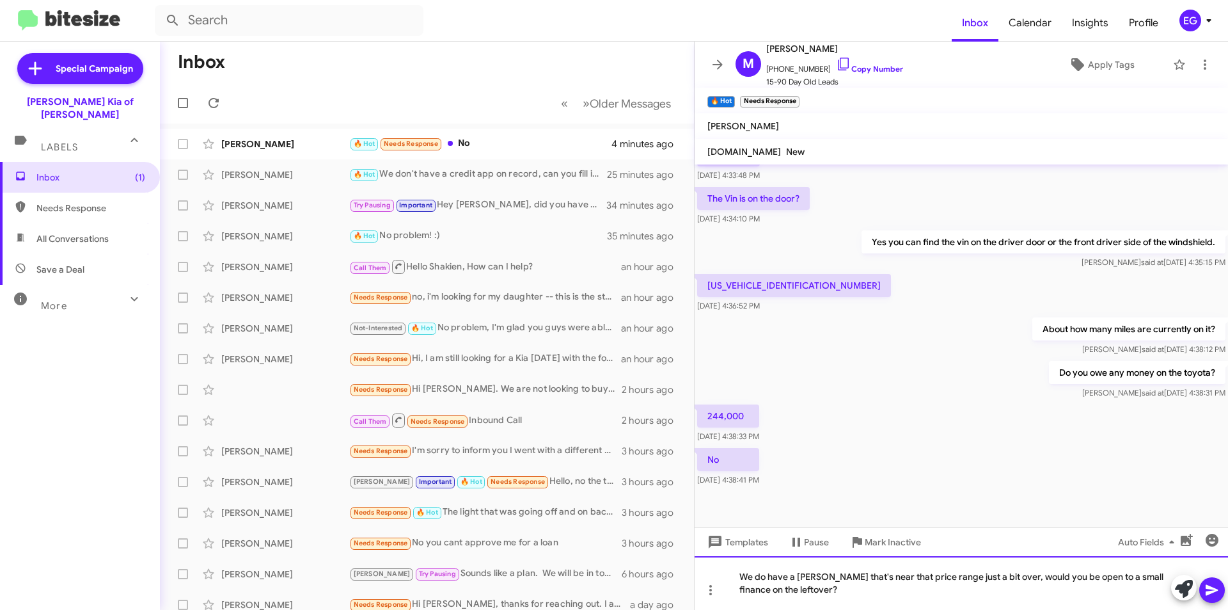
click at [1001, 578] on div "We do have a [PERSON_NAME] that's near that price range just a bit over, would …" at bounding box center [962, 583] width 534 height 54
click at [1216, 593] on icon at bounding box center [1212, 589] width 15 height 15
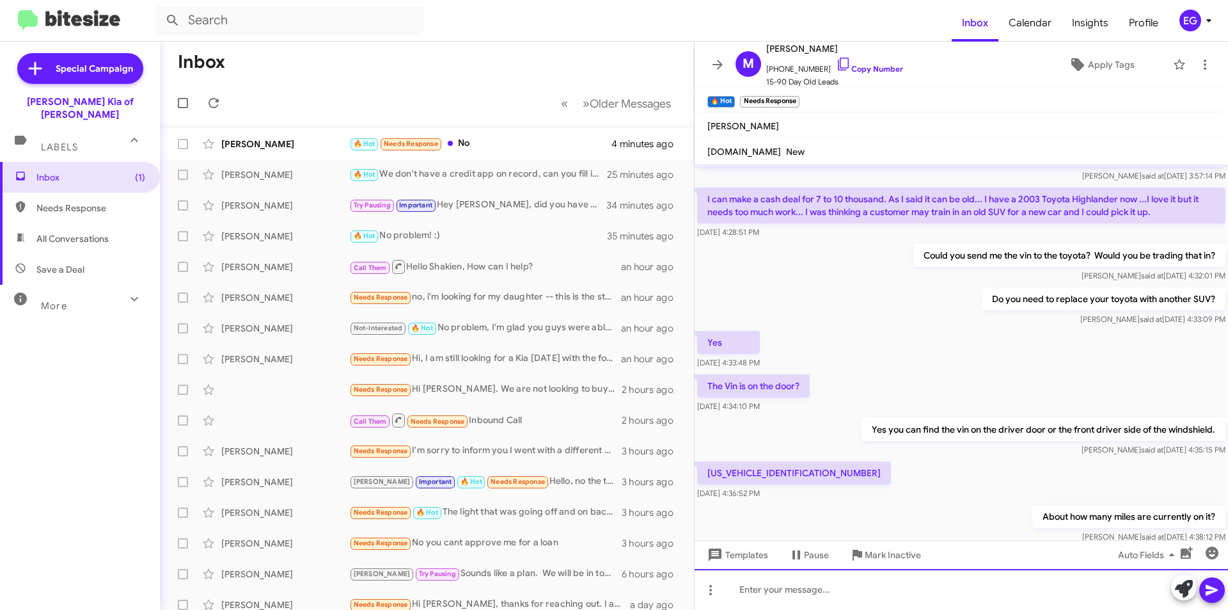
scroll to position [1146, 0]
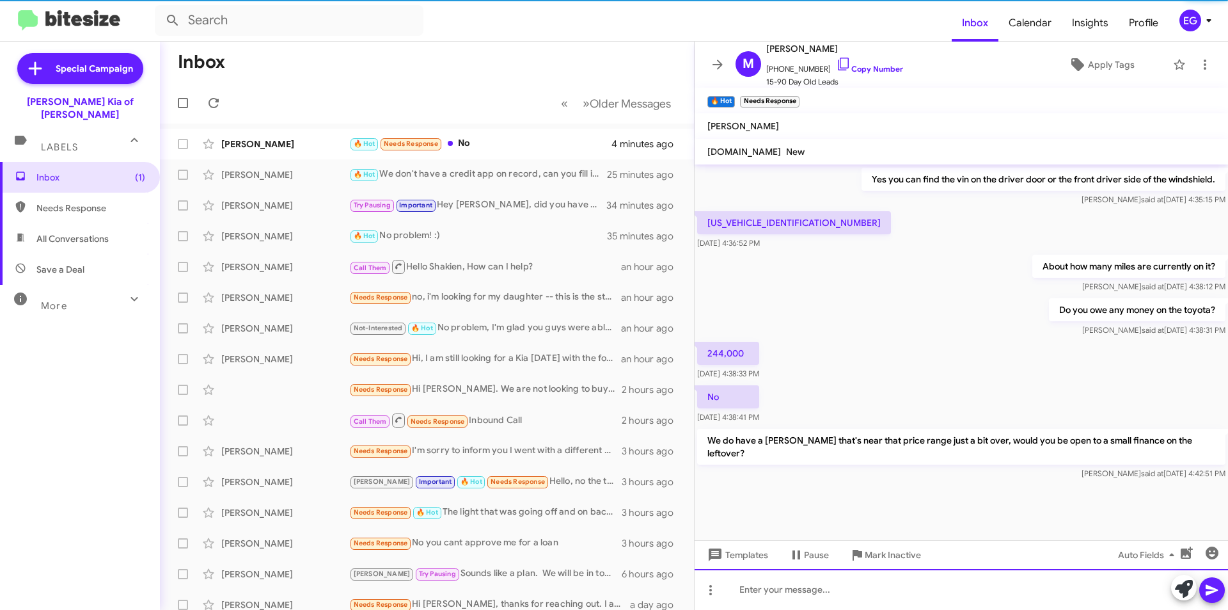
click at [815, 594] on div at bounding box center [962, 589] width 534 height 41
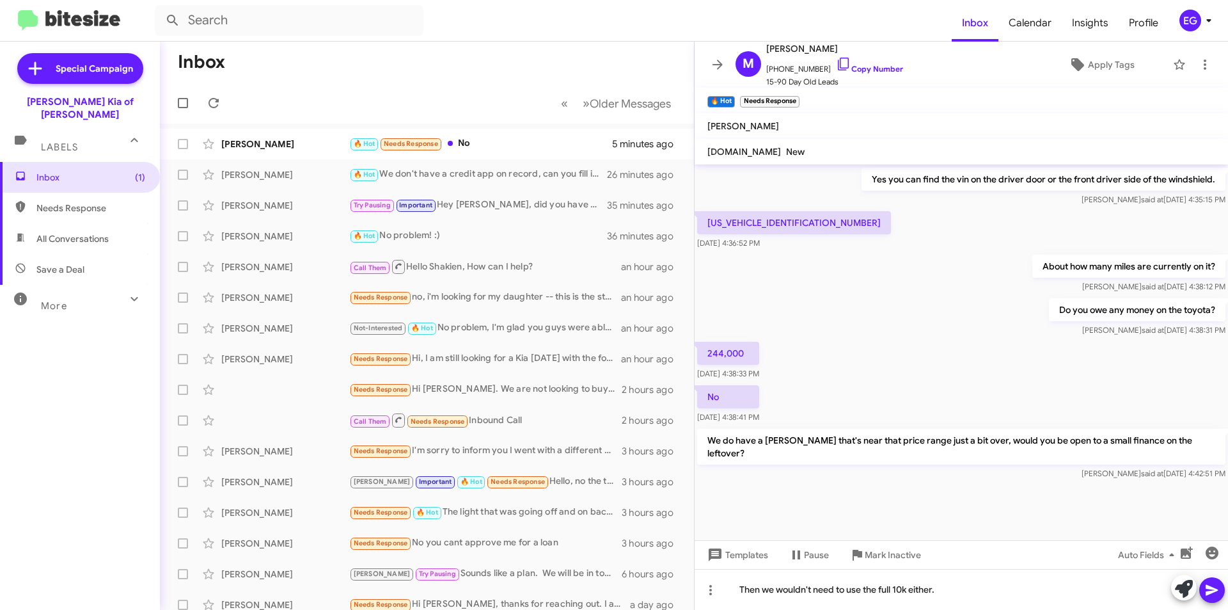
click at [1206, 587] on icon at bounding box center [1212, 589] width 15 height 15
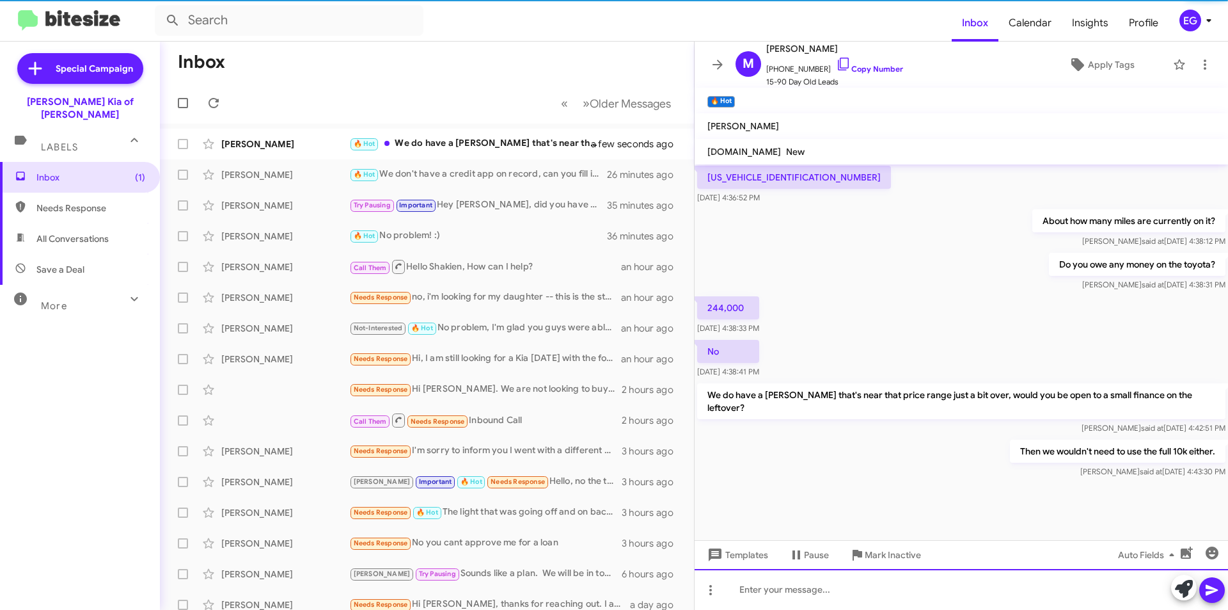
scroll to position [1193, 0]
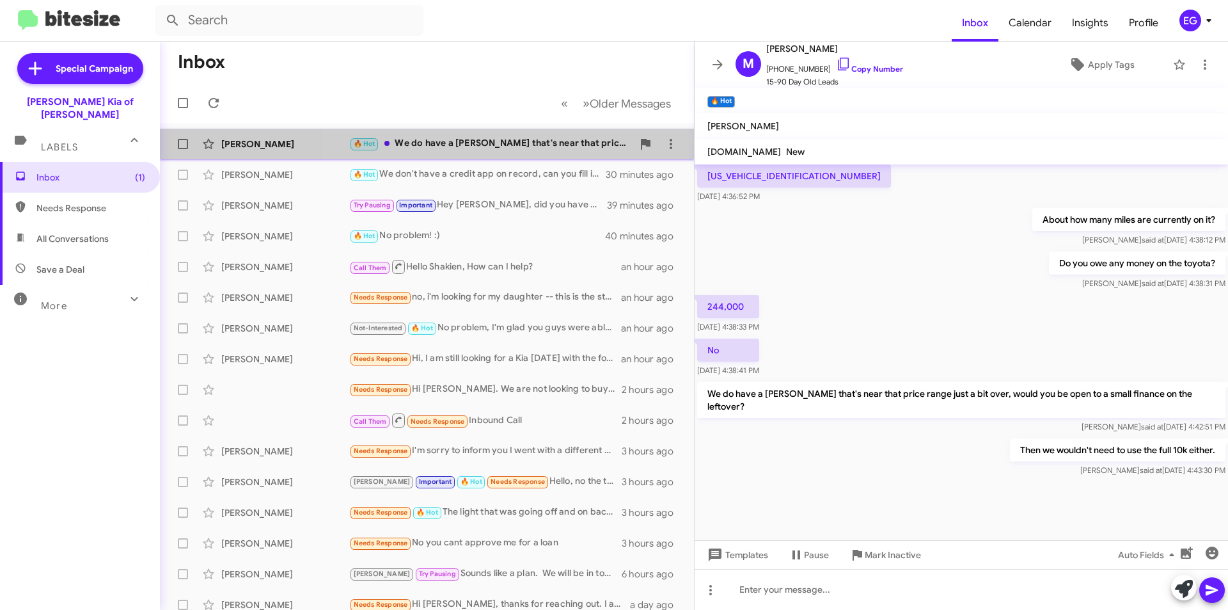
click at [509, 138] on div "🔥 Hot We do have a Travers that's near that price range just a bit over, would …" at bounding box center [490, 143] width 283 height 15
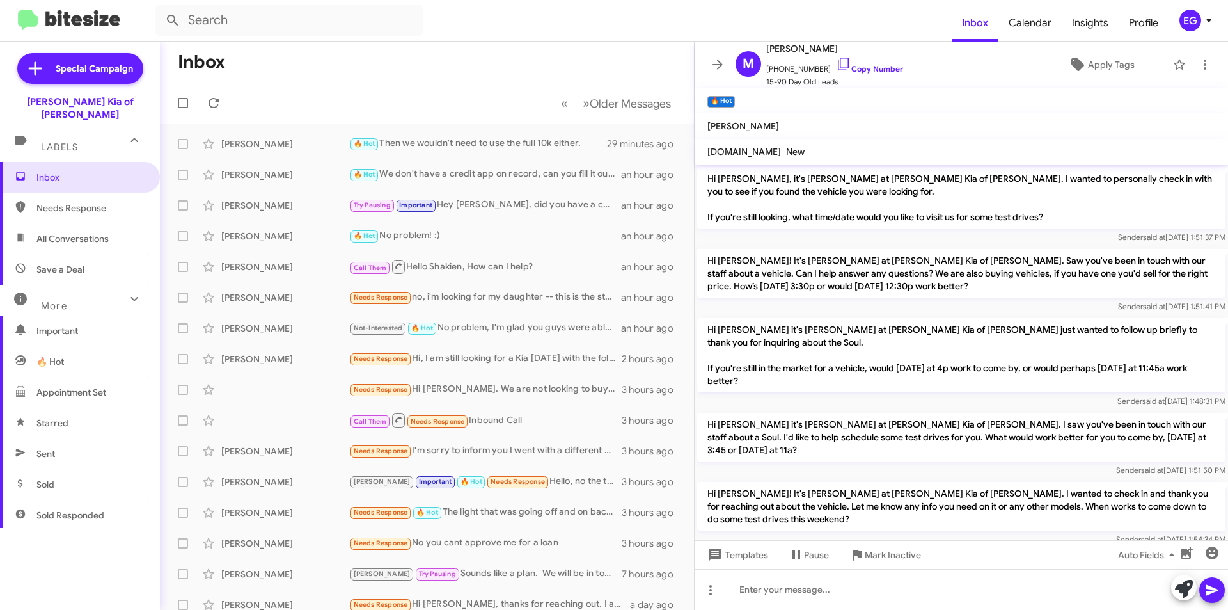
scroll to position [738, 0]
